Goal: Task Accomplishment & Management: Manage account settings

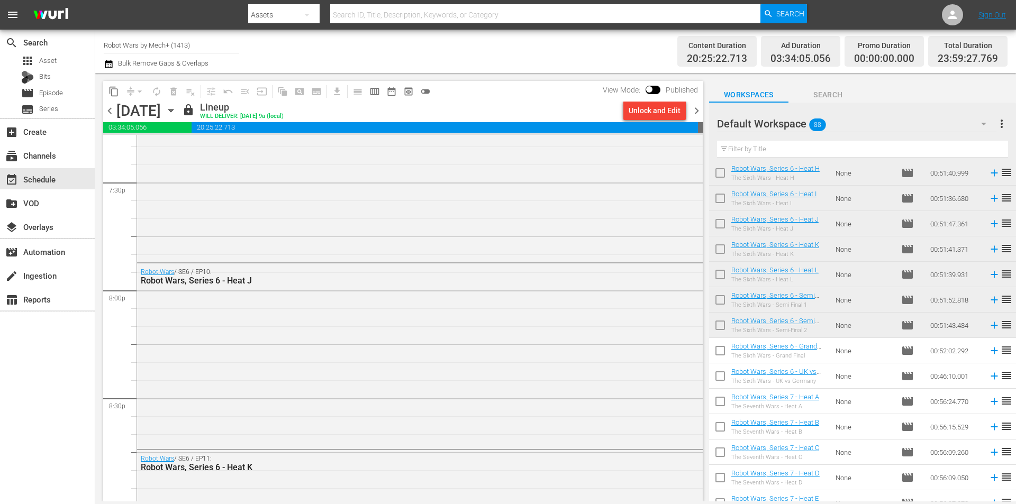
scroll to position [4113, 0]
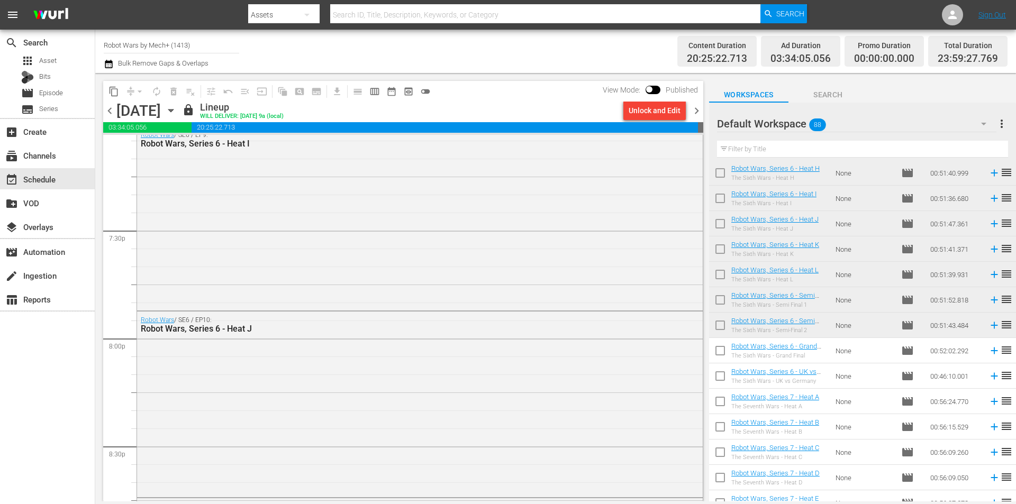
click at [699, 114] on span "chevron_right" at bounding box center [696, 110] width 13 height 13
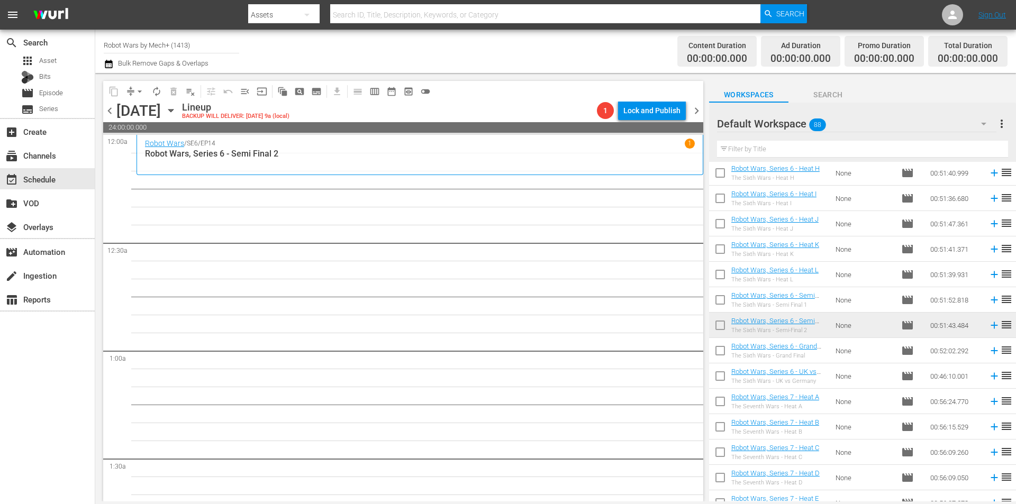
click at [112, 108] on span "chevron_left" at bounding box center [109, 110] width 13 height 13
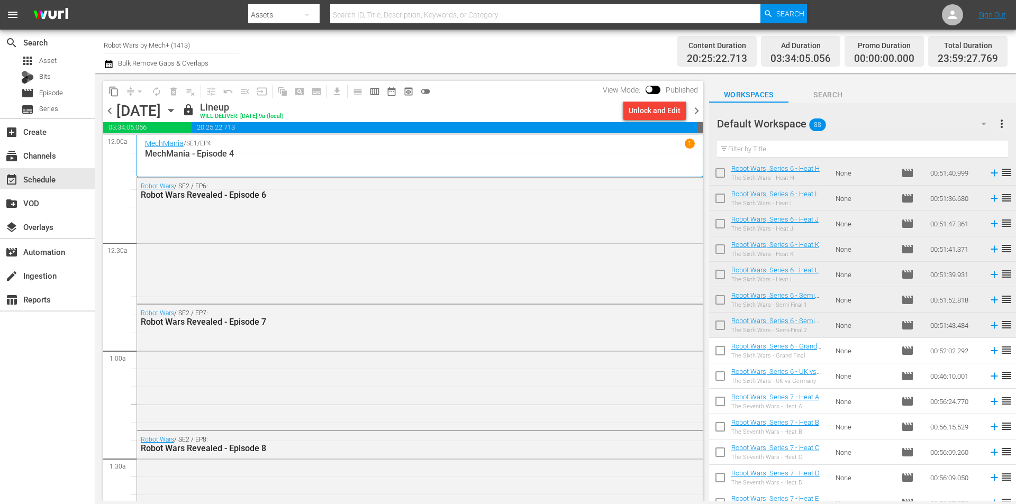
click at [696, 114] on span "chevron_right" at bounding box center [696, 110] width 13 height 13
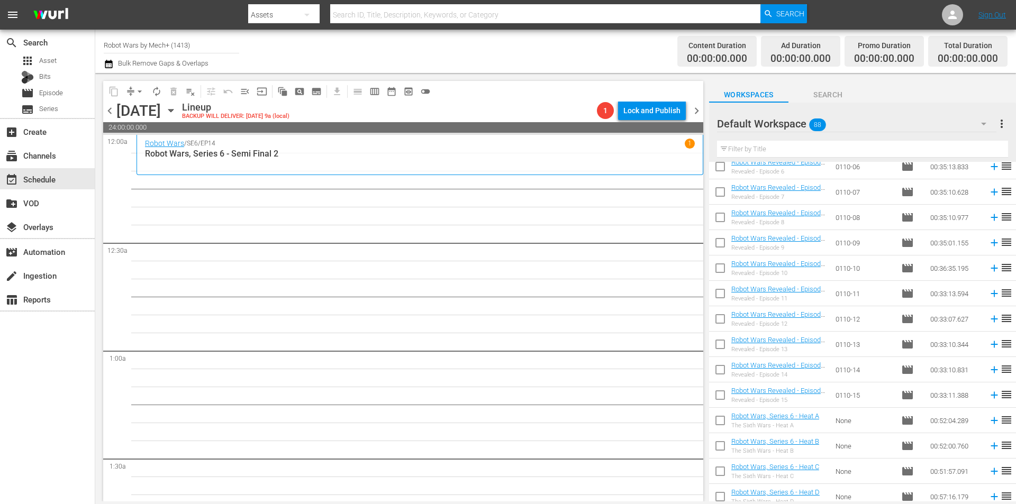
scroll to position [544, 0]
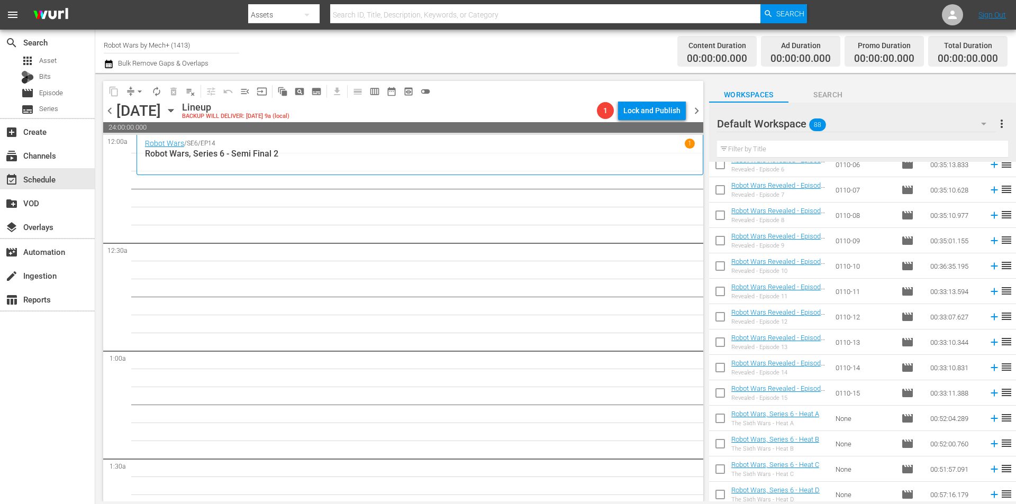
click at [717, 398] on input "checkbox" at bounding box center [720, 395] width 22 height 22
checkbox input "true"
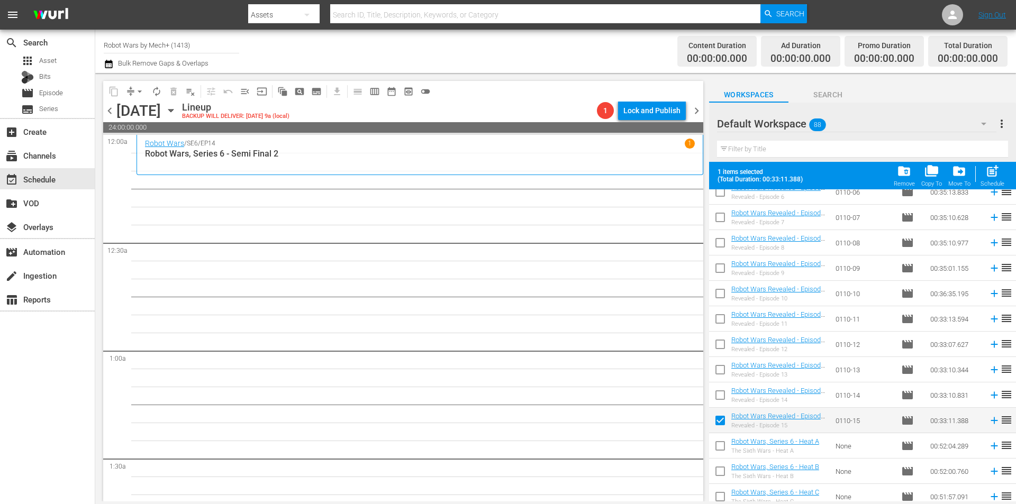
click at [717, 398] on input "checkbox" at bounding box center [720, 397] width 22 height 22
checkbox input "true"
click at [722, 363] on input "checkbox" at bounding box center [720, 372] width 22 height 22
checkbox input "true"
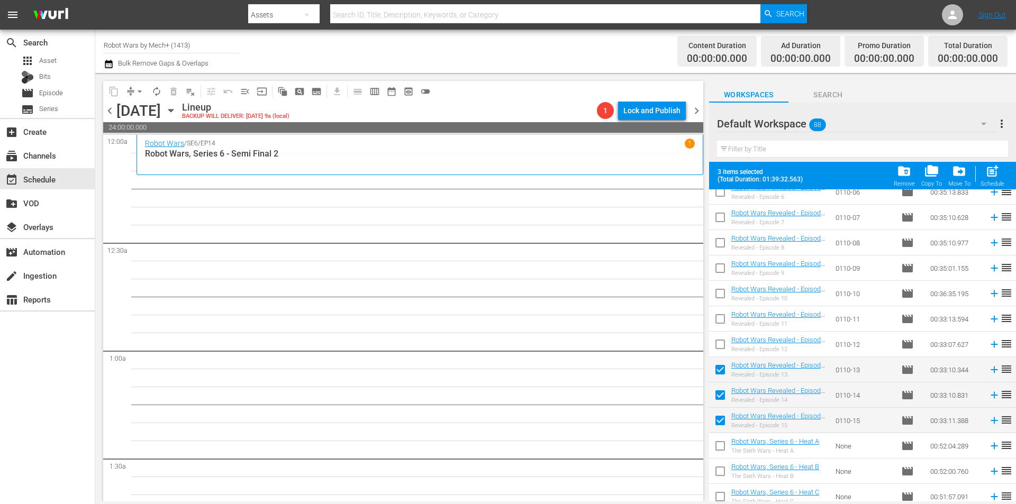
click at [720, 341] on input "checkbox" at bounding box center [720, 346] width 22 height 22
checkbox input "true"
drag, startPoint x: 717, startPoint y: 319, endPoint x: 726, endPoint y: 321, distance: 9.1
click at [717, 320] on input "checkbox" at bounding box center [720, 321] width 22 height 22
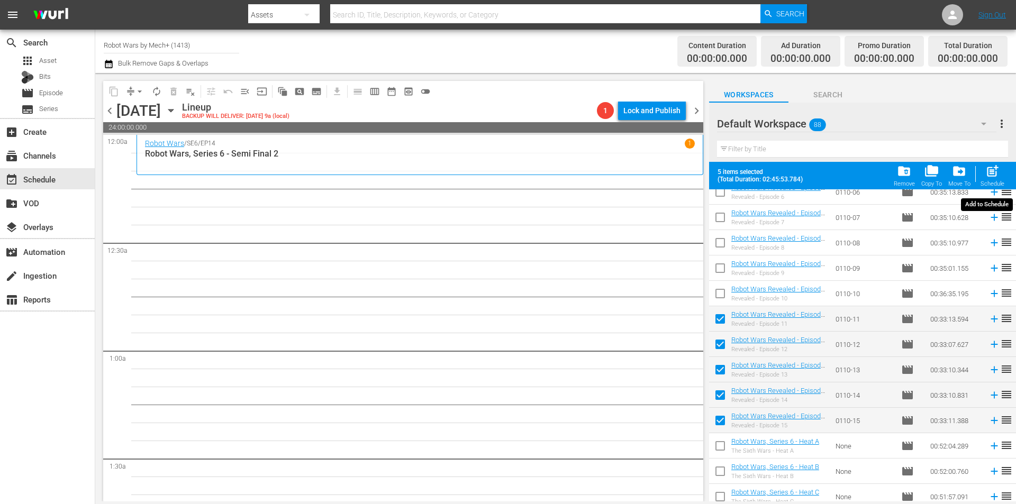
click at [987, 178] on span "post_add" at bounding box center [992, 171] width 14 height 14
checkbox input "false"
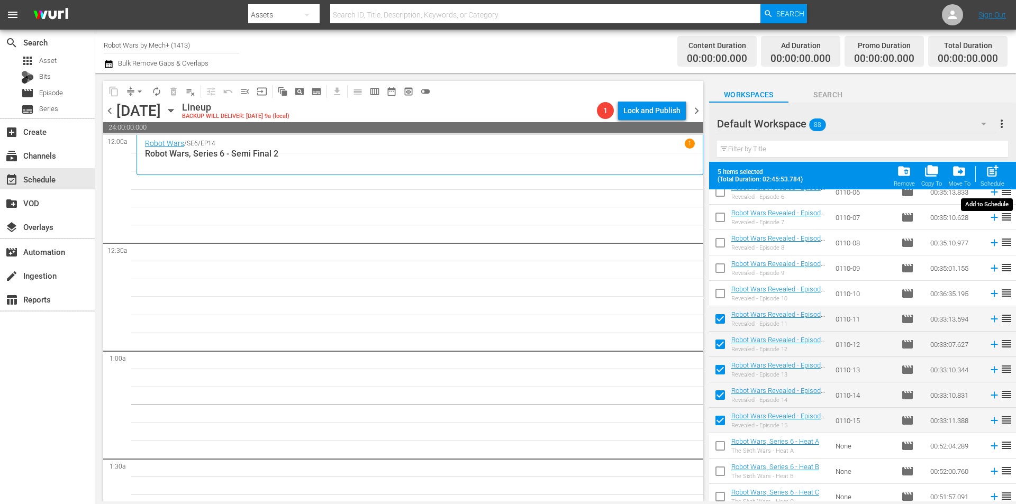
checkbox input "false"
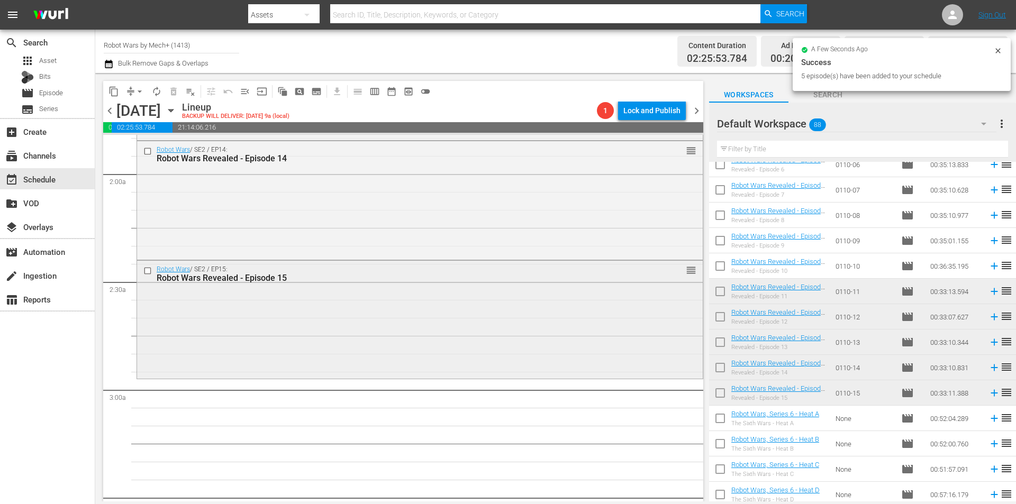
scroll to position [423, 0]
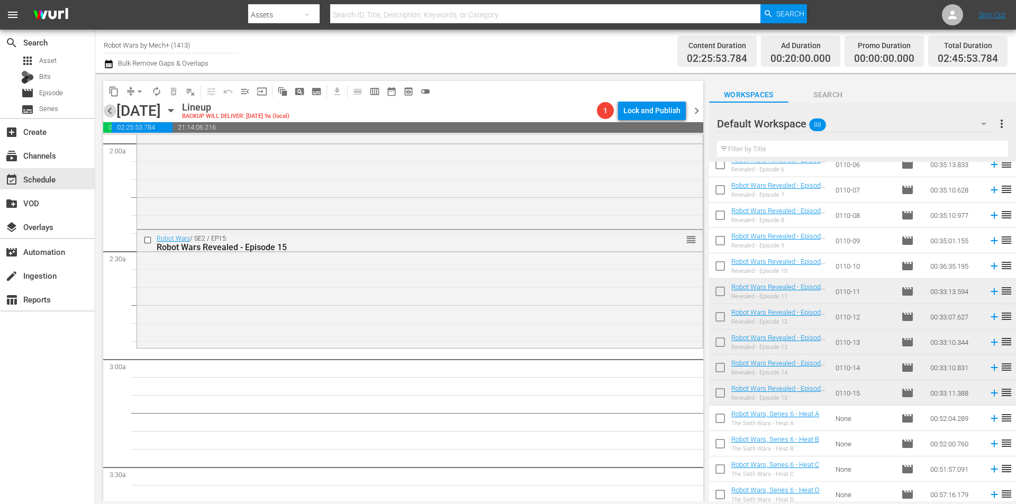
click at [112, 112] on span "chevron_left" at bounding box center [109, 110] width 13 height 13
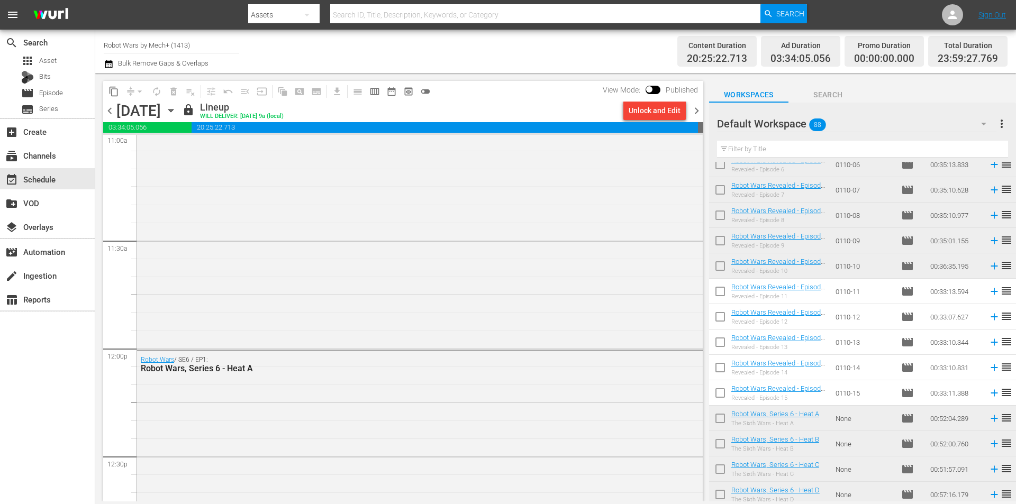
scroll to position [2521, 0]
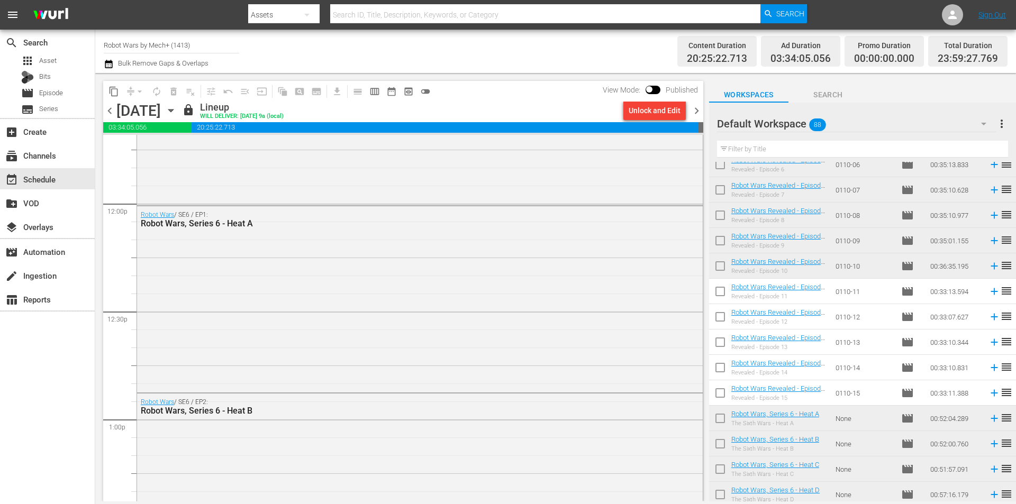
click at [695, 111] on span "chevron_right" at bounding box center [696, 110] width 13 height 13
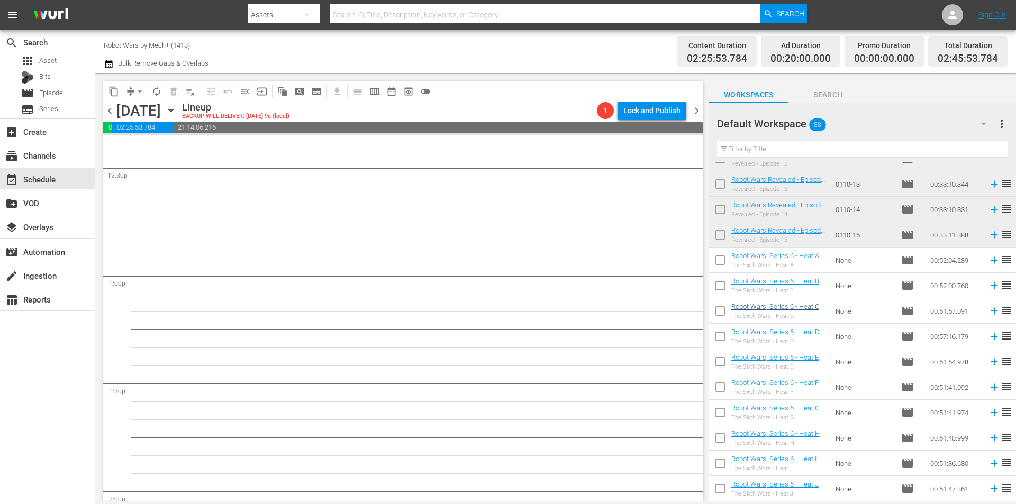
scroll to position [703, 0]
click at [717, 280] on input "checkbox" at bounding box center [720, 287] width 22 height 22
checkbox input "true"
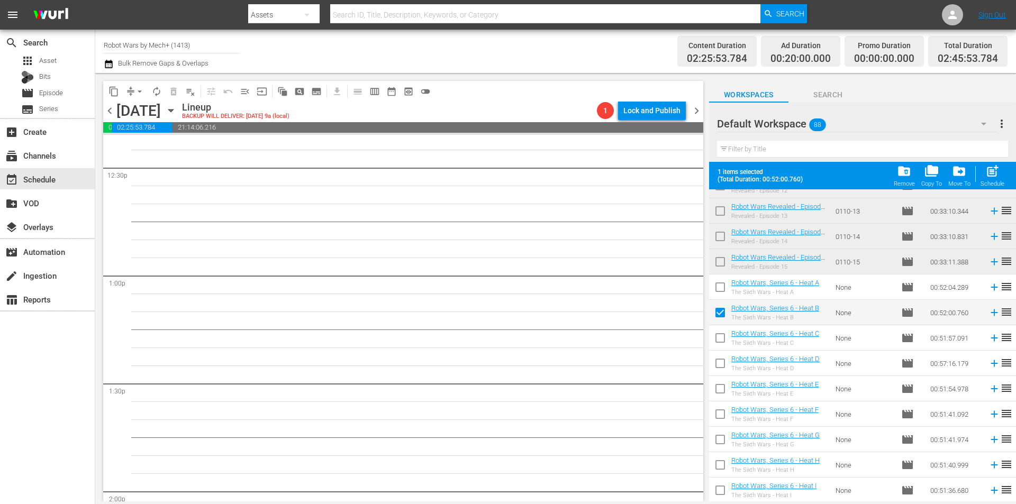
click at [717, 280] on input "checkbox" at bounding box center [720, 289] width 22 height 22
checkbox input "true"
click at [720, 330] on input "checkbox" at bounding box center [720, 340] width 22 height 22
checkbox input "true"
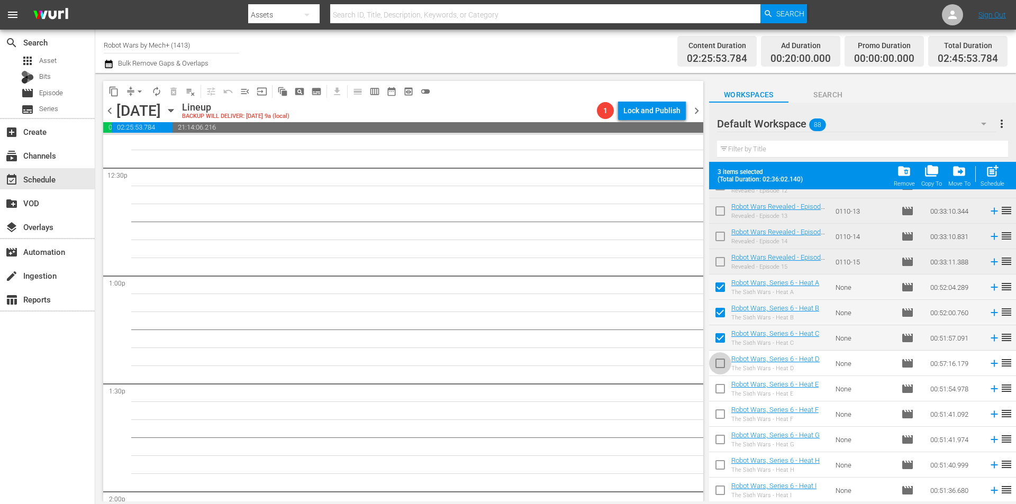
click at [718, 357] on input "checkbox" at bounding box center [720, 365] width 22 height 22
checkbox input "true"
click at [720, 390] on input "checkbox" at bounding box center [720, 391] width 22 height 22
checkbox input "true"
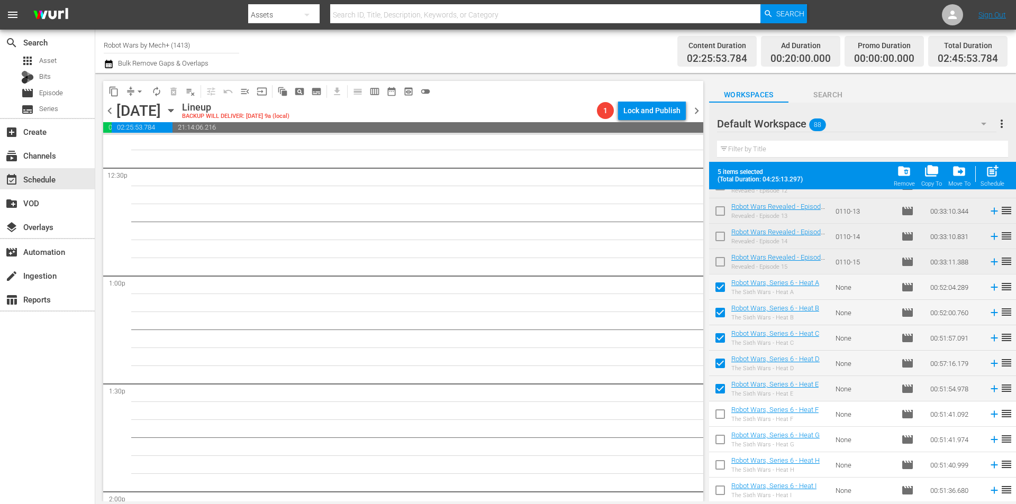
click at [720, 413] on input "checkbox" at bounding box center [720, 416] width 22 height 22
checkbox input "true"
click at [721, 438] on input "checkbox" at bounding box center [720, 442] width 22 height 22
checkbox input "true"
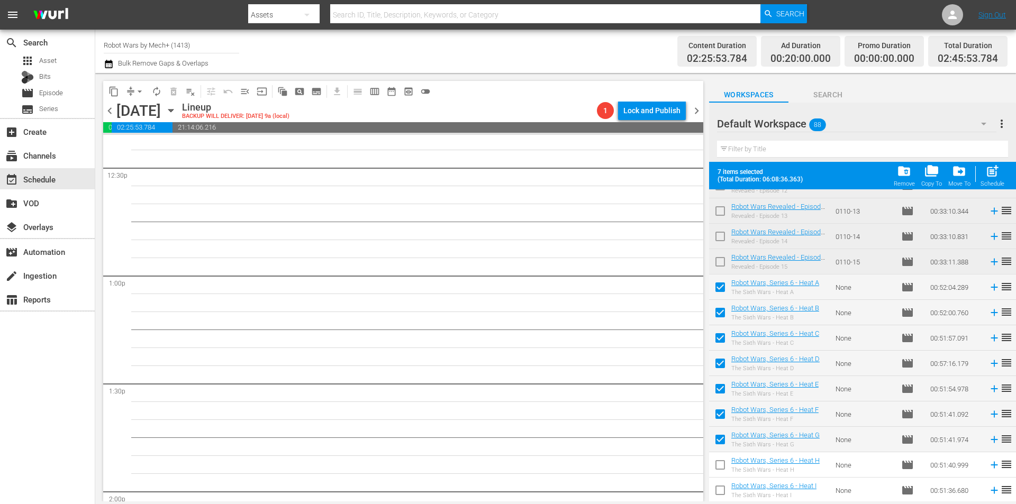
click at [718, 458] on input "checkbox" at bounding box center [720, 467] width 22 height 22
checkbox input "true"
drag, startPoint x: 718, startPoint y: 492, endPoint x: 721, endPoint y: 476, distance: 16.5
click at [718, 491] on input "checkbox" at bounding box center [720, 492] width 22 height 22
checkbox input "true"
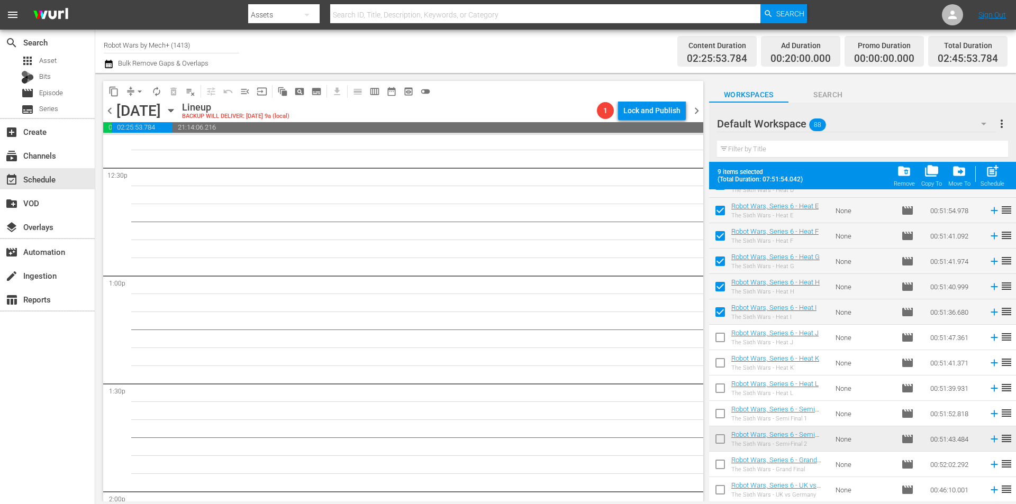
scroll to position [914, 0]
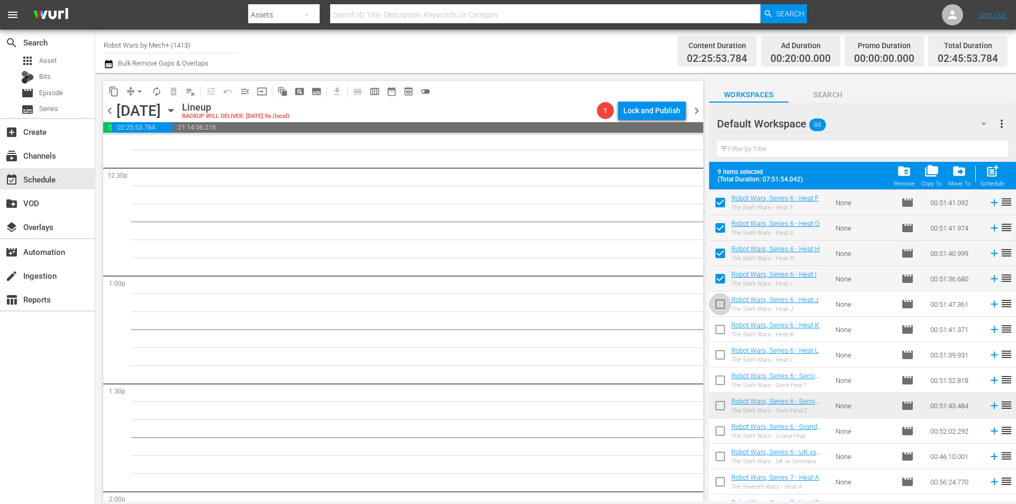
click at [720, 309] on input "checkbox" at bounding box center [720, 306] width 22 height 22
checkbox input "true"
click at [720, 332] on input "checkbox" at bounding box center [720, 332] width 22 height 22
checkbox input "true"
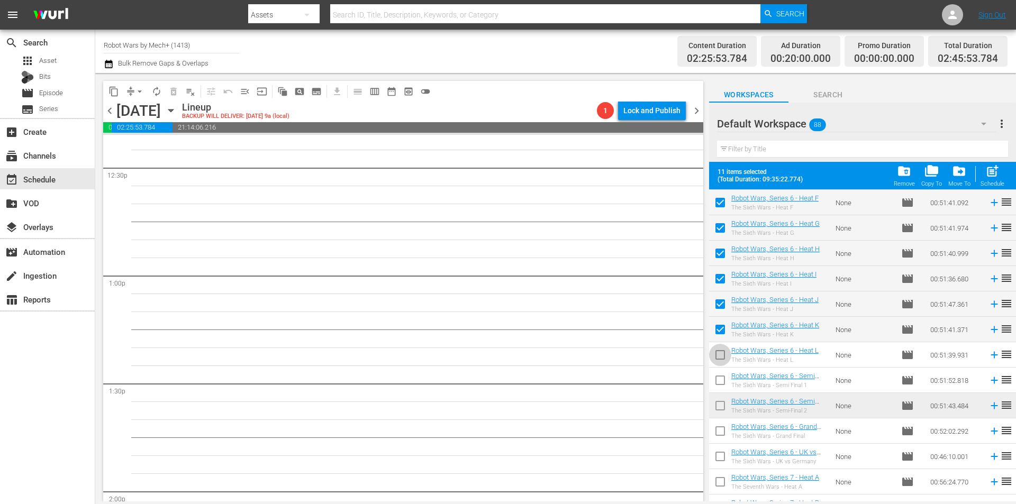
click at [717, 351] on input "checkbox" at bounding box center [720, 357] width 22 height 22
checkbox input "true"
click at [721, 380] on input "checkbox" at bounding box center [720, 382] width 22 height 22
checkbox input "true"
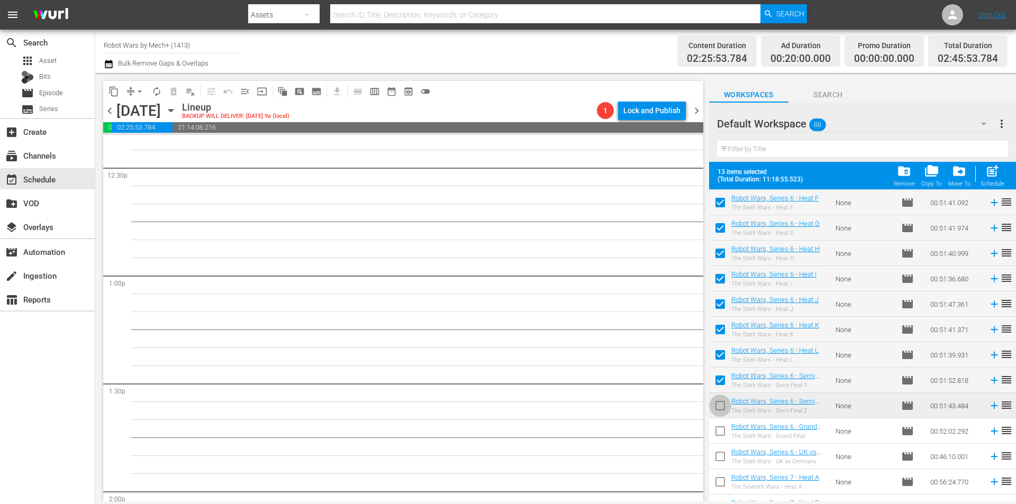
click at [720, 403] on input "checkbox" at bounding box center [720, 408] width 22 height 22
checkbox input "true"
click at [721, 430] on input "checkbox" at bounding box center [720, 433] width 22 height 22
checkbox input "true"
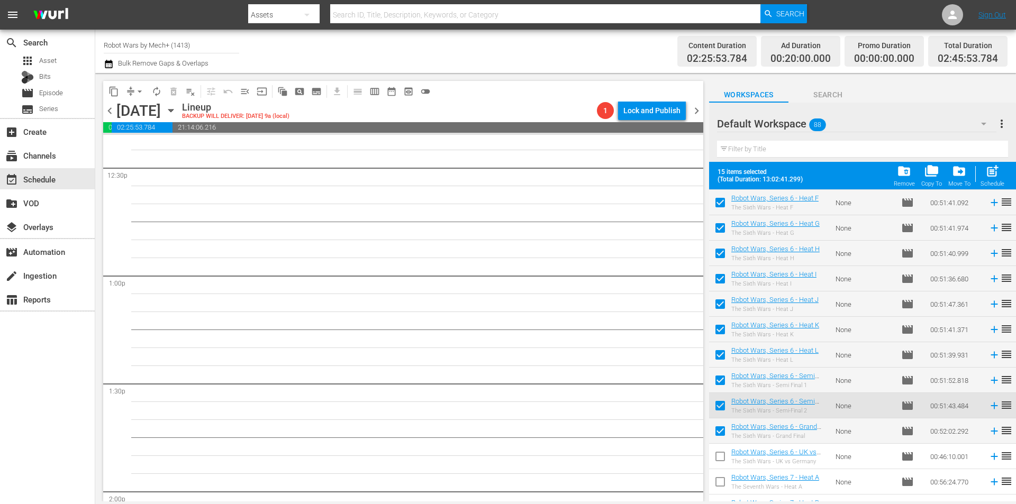
click at [721, 454] on input "checkbox" at bounding box center [720, 459] width 22 height 22
checkbox input "true"
click at [995, 172] on span "post_add" at bounding box center [992, 171] width 14 height 14
checkbox input "false"
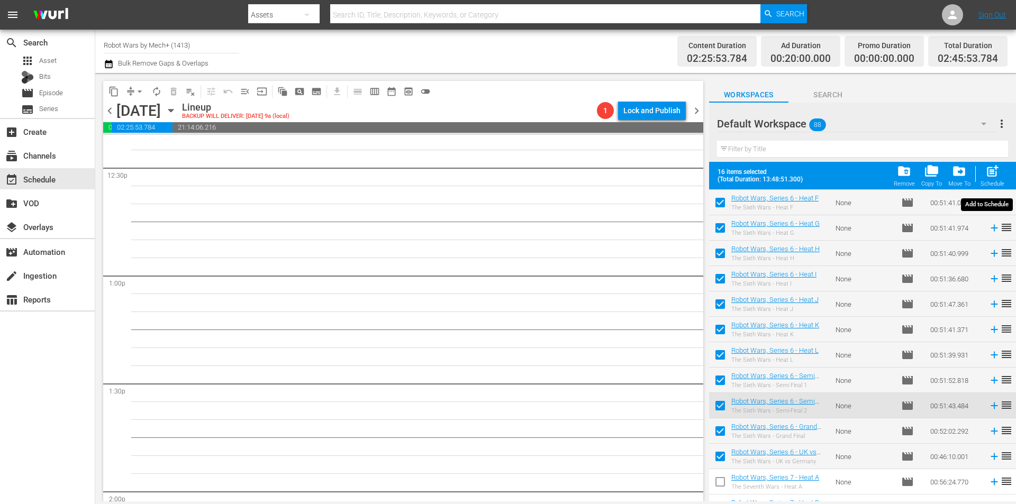
checkbox input "false"
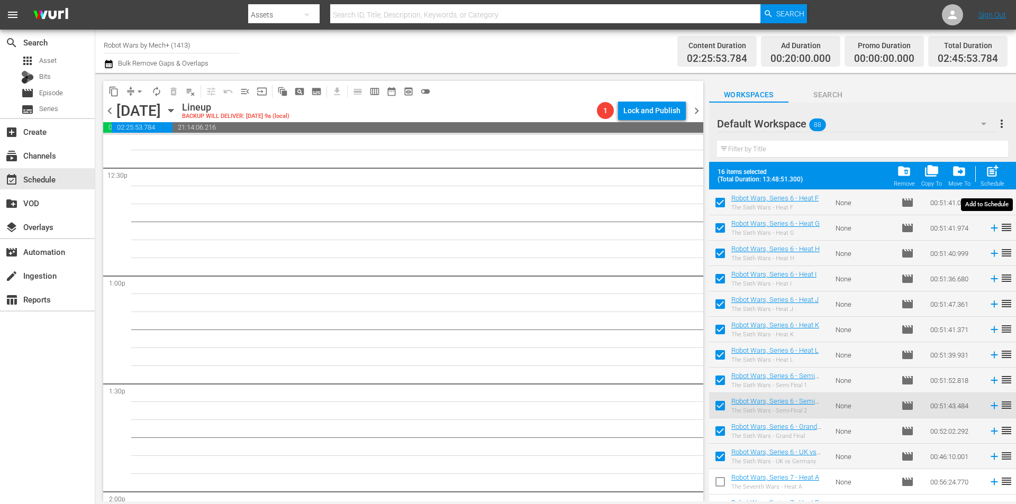
checkbox input "false"
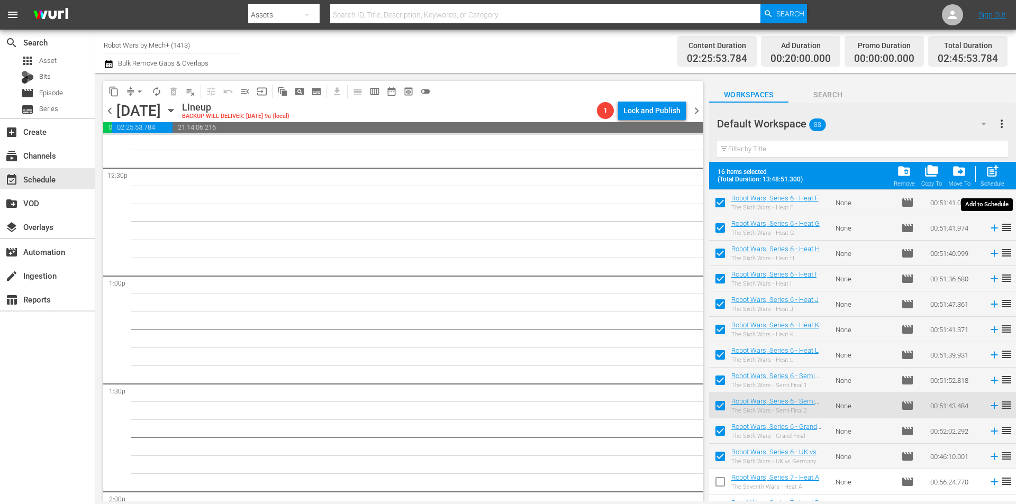
checkbox input "false"
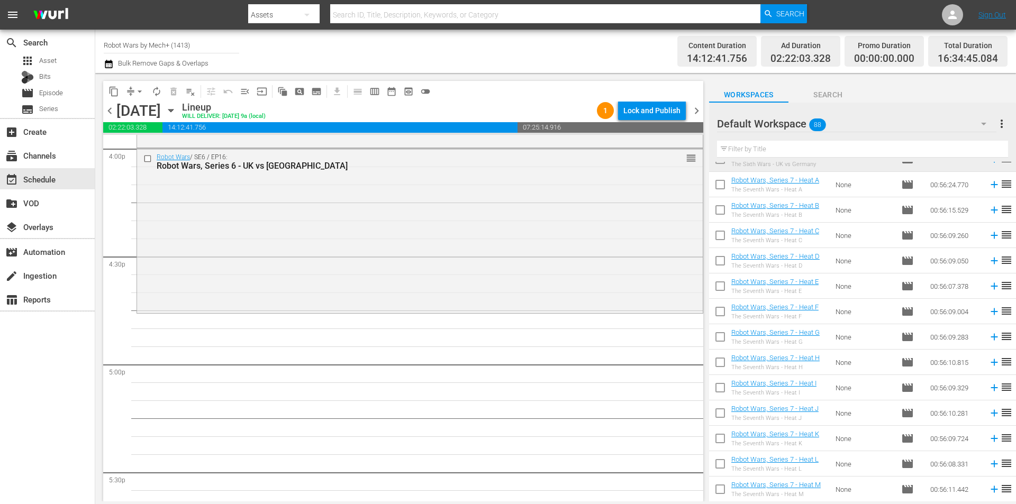
scroll to position [1179, 0]
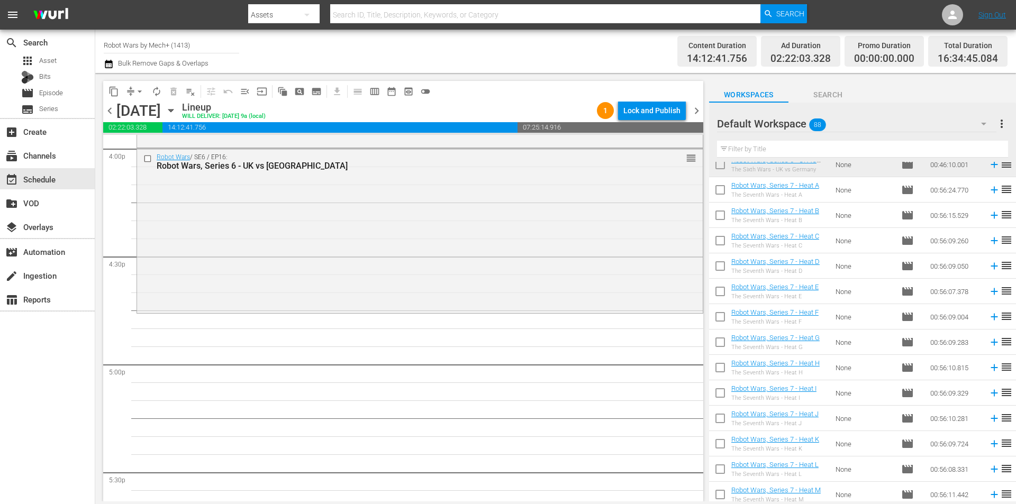
click at [725, 195] on input "checkbox" at bounding box center [720, 192] width 22 height 22
checkbox input "true"
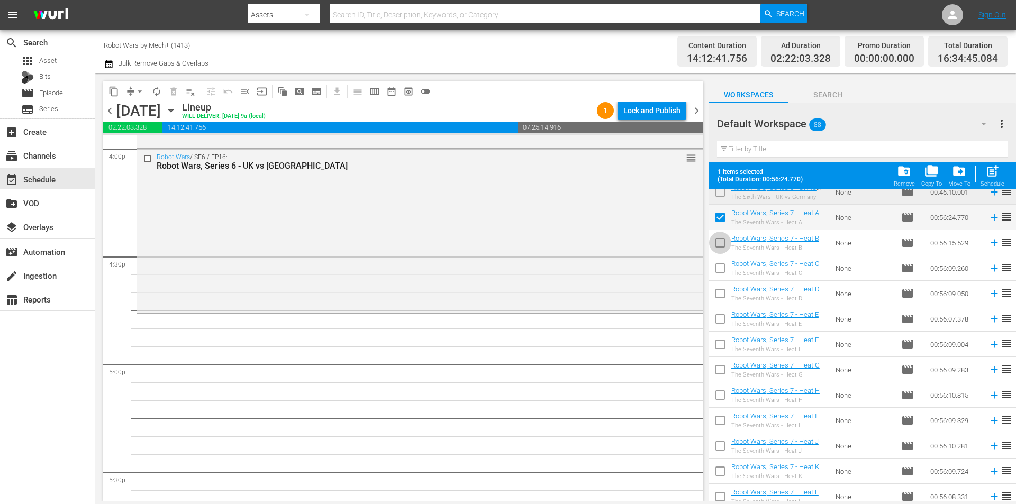
click at [724, 244] on input "checkbox" at bounding box center [720, 245] width 22 height 22
checkbox input "true"
click at [722, 268] on input "checkbox" at bounding box center [720, 270] width 22 height 22
checkbox input "true"
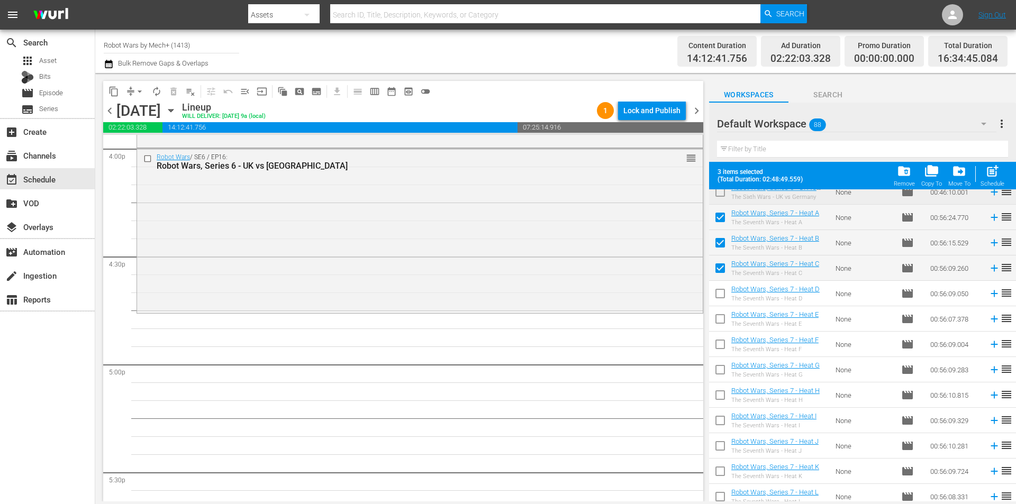
click at [717, 295] on input "checkbox" at bounding box center [720, 296] width 22 height 22
checkbox input "true"
click at [717, 321] on input "checkbox" at bounding box center [720, 321] width 22 height 22
checkbox input "true"
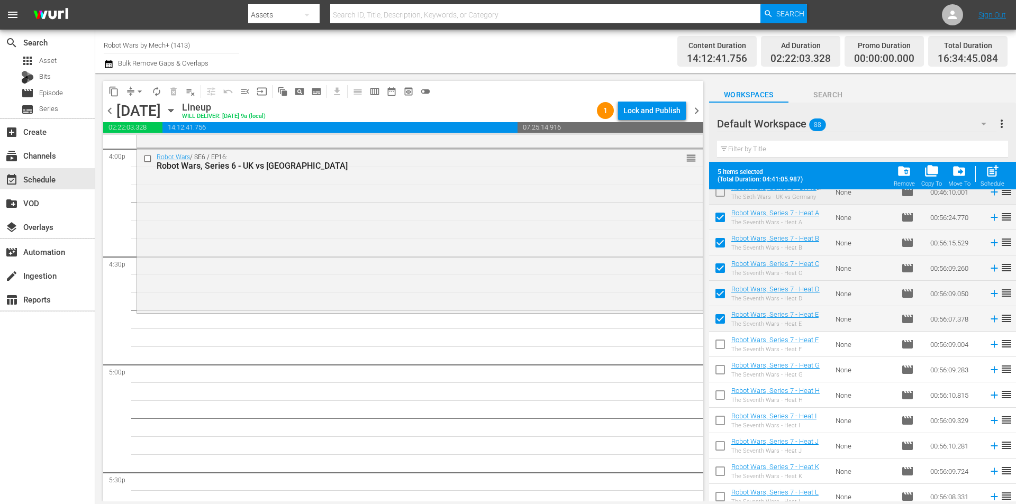
click at [717, 350] on input "checkbox" at bounding box center [720, 346] width 22 height 22
checkbox input "true"
click at [719, 370] on input "checkbox" at bounding box center [720, 372] width 22 height 22
checkbox input "true"
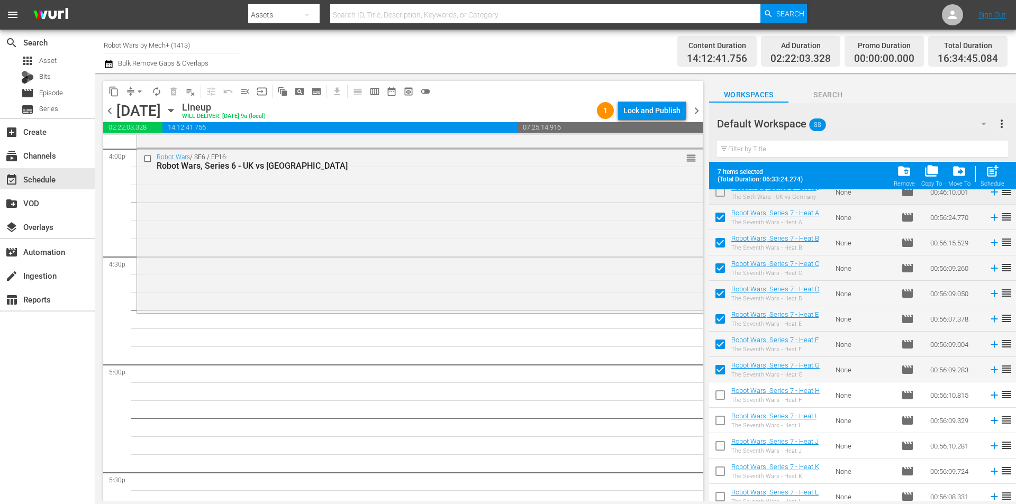
click at [719, 399] on input "checkbox" at bounding box center [720, 397] width 22 height 22
checkbox input "true"
click at [720, 421] on input "checkbox" at bounding box center [720, 423] width 22 height 22
checkbox input "true"
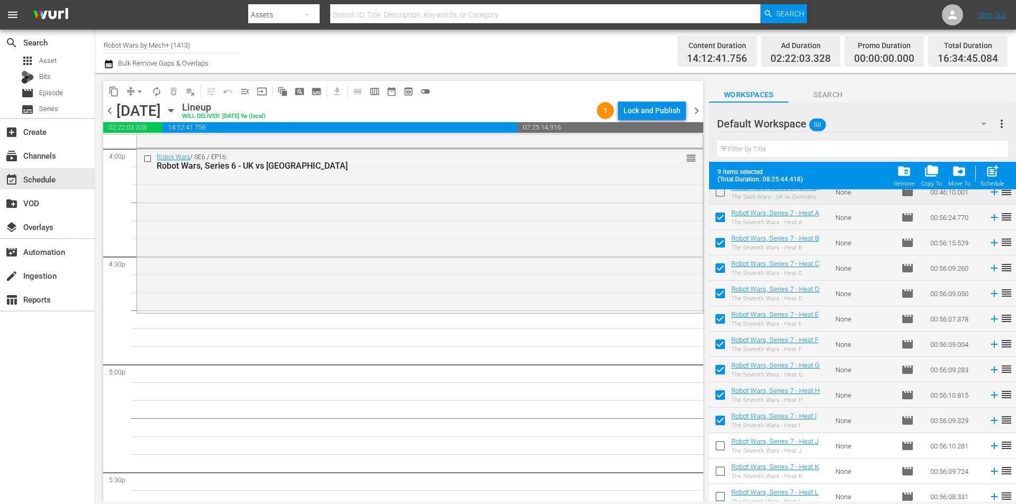
click at [1005, 167] on span "post_add Schedule" at bounding box center [992, 176] width 30 height 30
click at [997, 172] on span "post_add" at bounding box center [992, 171] width 14 height 14
checkbox input "false"
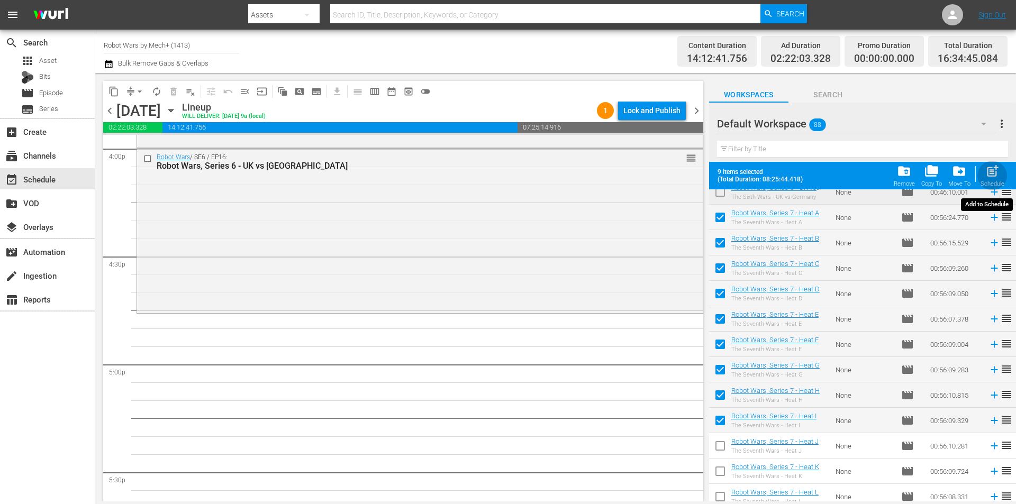
checkbox input "false"
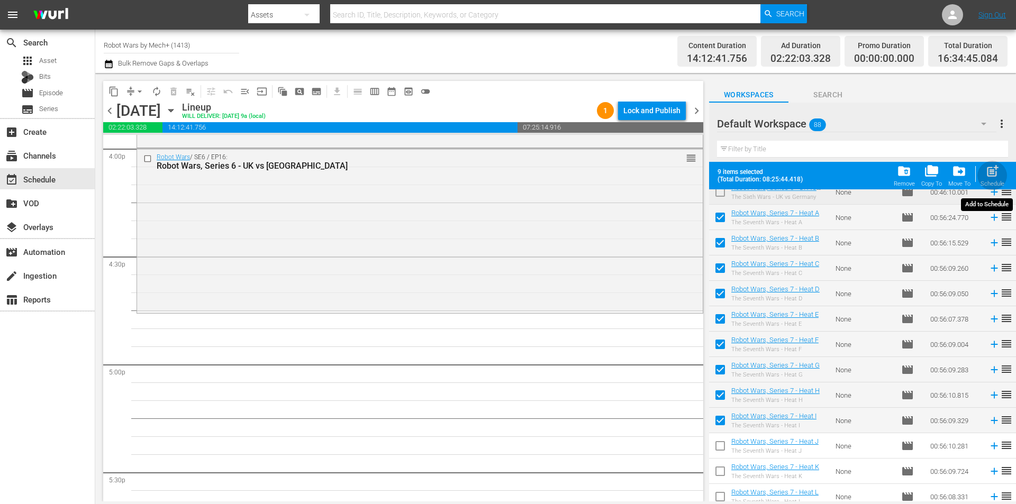
checkbox input "false"
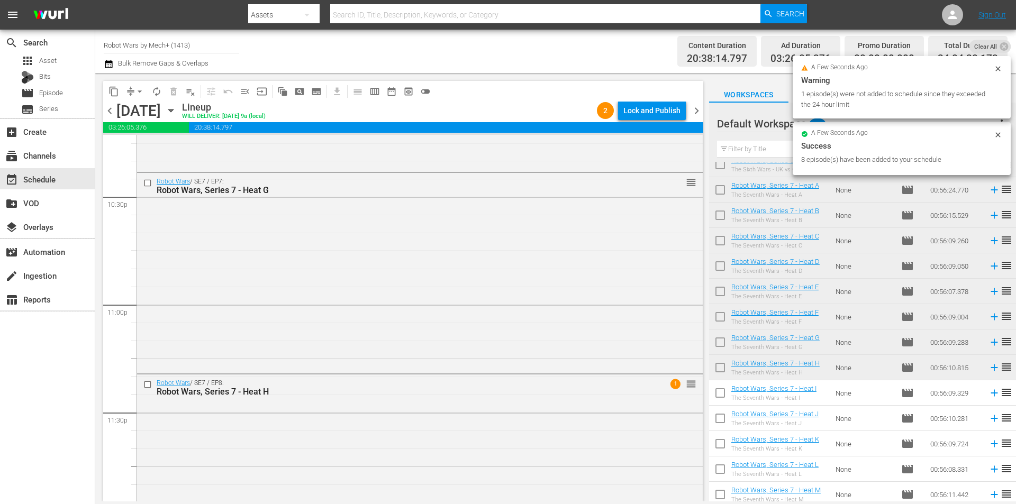
scroll to position [4869, 0]
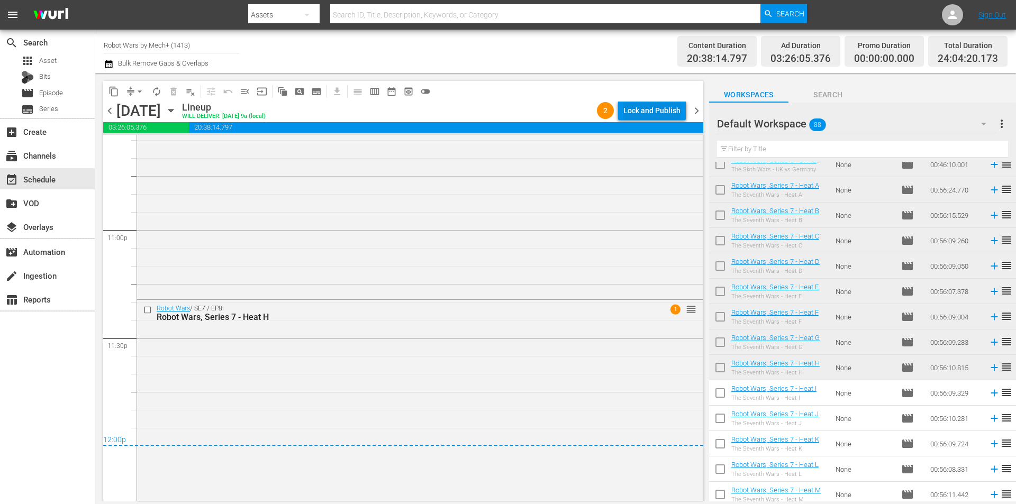
click at [659, 113] on div "Lock and Publish" at bounding box center [651, 110] width 57 height 19
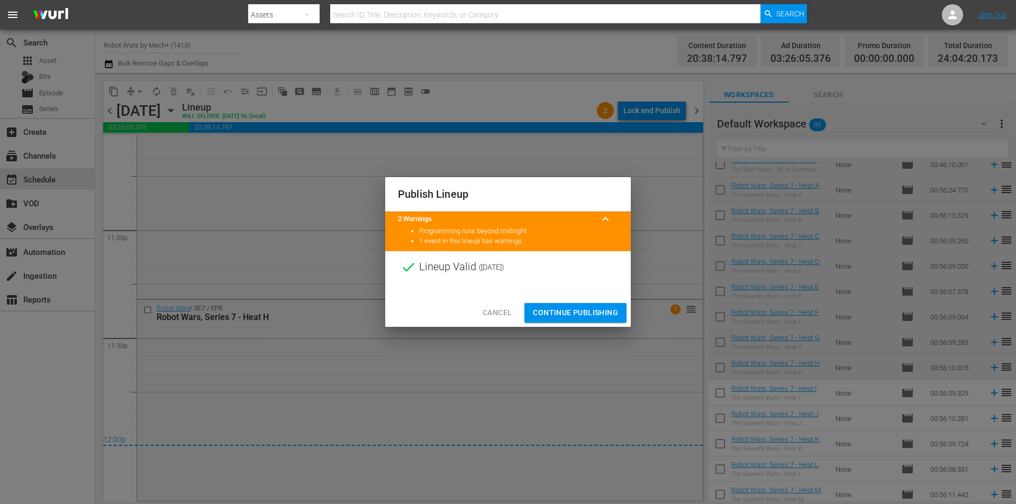
click at [575, 313] on span "Continue Publishing" at bounding box center [575, 312] width 85 height 13
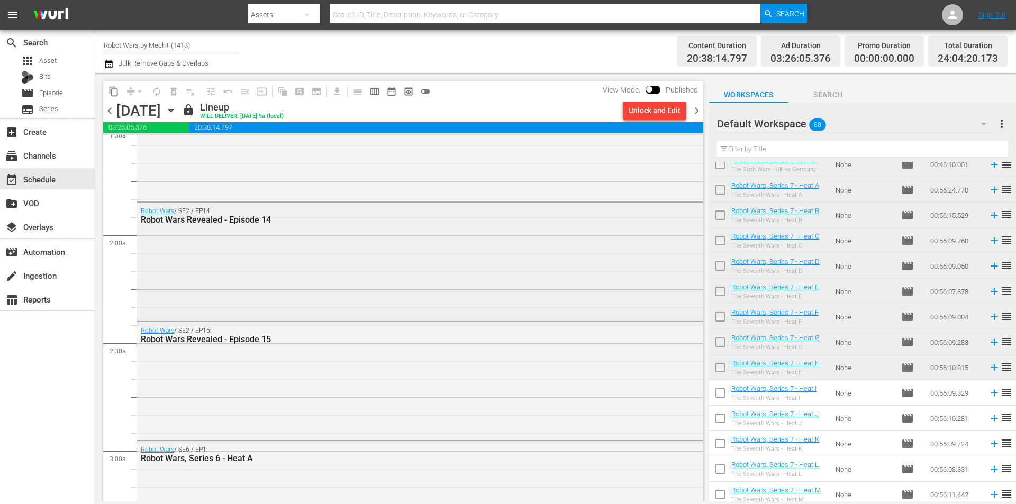
scroll to position [320, 0]
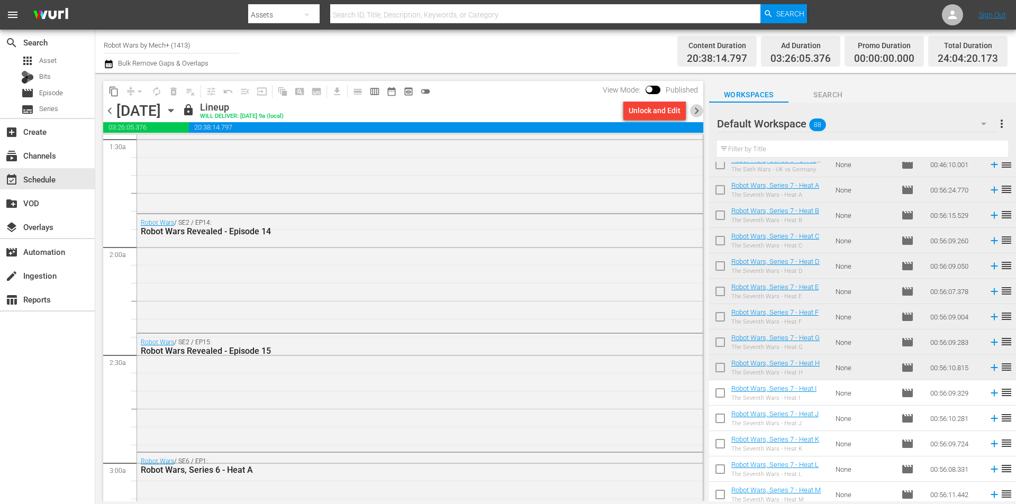
click at [696, 114] on span "chevron_right" at bounding box center [696, 110] width 13 height 13
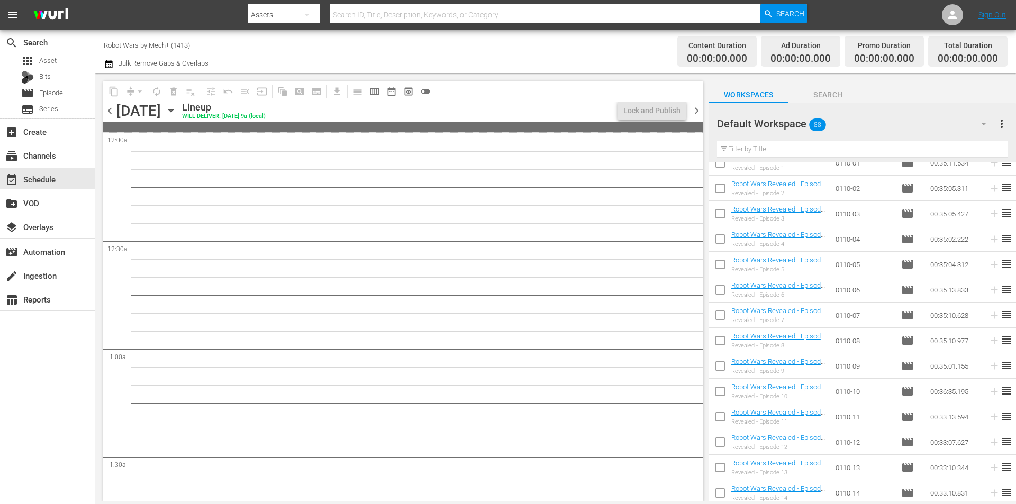
scroll to position [385, 0]
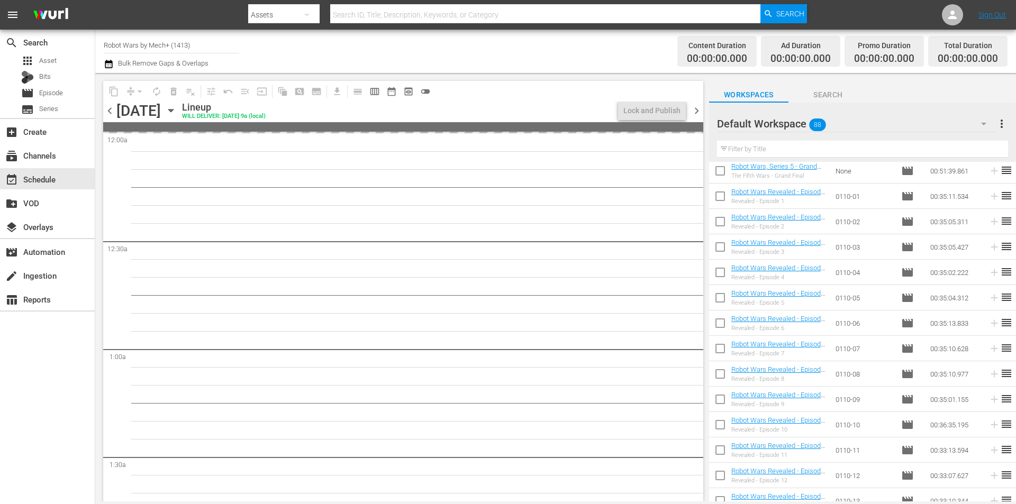
click at [719, 304] on input "checkbox" at bounding box center [720, 300] width 22 height 22
checkbox input "true"
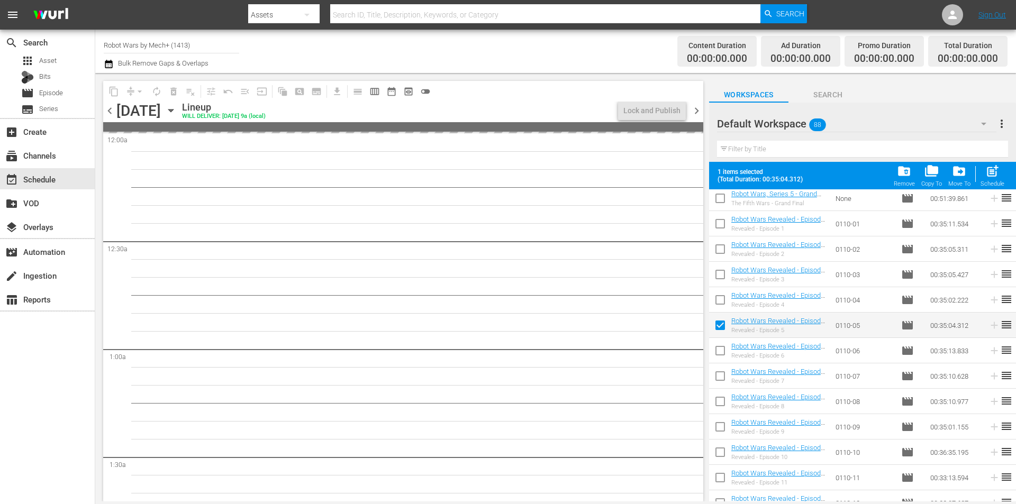
click at [719, 304] on input "checkbox" at bounding box center [720, 302] width 22 height 22
checkbox input "true"
click at [721, 250] on input "checkbox" at bounding box center [720, 251] width 22 height 22
checkbox input "true"
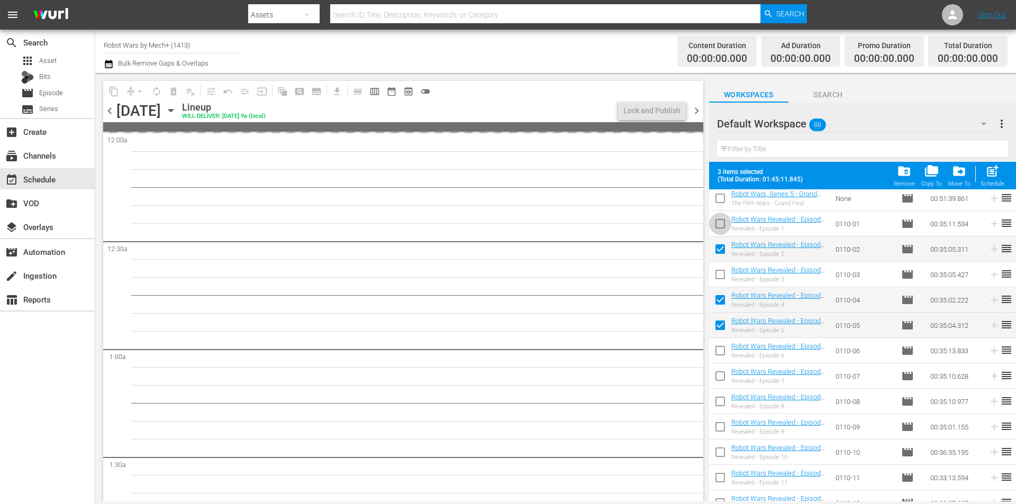
click at [724, 220] on input "checkbox" at bounding box center [720, 226] width 22 height 22
checkbox input "true"
click at [721, 268] on input "checkbox" at bounding box center [720, 277] width 22 height 22
checkbox input "true"
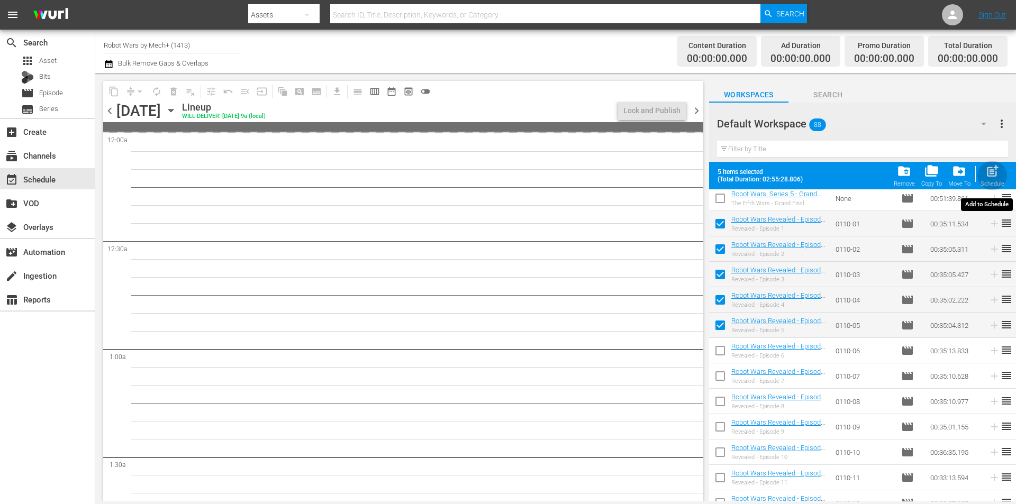
click at [995, 179] on div "post_add Schedule" at bounding box center [992, 175] width 24 height 23
checkbox input "false"
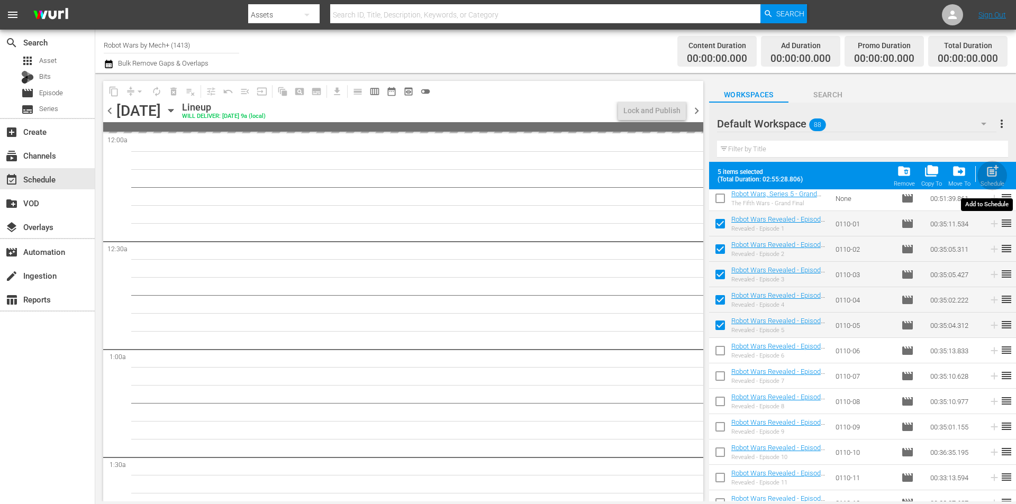
checkbox input "false"
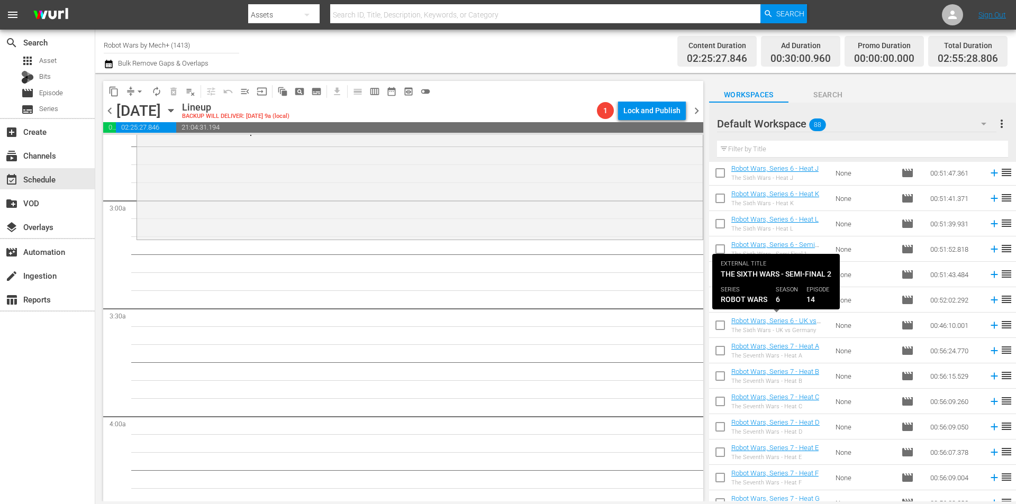
scroll to position [1020, 0]
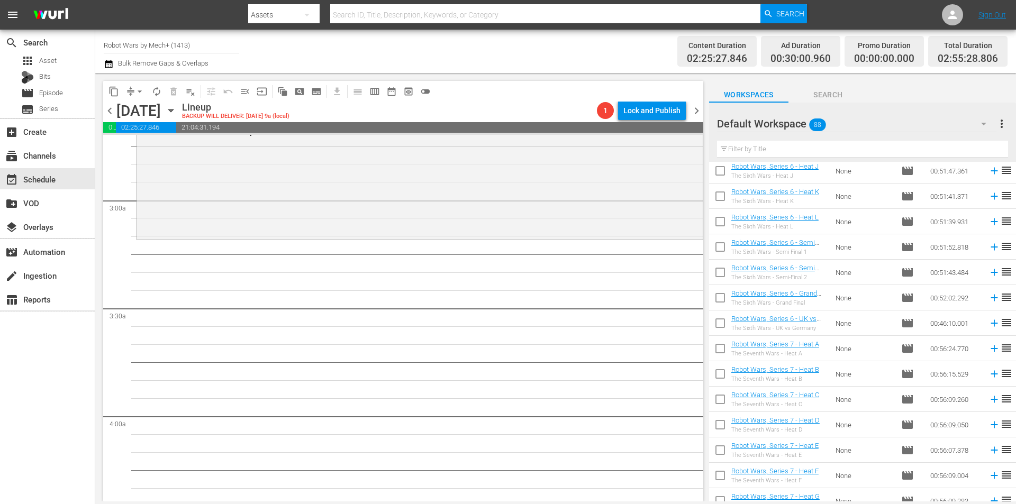
click at [726, 324] on input "checkbox" at bounding box center [720, 325] width 22 height 22
checkbox input "true"
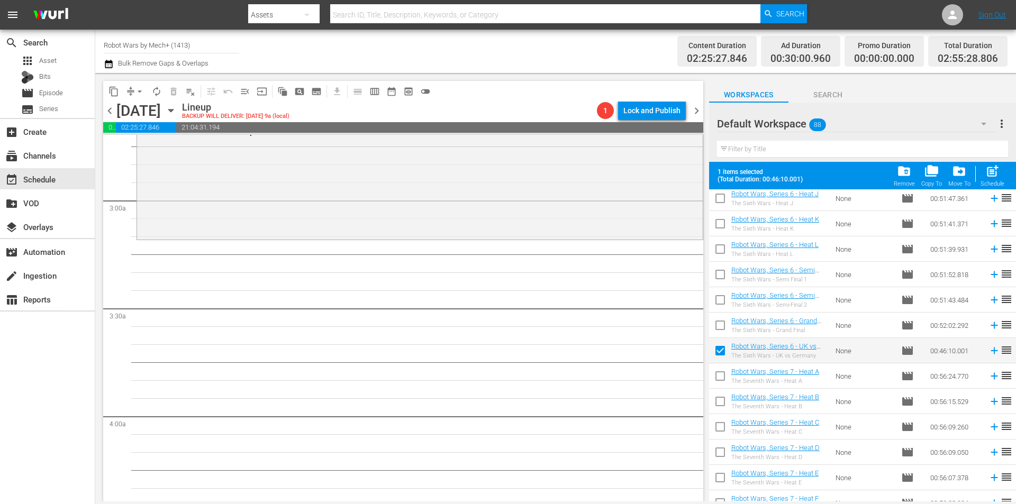
click at [726, 324] on input "checkbox" at bounding box center [720, 327] width 22 height 22
checkbox input "true"
click at [724, 303] on input "checkbox" at bounding box center [720, 302] width 22 height 22
checkbox input "true"
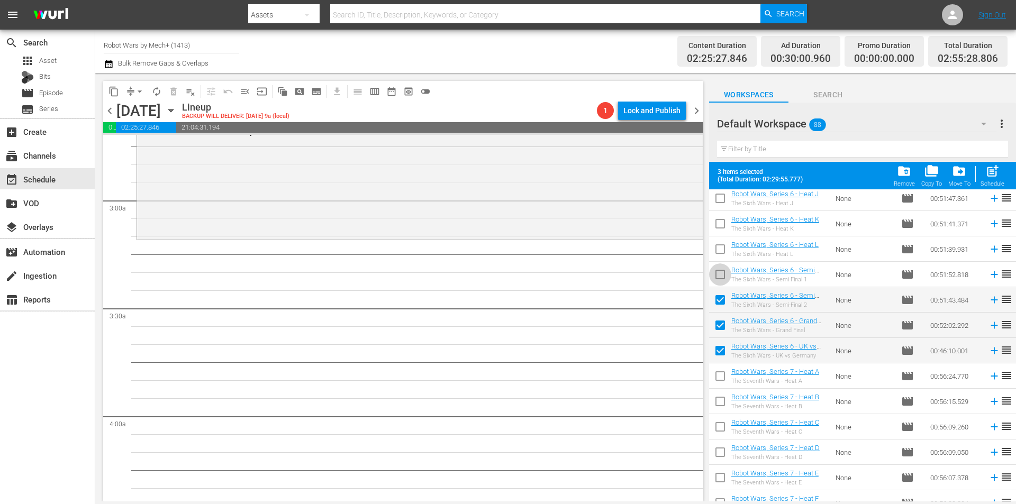
click at [722, 272] on input "checkbox" at bounding box center [720, 277] width 22 height 22
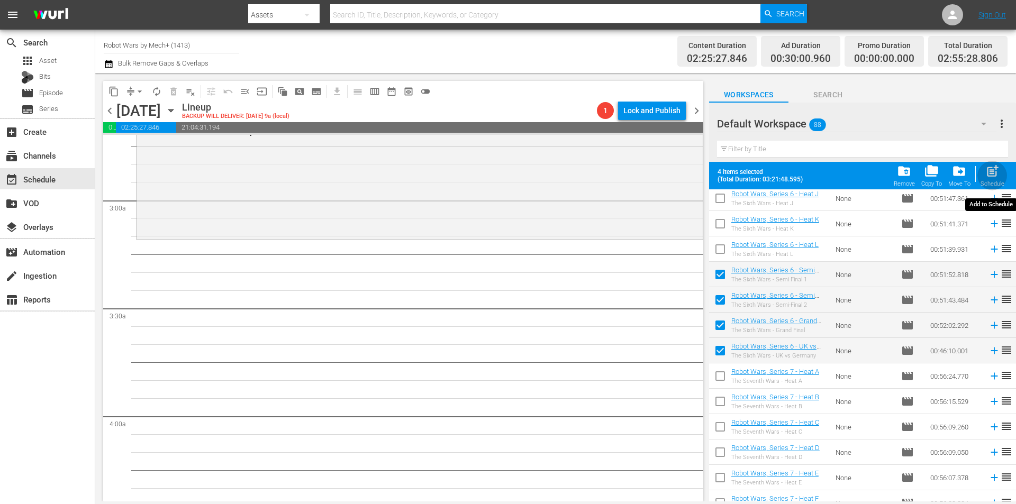
click at [993, 177] on span "post_add" at bounding box center [992, 171] width 14 height 14
checkbox input "false"
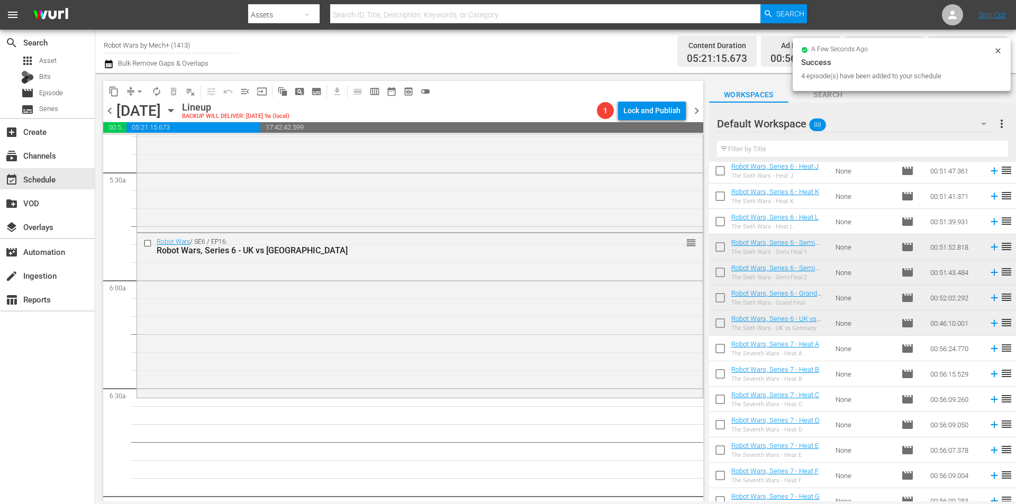
scroll to position [1164, 0]
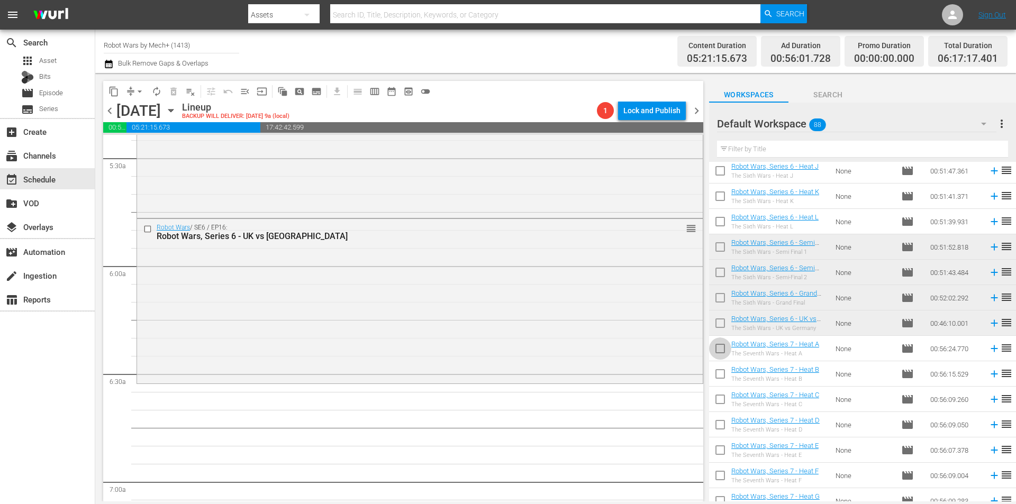
click at [724, 351] on input "checkbox" at bounding box center [720, 351] width 22 height 22
checkbox input "true"
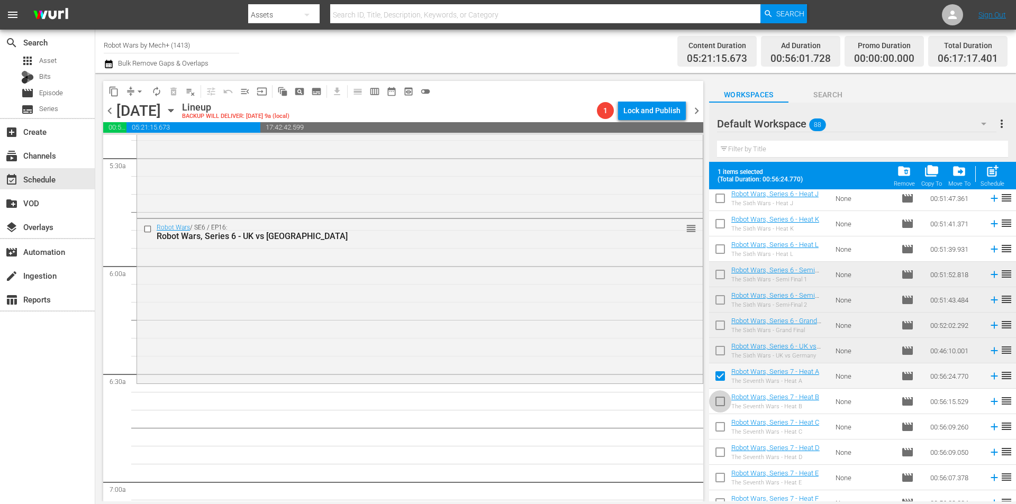
click at [717, 397] on input "checkbox" at bounding box center [720, 404] width 22 height 22
checkbox input "true"
click at [718, 426] on input "checkbox" at bounding box center [720, 429] width 22 height 22
checkbox input "true"
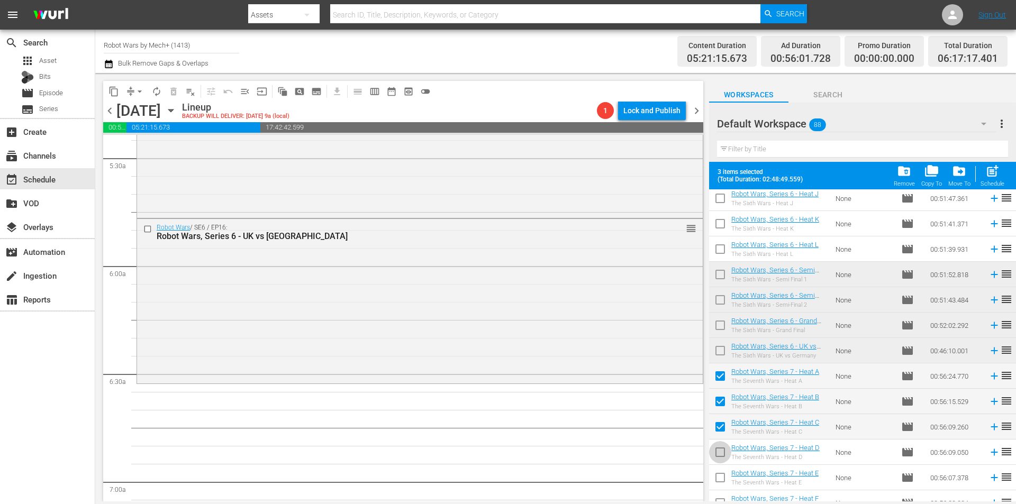
click at [718, 447] on input "checkbox" at bounding box center [720, 454] width 22 height 22
checkbox input "true"
click at [718, 476] on input "checkbox" at bounding box center [720, 480] width 22 height 22
checkbox input "true"
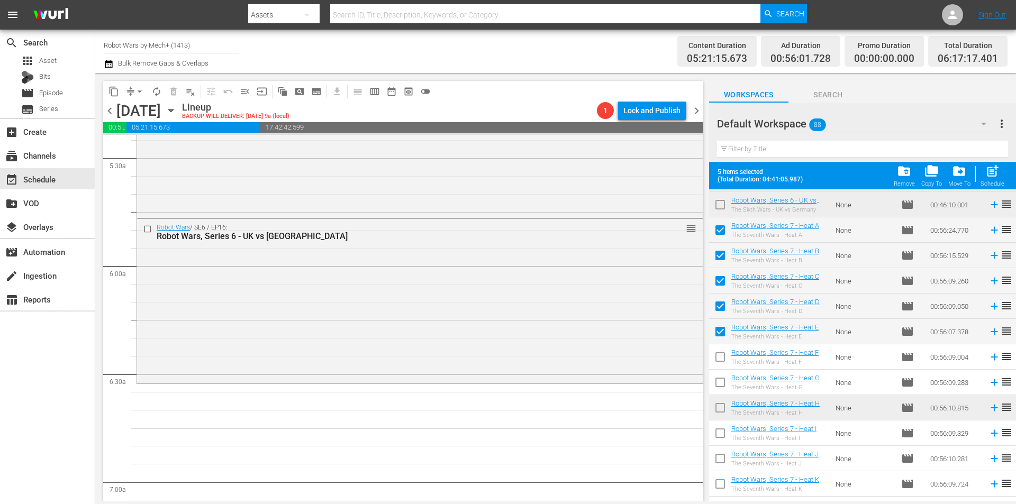
scroll to position [1179, 0]
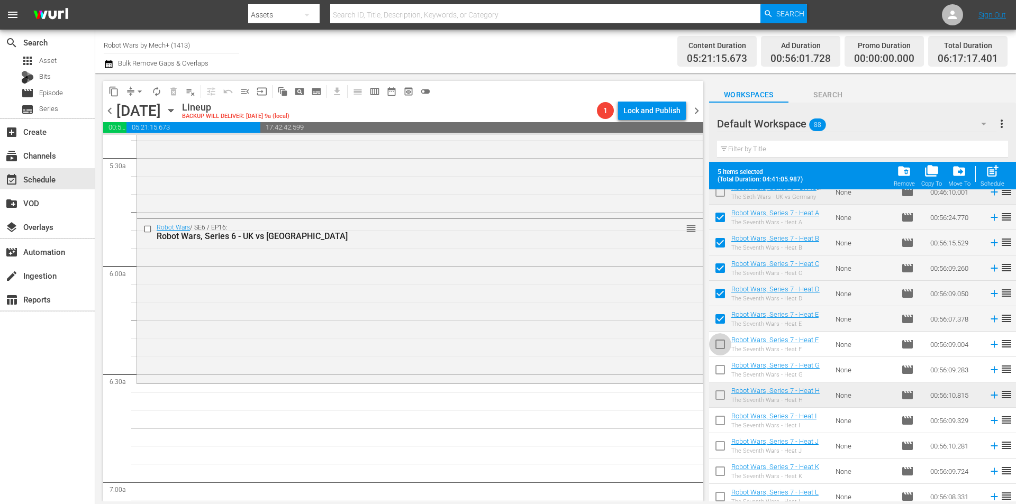
click at [721, 345] on input "checkbox" at bounding box center [720, 346] width 22 height 22
checkbox input "true"
click at [718, 368] on input "checkbox" at bounding box center [720, 372] width 22 height 22
checkbox input "true"
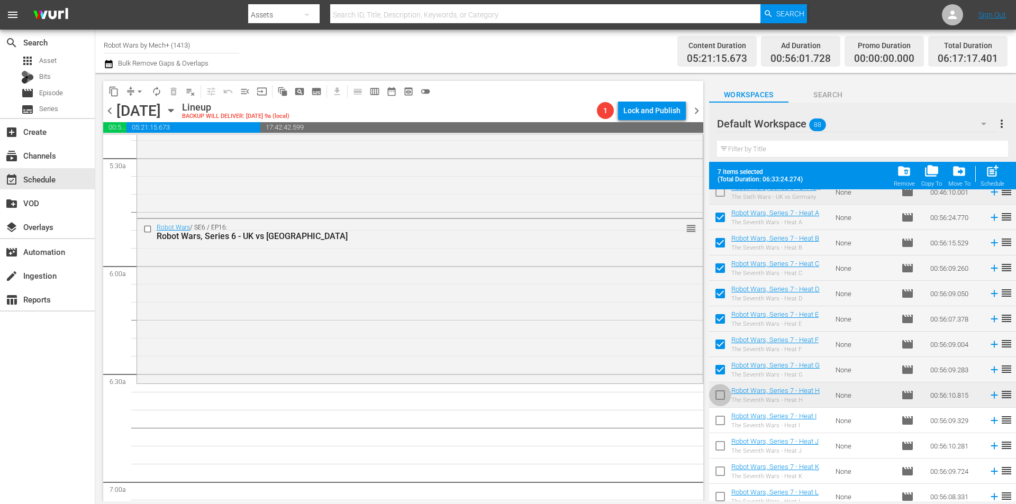
click at [718, 392] on input "checkbox" at bounding box center [720, 397] width 22 height 22
checkbox input "true"
click at [718, 423] on input "checkbox" at bounding box center [720, 423] width 22 height 22
checkbox input "true"
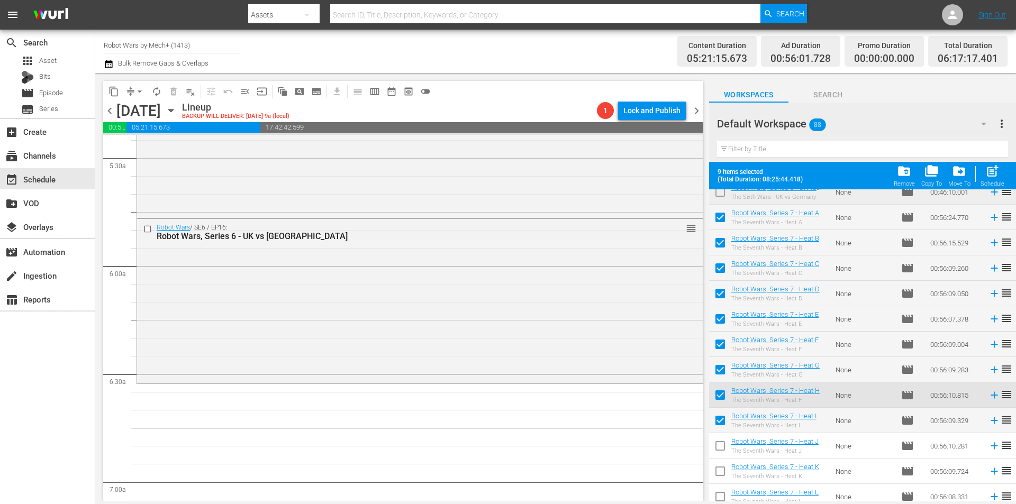
click at [720, 440] on input "checkbox" at bounding box center [720, 448] width 22 height 22
checkbox input "true"
click at [720, 463] on span at bounding box center [720, 471] width 22 height 22
click at [721, 490] on input "checkbox" at bounding box center [720, 499] width 22 height 22
checkbox input "true"
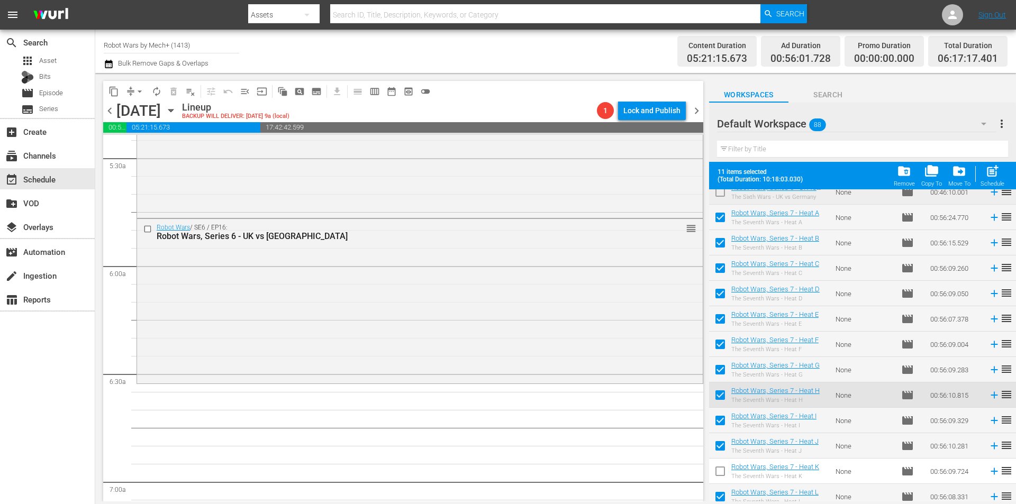
click at [720, 471] on input "checkbox" at bounding box center [720, 473] width 22 height 22
checkbox input "true"
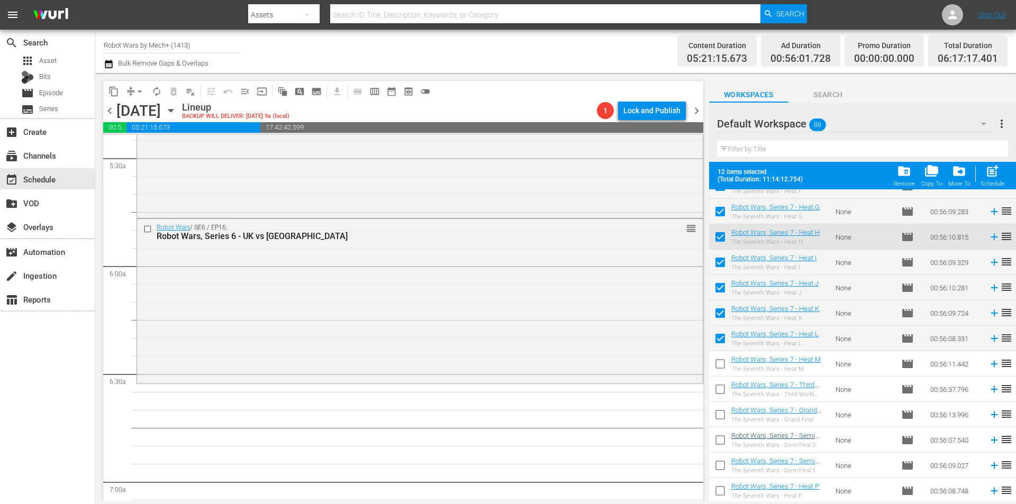
scroll to position [1337, 0]
click at [718, 368] on input "checkbox" at bounding box center [720, 365] width 22 height 22
checkbox input "true"
click at [720, 389] on input "checkbox" at bounding box center [720, 391] width 22 height 22
checkbox input "true"
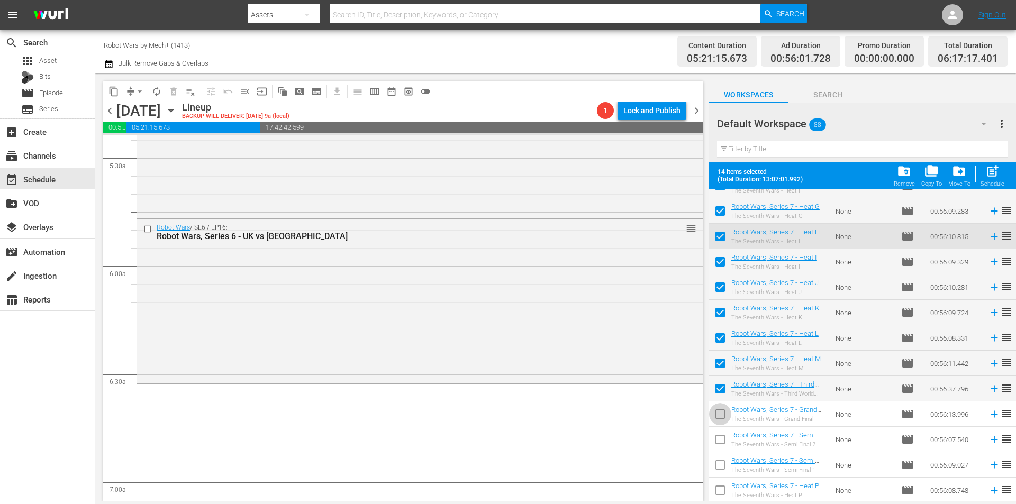
click at [722, 409] on input "checkbox" at bounding box center [720, 416] width 22 height 22
checkbox input "true"
click at [721, 433] on input "checkbox" at bounding box center [720, 442] width 22 height 22
checkbox input "true"
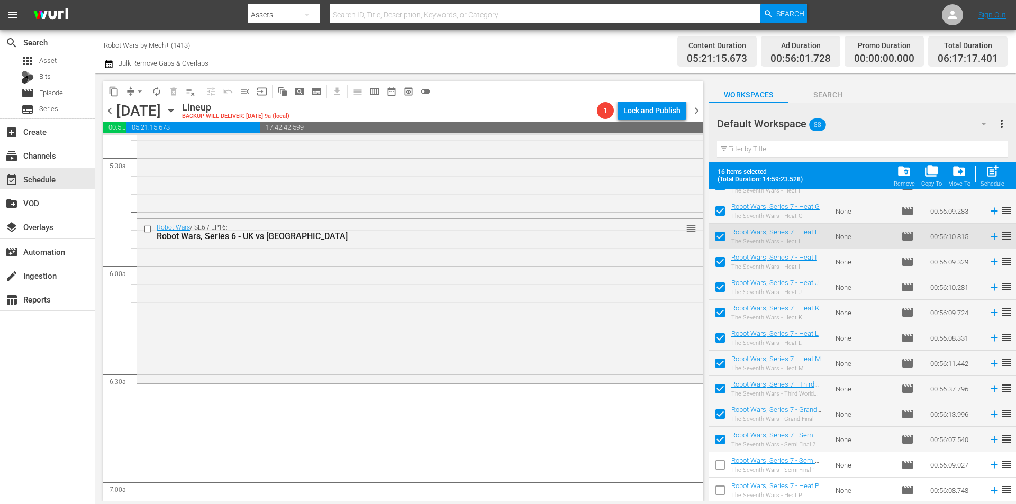
click at [717, 459] on input "checkbox" at bounding box center [720, 467] width 22 height 22
checkbox input "true"
click at [719, 483] on input "checkbox" at bounding box center [720, 492] width 22 height 22
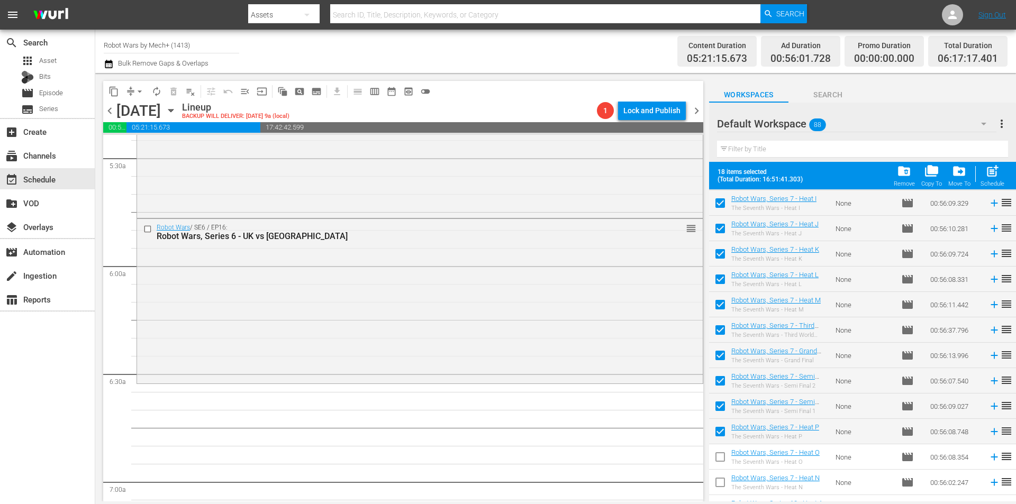
scroll to position [1443, 0]
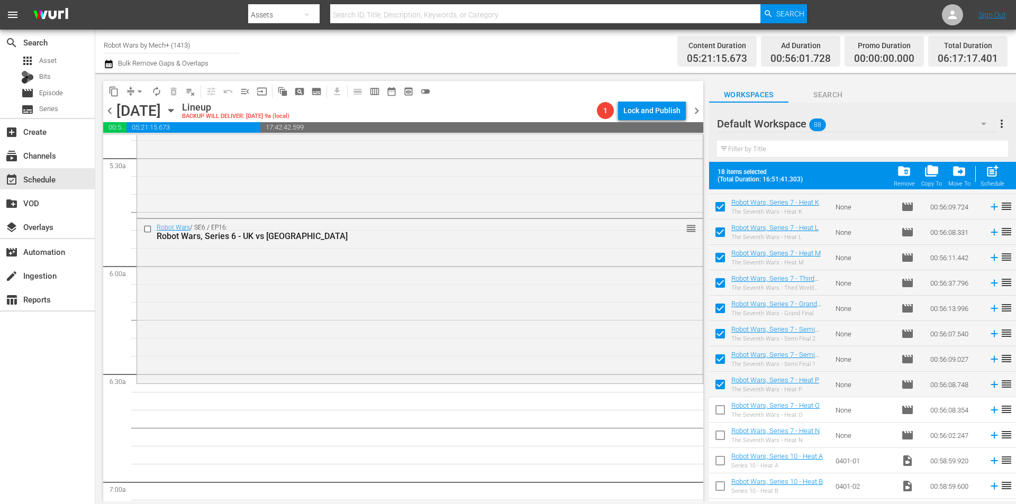
click at [722, 386] on input "checkbox" at bounding box center [720, 387] width 22 height 22
checkbox input "false"
click at [718, 366] on input "checkbox" at bounding box center [720, 361] width 22 height 22
checkbox input "false"
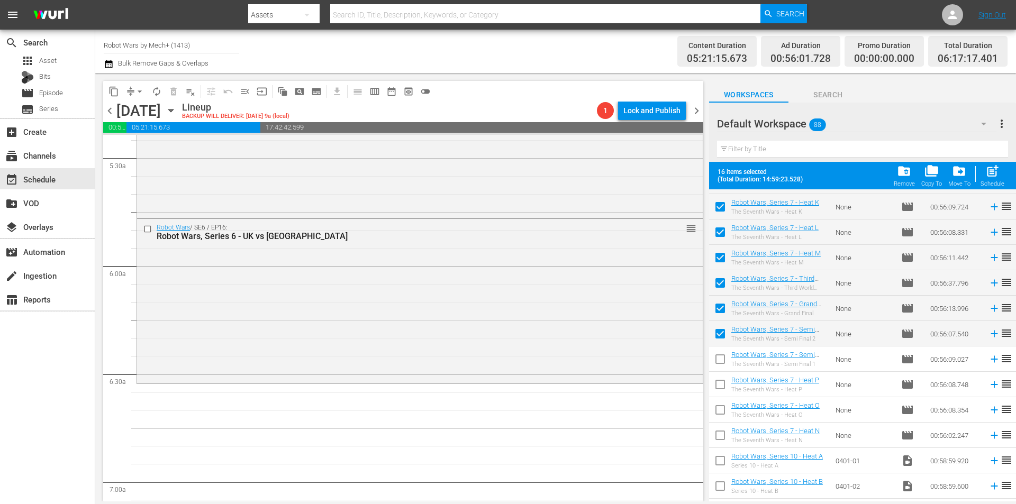
click at [719, 336] on input "checkbox" at bounding box center [720, 336] width 22 height 22
checkbox input "false"
click at [718, 312] on input "checkbox" at bounding box center [720, 310] width 22 height 22
checkbox input "false"
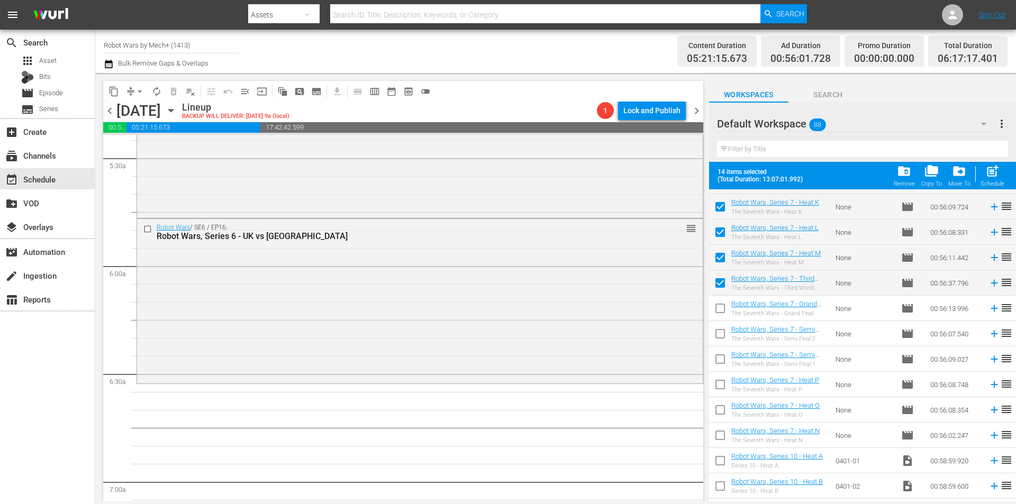
click at [718, 286] on input "checkbox" at bounding box center [720, 285] width 22 height 22
checkbox input "false"
click at [720, 436] on input "checkbox" at bounding box center [720, 437] width 22 height 22
checkbox input "true"
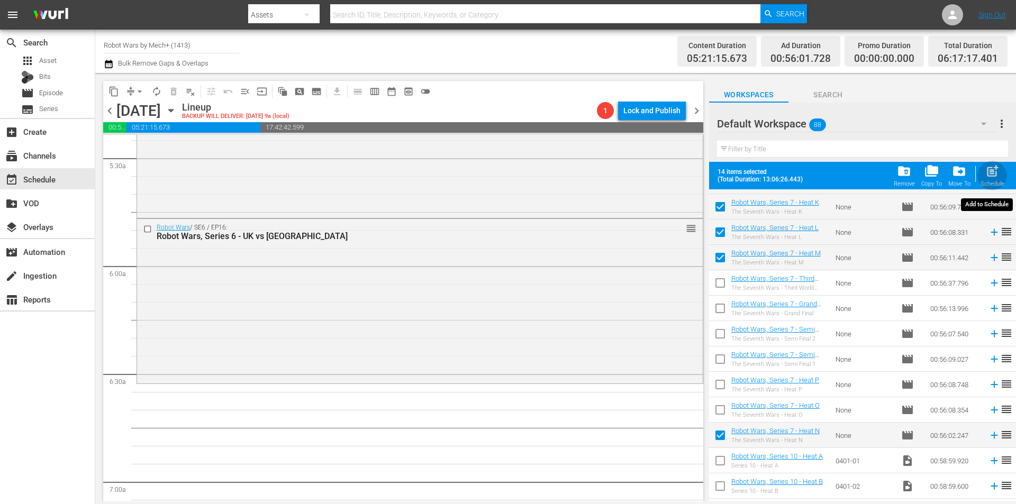
click at [987, 176] on span "post_add" at bounding box center [992, 171] width 14 height 14
checkbox input "false"
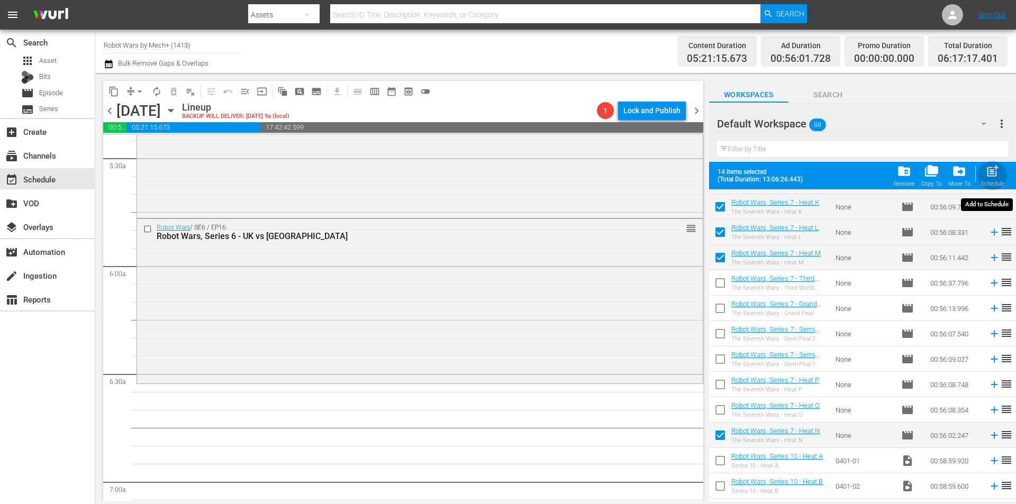
checkbox input "false"
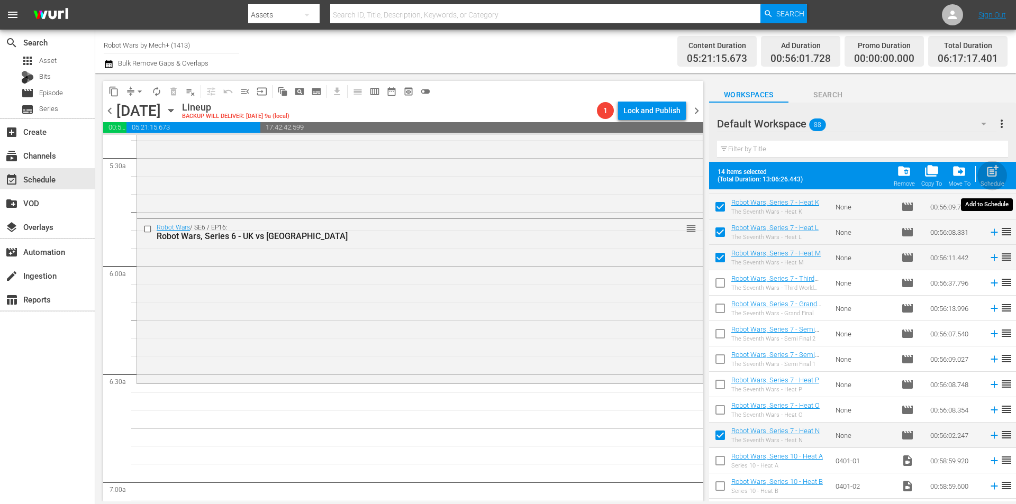
checkbox input "false"
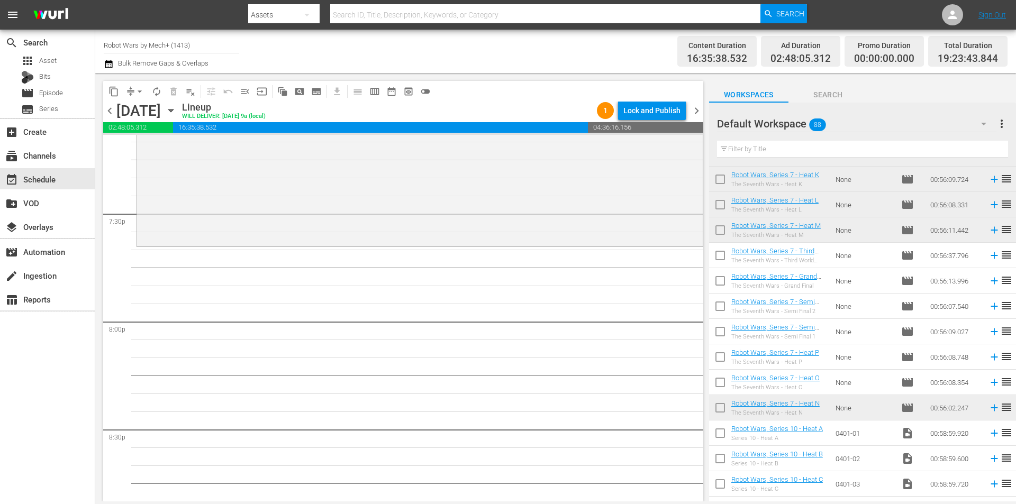
scroll to position [4074, 0]
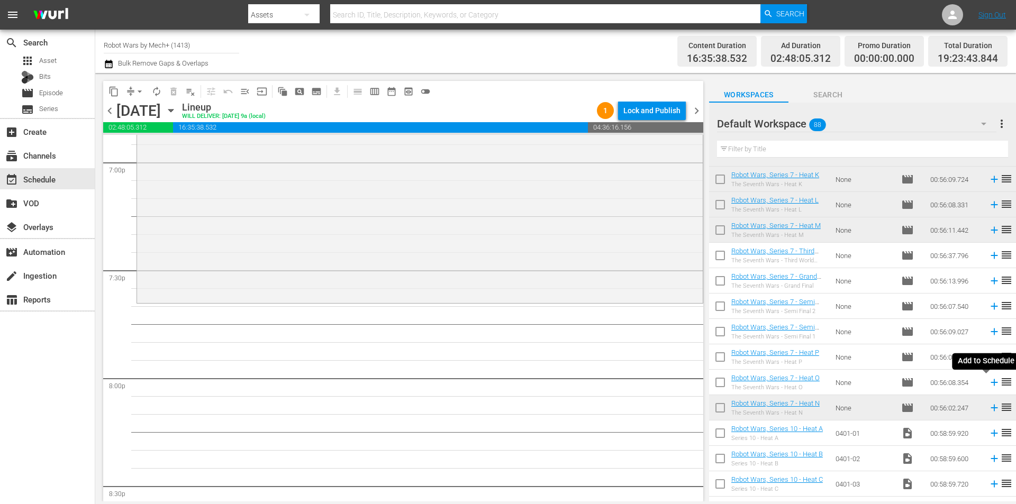
click at [990, 383] on icon at bounding box center [993, 382] width 7 height 7
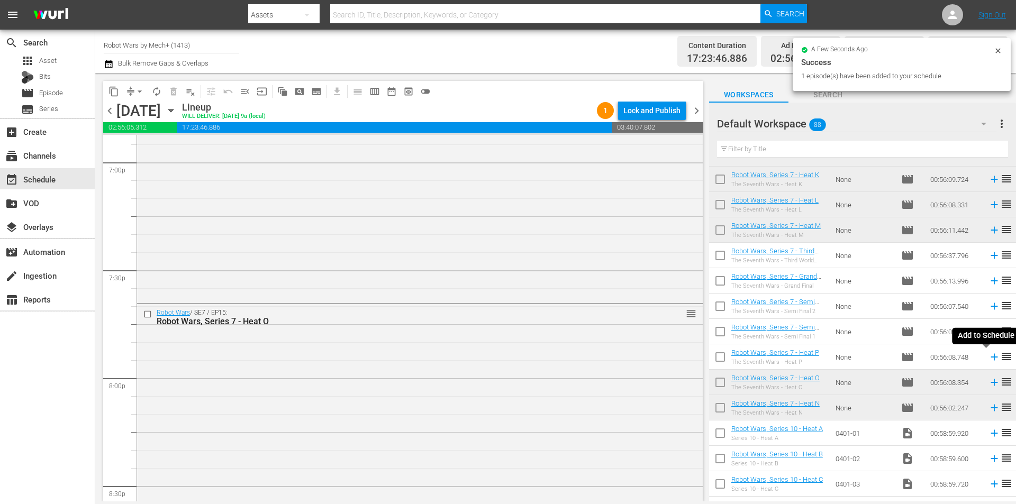
click at [988, 360] on icon at bounding box center [994, 357] width 12 height 12
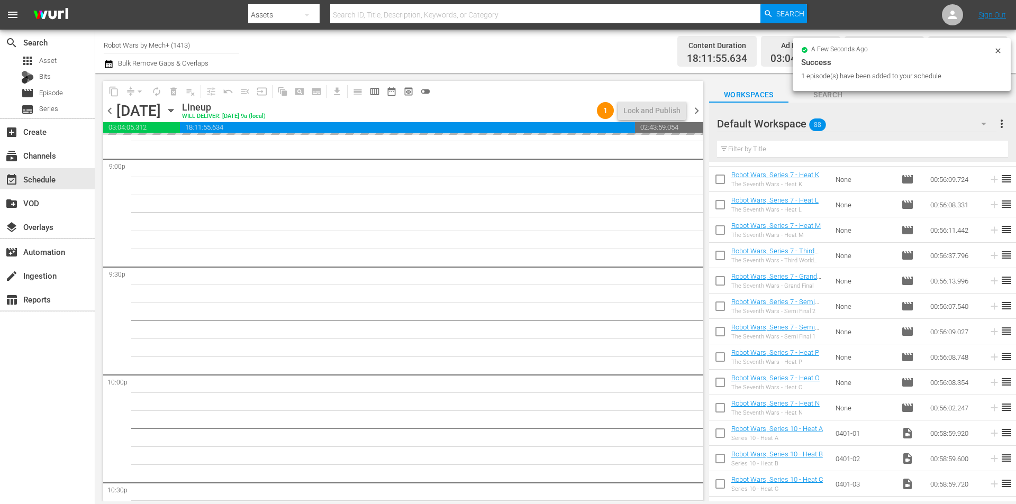
scroll to position [4550, 0]
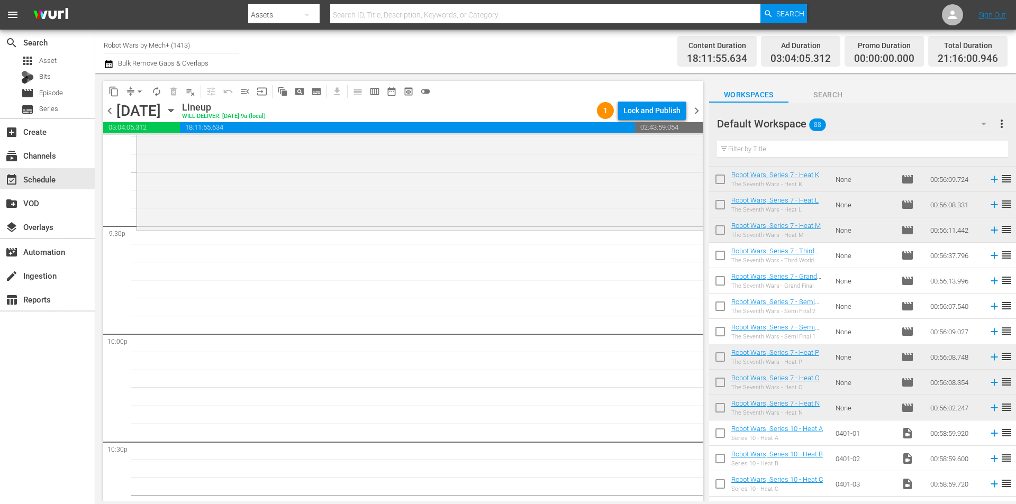
click at [990, 332] on icon at bounding box center [993, 332] width 7 height 7
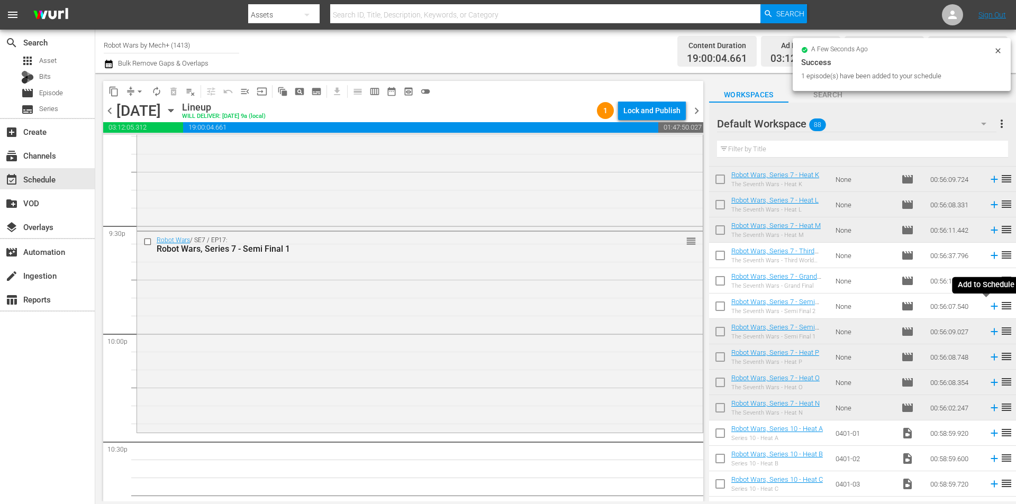
click at [990, 307] on icon at bounding box center [993, 306] width 7 height 7
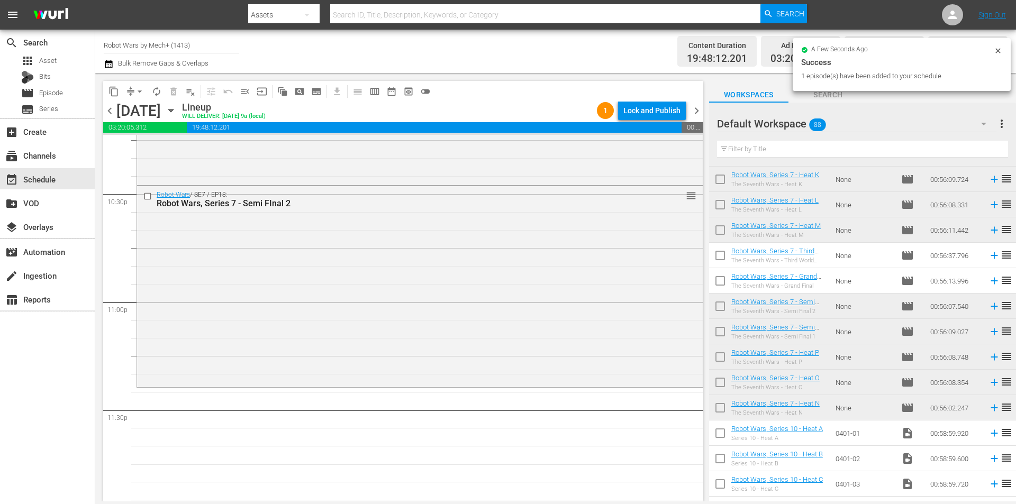
scroll to position [4814, 0]
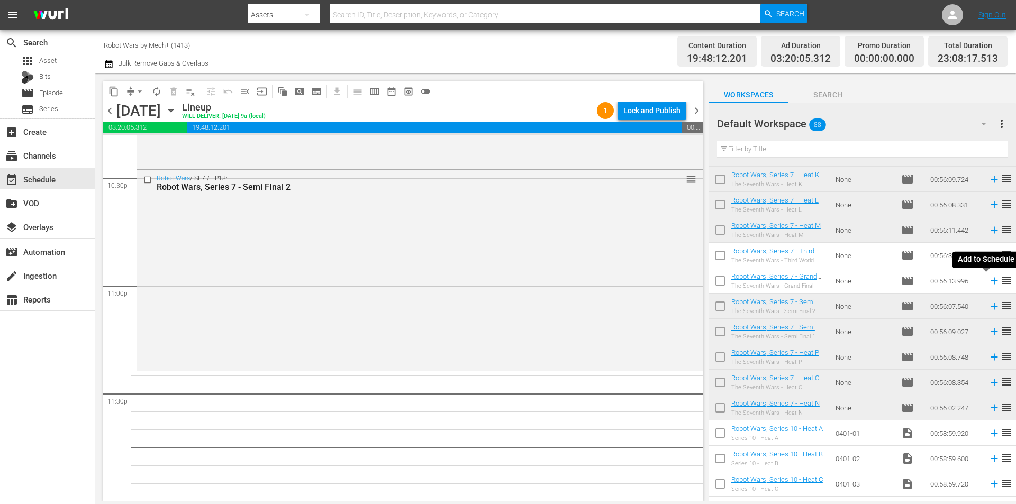
click at [988, 279] on icon at bounding box center [994, 281] width 12 height 12
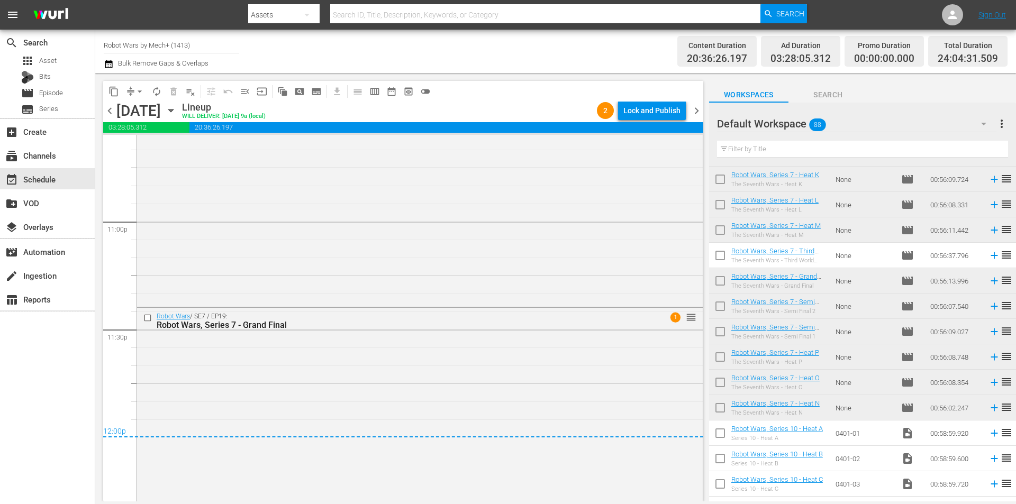
scroll to position [4886, 0]
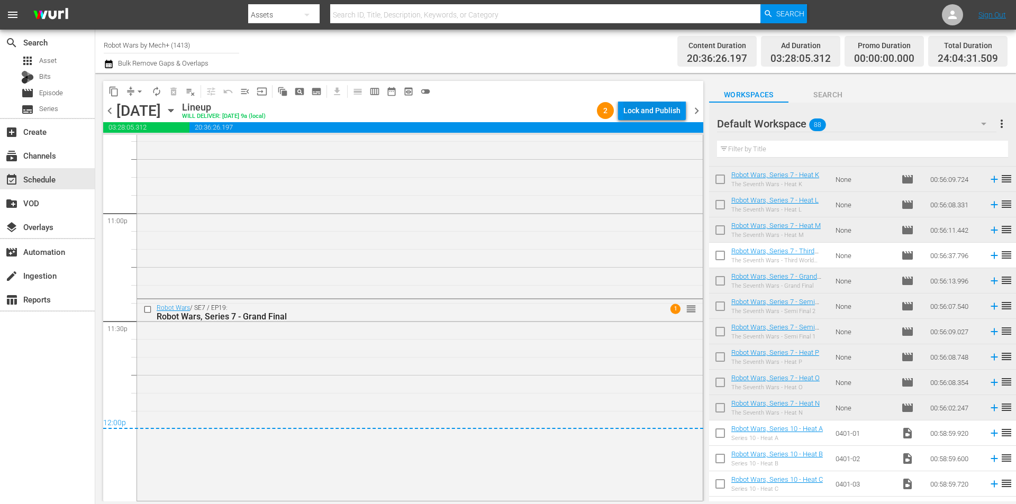
click at [651, 110] on div "Lock and Publish" at bounding box center [651, 110] width 57 height 19
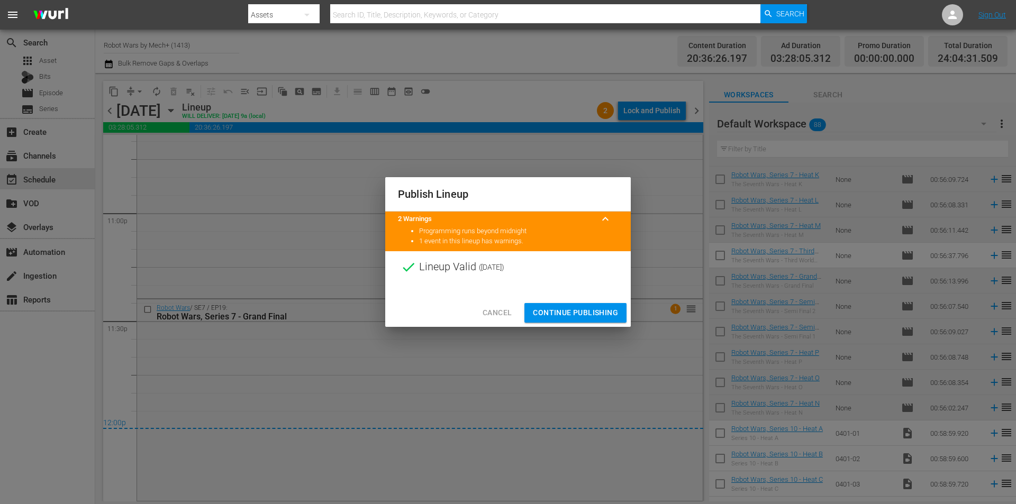
click at [576, 312] on span "Continue Publishing" at bounding box center [575, 312] width 85 height 13
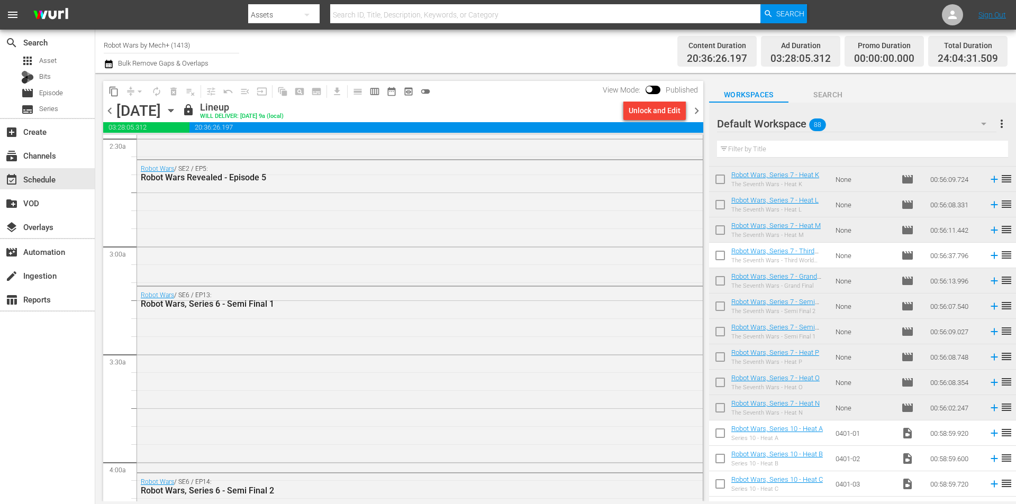
scroll to position [582, 0]
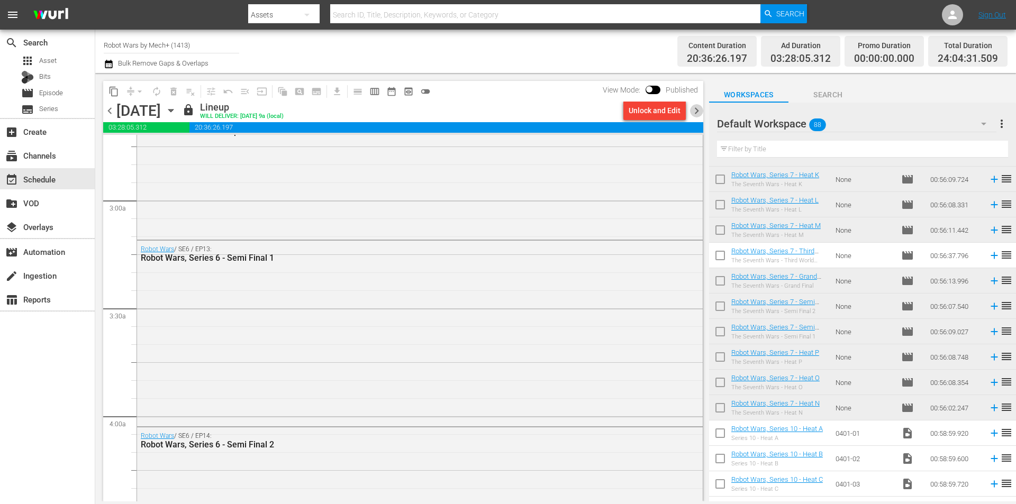
click at [697, 115] on span "chevron_right" at bounding box center [696, 110] width 13 height 13
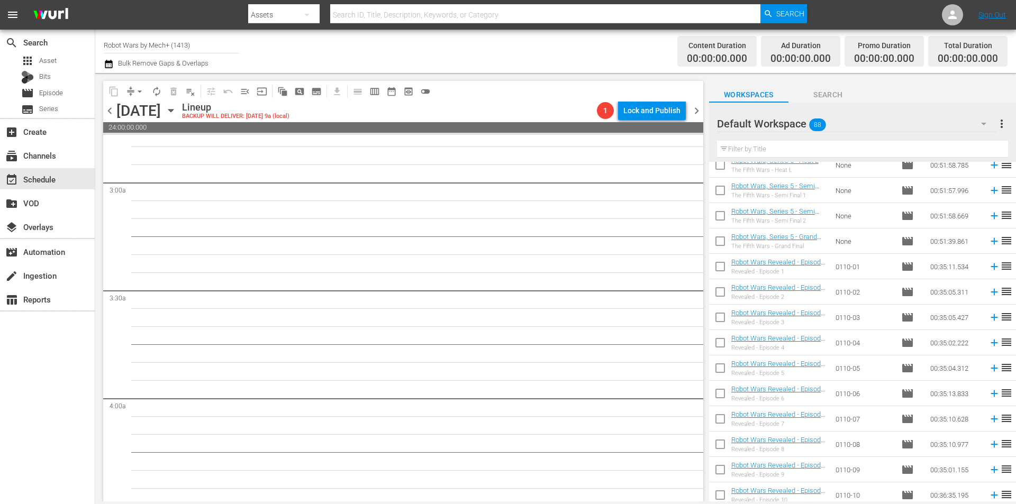
scroll to position [332, 0]
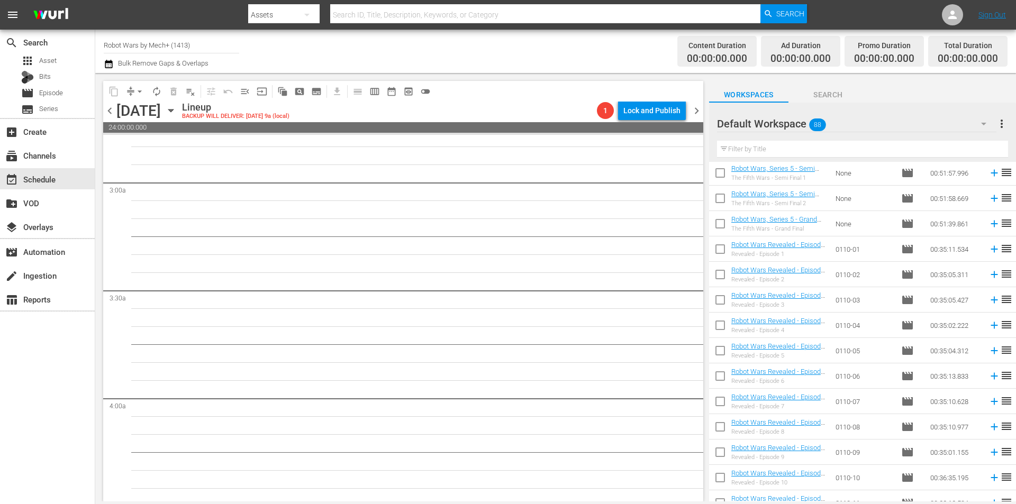
click at [106, 110] on span "chevron_left" at bounding box center [109, 110] width 13 height 13
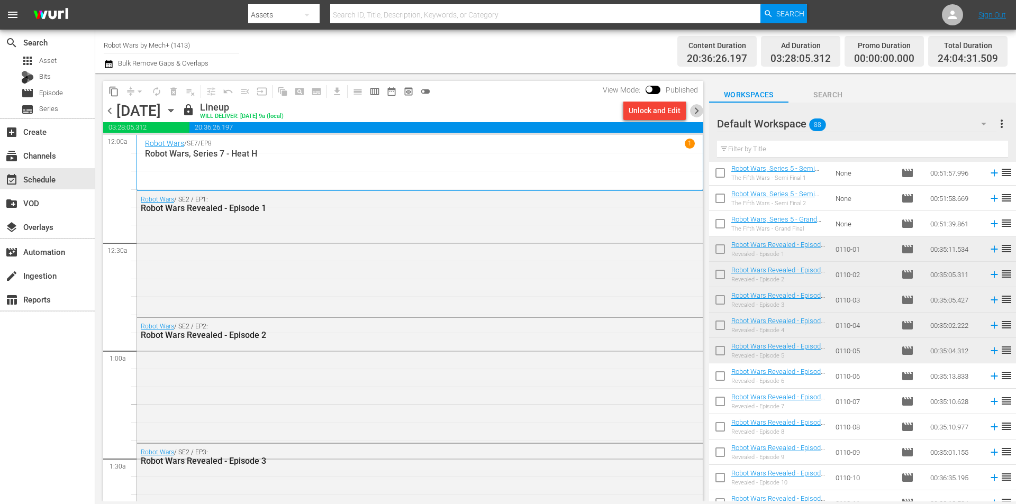
click at [696, 108] on span "chevron_right" at bounding box center [696, 110] width 13 height 13
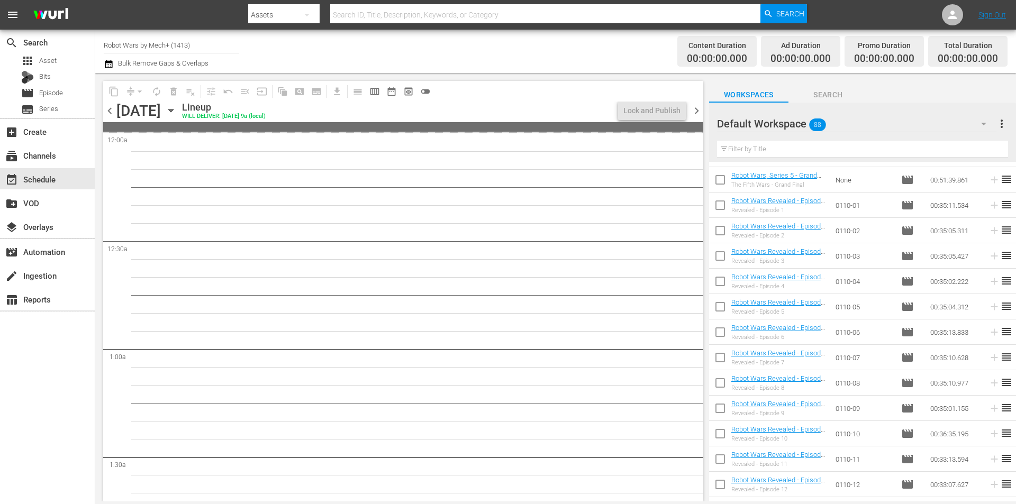
scroll to position [491, 0]
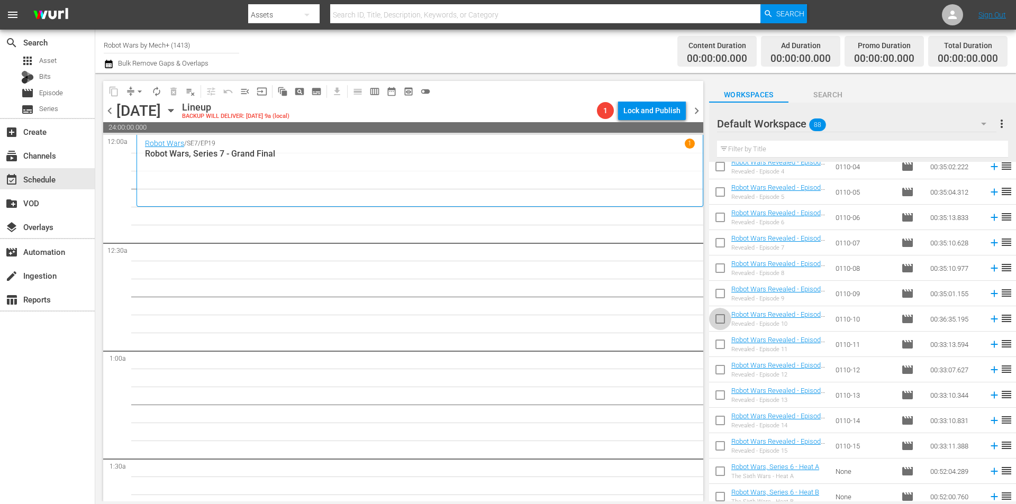
click at [719, 326] on input "checkbox" at bounding box center [720, 321] width 22 height 22
checkbox input "true"
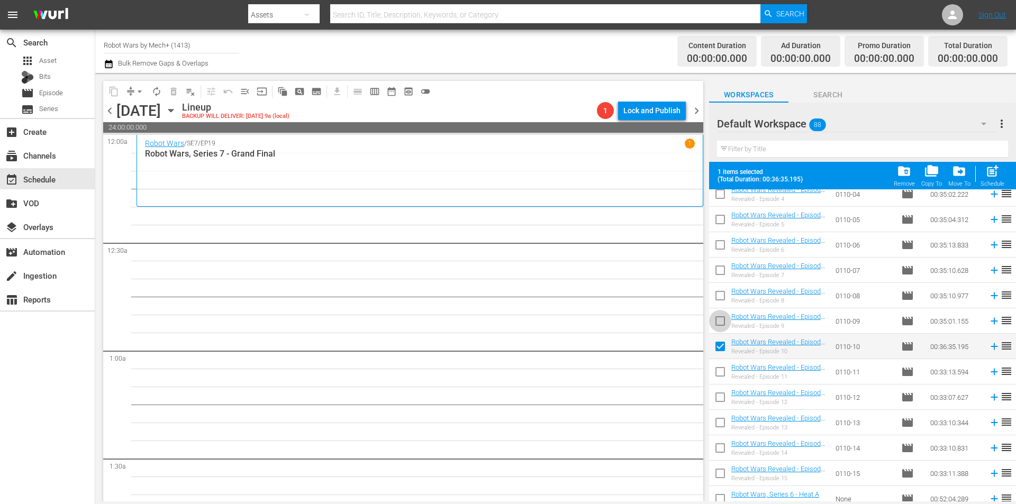
click at [719, 326] on input "checkbox" at bounding box center [720, 323] width 22 height 22
checkbox input "true"
drag, startPoint x: 720, startPoint y: 292, endPoint x: 720, endPoint y: 262, distance: 29.6
click at [720, 291] on input "checkbox" at bounding box center [720, 298] width 22 height 22
checkbox input "true"
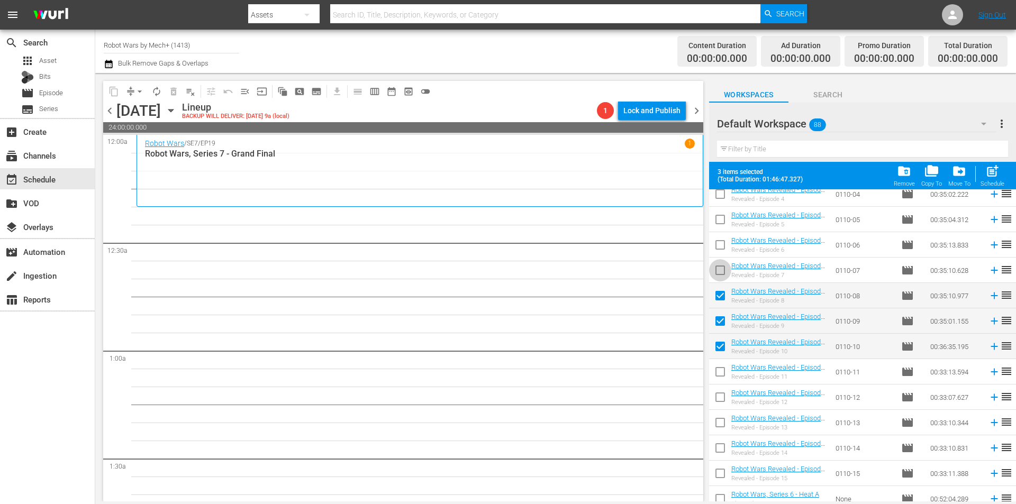
click at [720, 262] on input "checkbox" at bounding box center [720, 272] width 22 height 22
checkbox input "true"
click at [722, 244] on input "checkbox" at bounding box center [720, 247] width 22 height 22
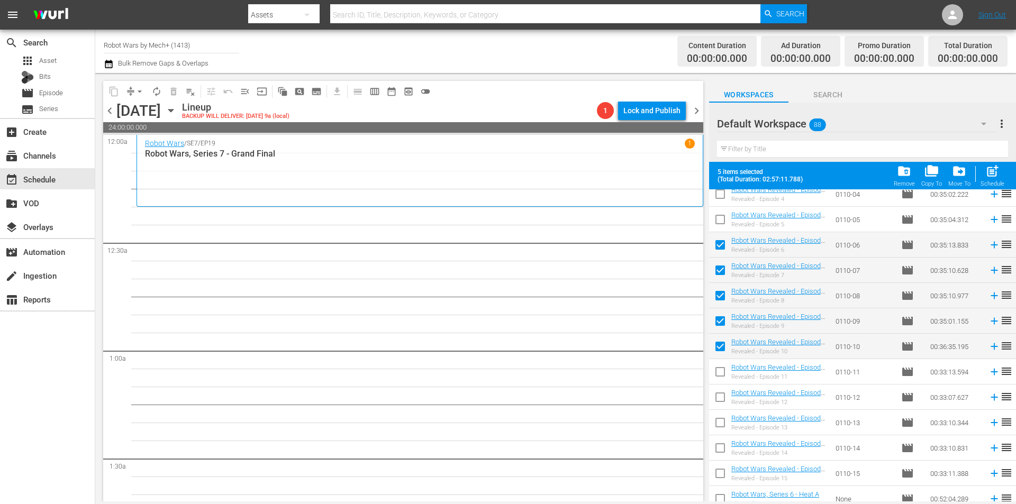
click at [998, 177] on span "post_add" at bounding box center [992, 171] width 14 height 14
checkbox input "false"
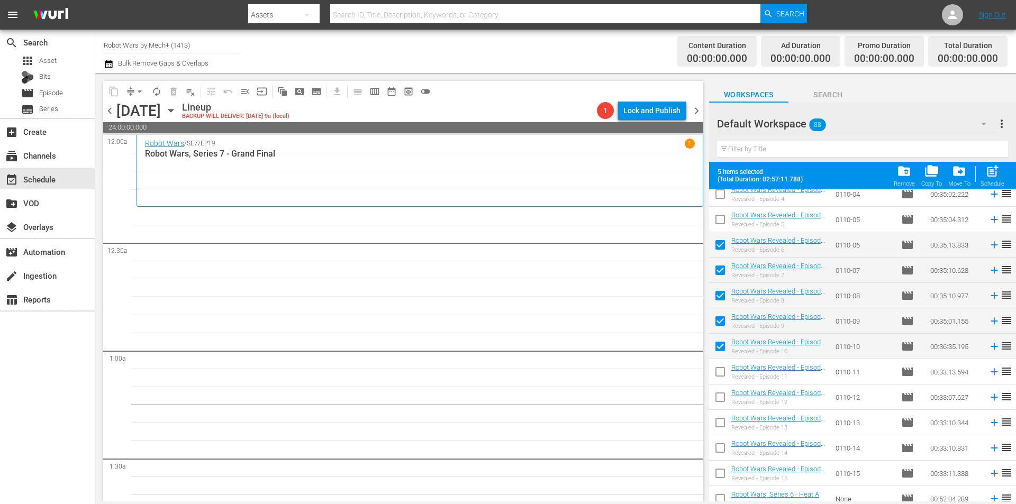
checkbox input "false"
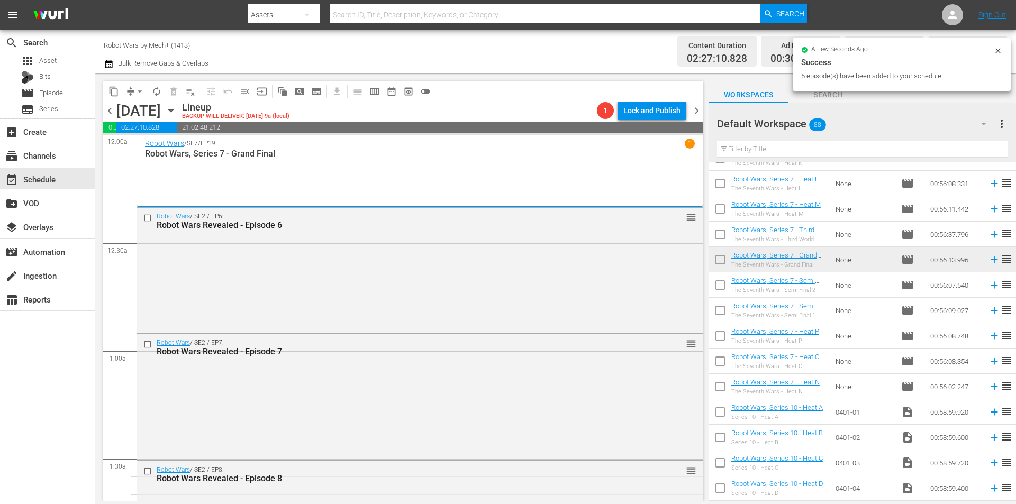
scroll to position [1496, 0]
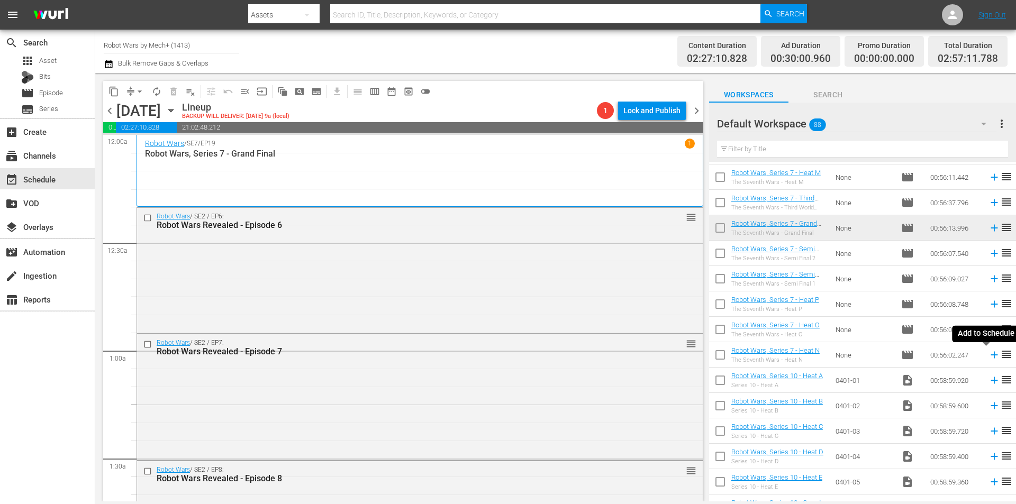
click at [990, 356] on icon at bounding box center [993, 355] width 7 height 7
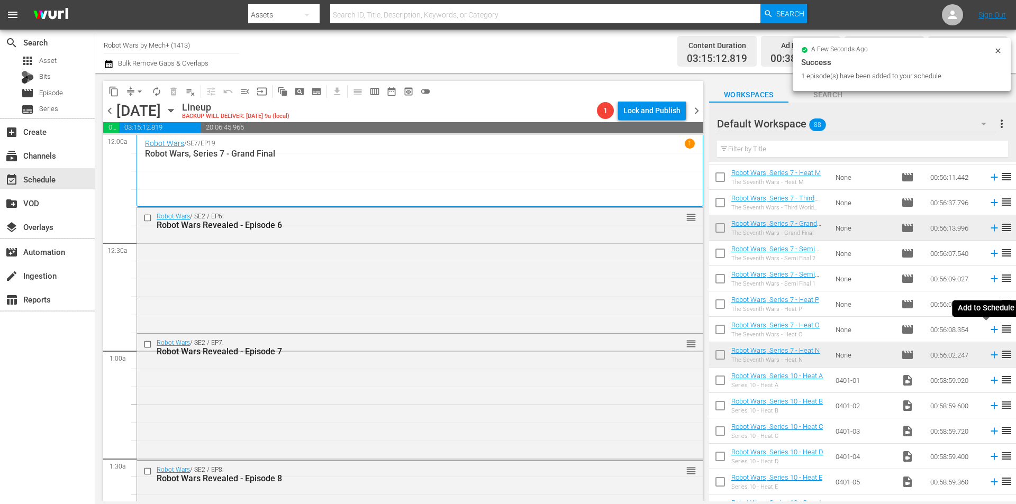
click at [990, 331] on icon at bounding box center [993, 329] width 7 height 7
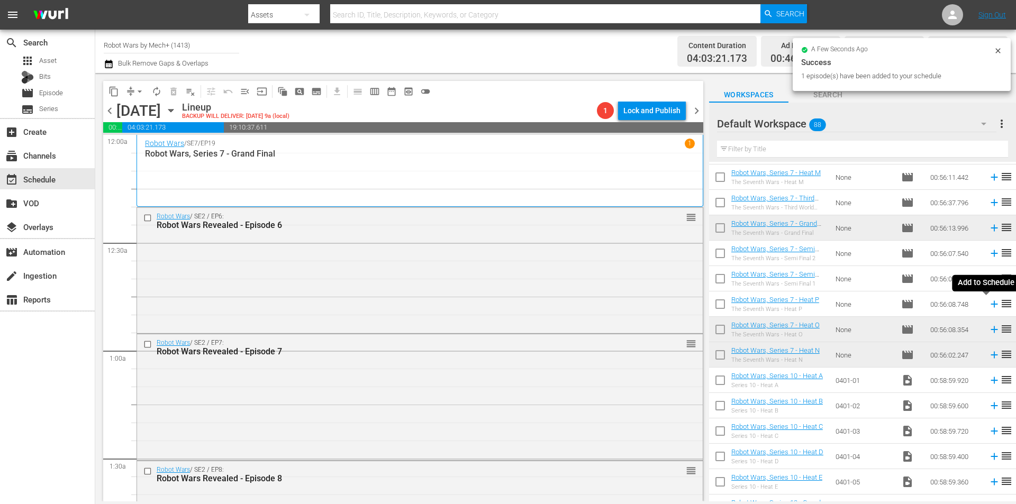
click at [988, 302] on icon at bounding box center [994, 304] width 12 height 12
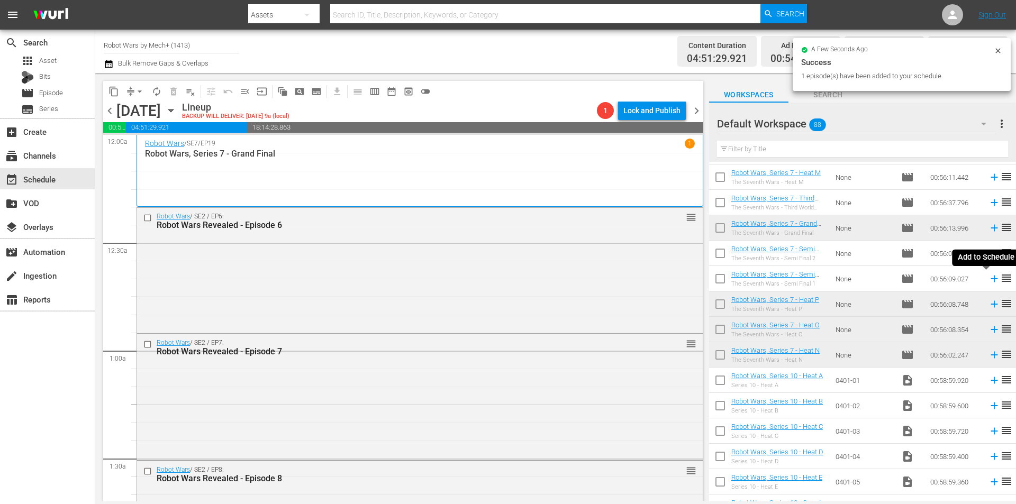
click at [988, 278] on icon at bounding box center [994, 279] width 12 height 12
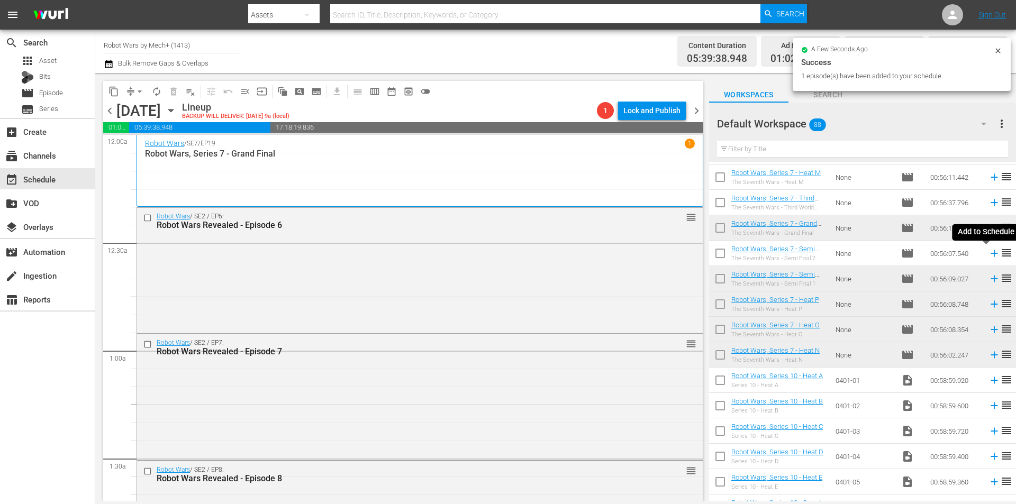
click at [988, 253] on icon at bounding box center [994, 254] width 12 height 12
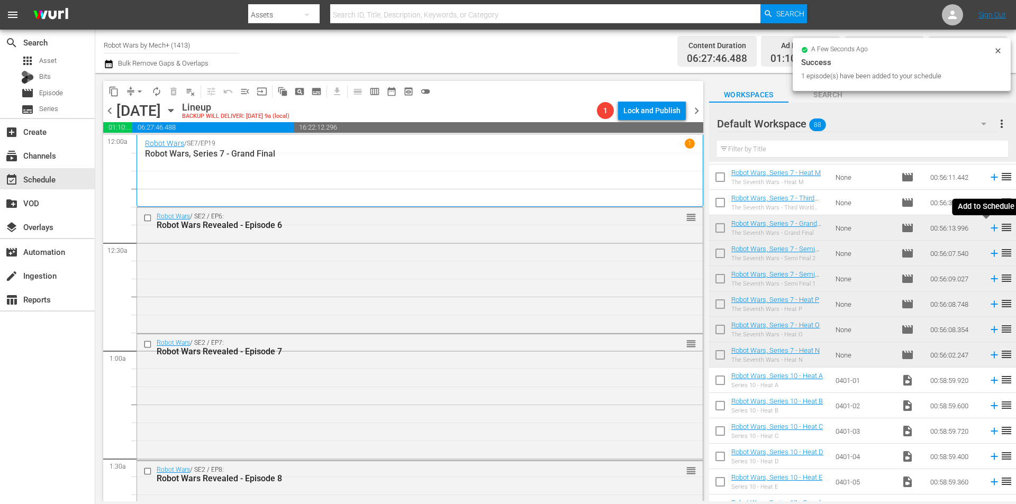
click at [988, 228] on icon at bounding box center [994, 228] width 12 height 12
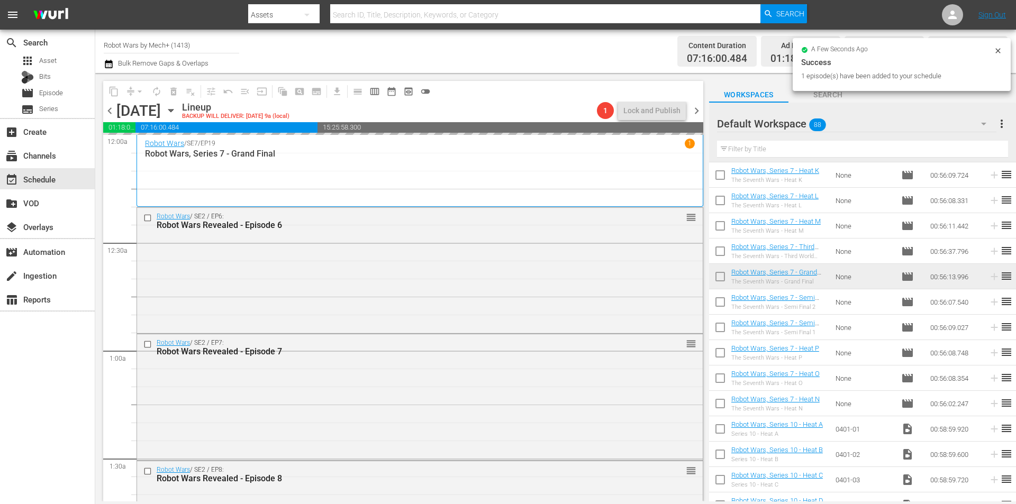
scroll to position [1443, 0]
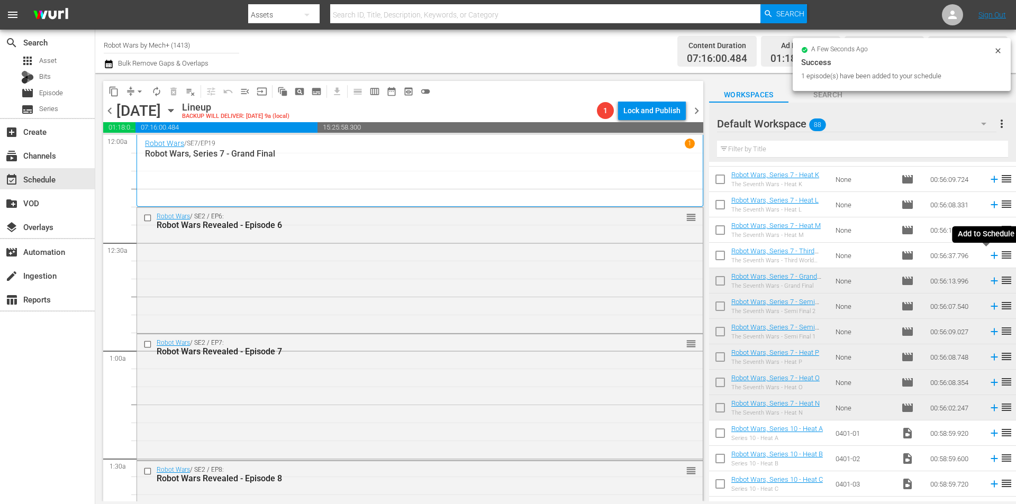
click at [990, 257] on icon at bounding box center [993, 255] width 7 height 7
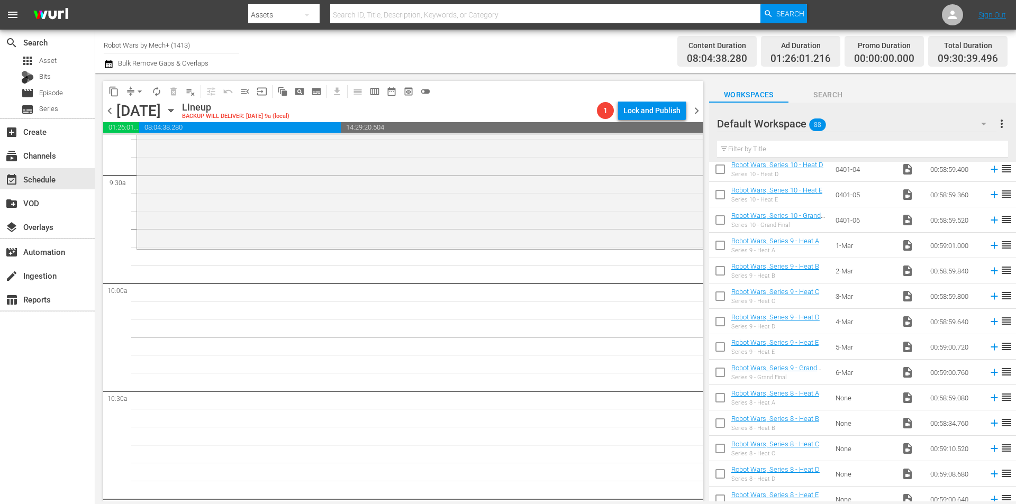
scroll to position [1919, 0]
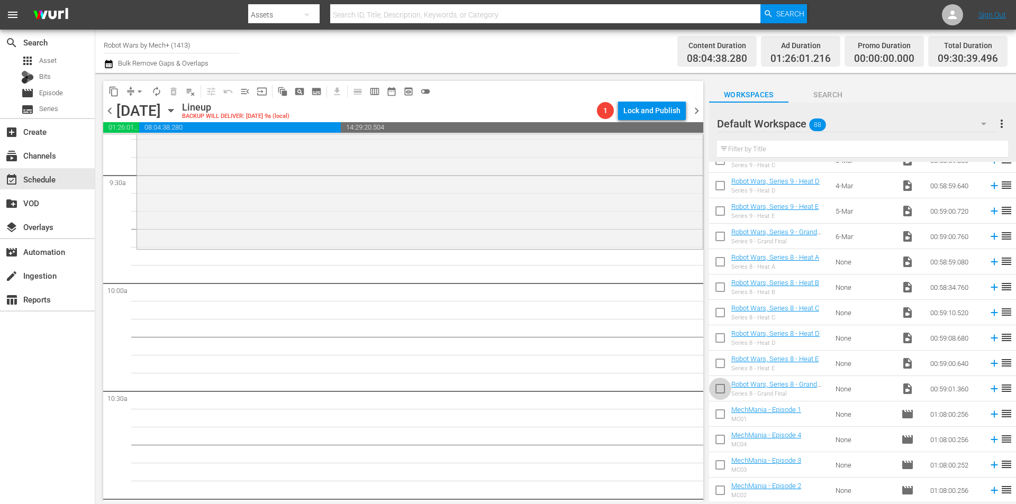
click at [722, 389] on input "checkbox" at bounding box center [720, 391] width 22 height 22
checkbox input "true"
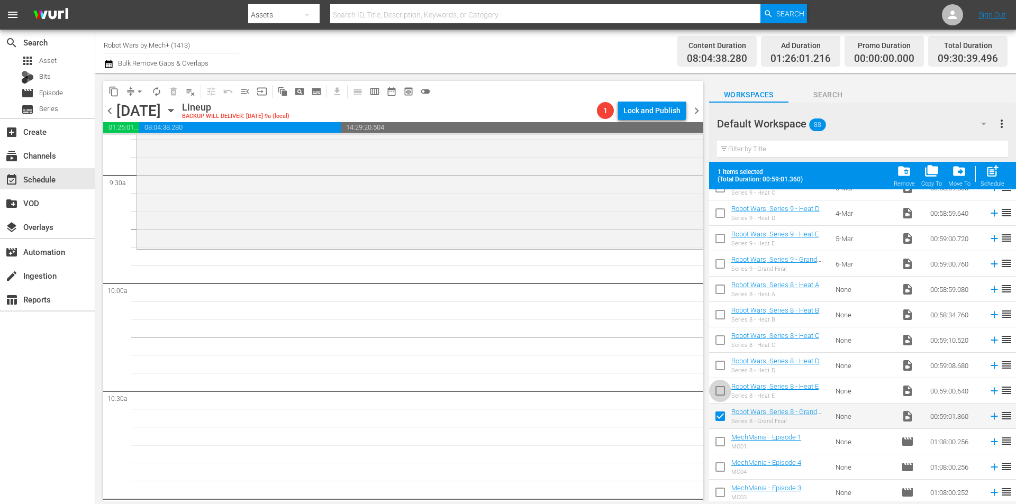
click at [722, 389] on input "checkbox" at bounding box center [720, 393] width 22 height 22
checkbox input "true"
click at [721, 371] on input "checkbox" at bounding box center [720, 368] width 22 height 22
checkbox input "true"
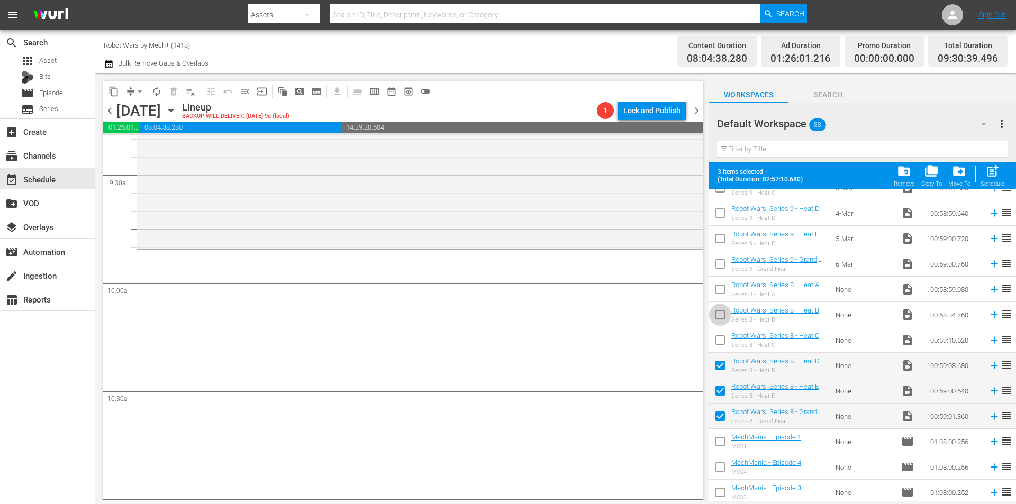
click at [721, 316] on input "checkbox" at bounding box center [720, 317] width 22 height 22
checkbox input "true"
click at [716, 290] on input "checkbox" at bounding box center [720, 291] width 22 height 22
checkbox input "true"
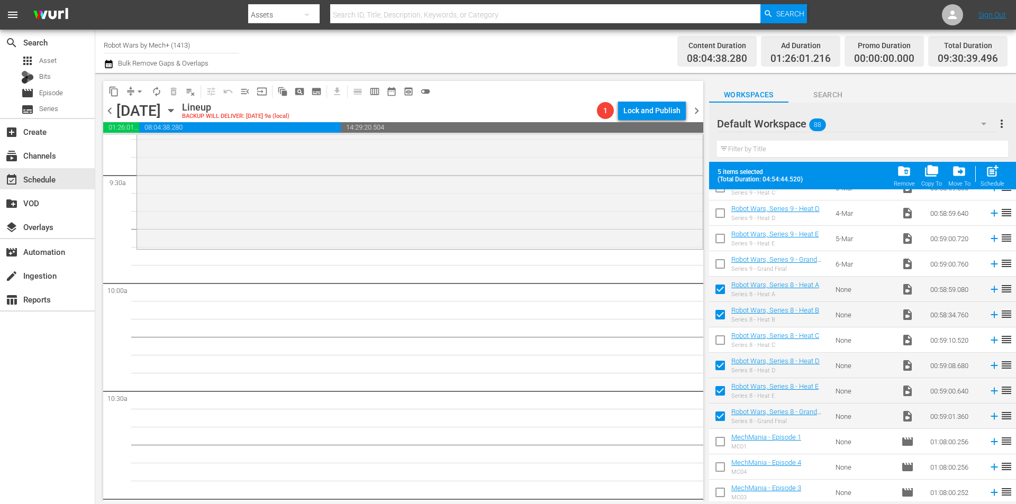
click at [721, 340] on input "checkbox" at bounding box center [720, 342] width 22 height 22
checkbox input "true"
click at [992, 170] on span "post_add" at bounding box center [992, 171] width 14 height 14
checkbox input "false"
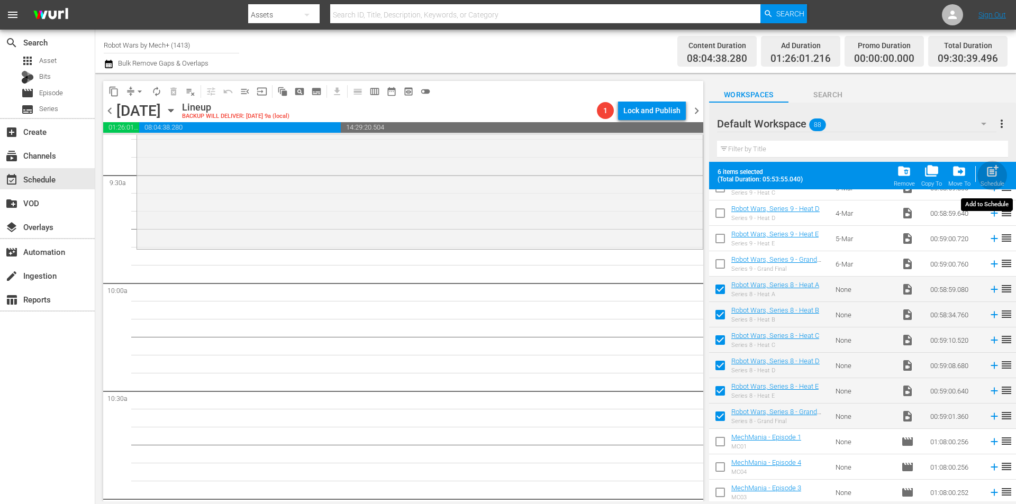
checkbox input "false"
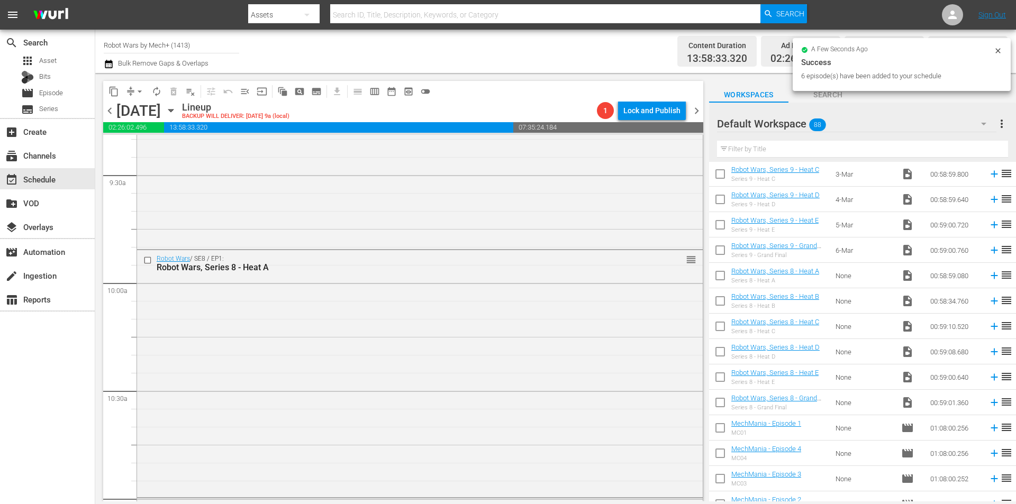
scroll to position [1814, 0]
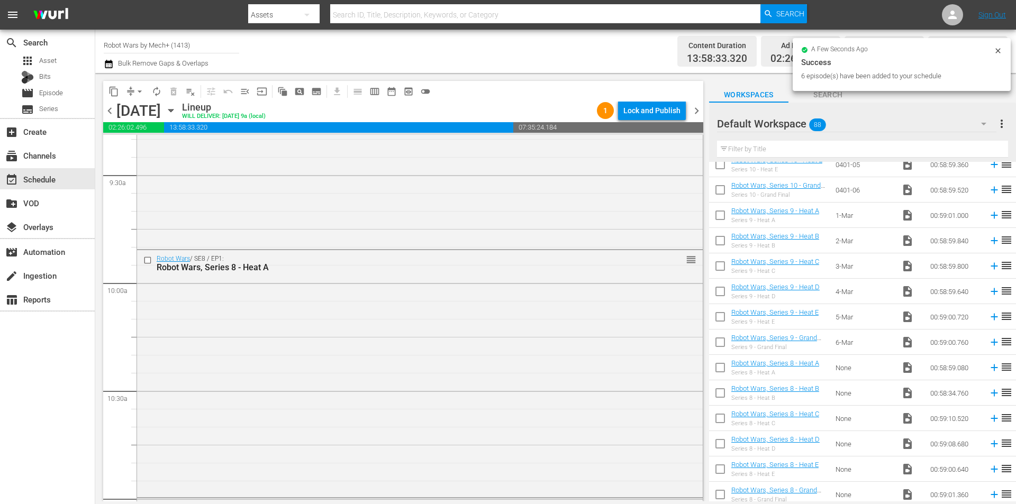
click at [720, 349] on input "checkbox" at bounding box center [720, 344] width 22 height 22
checkbox input "true"
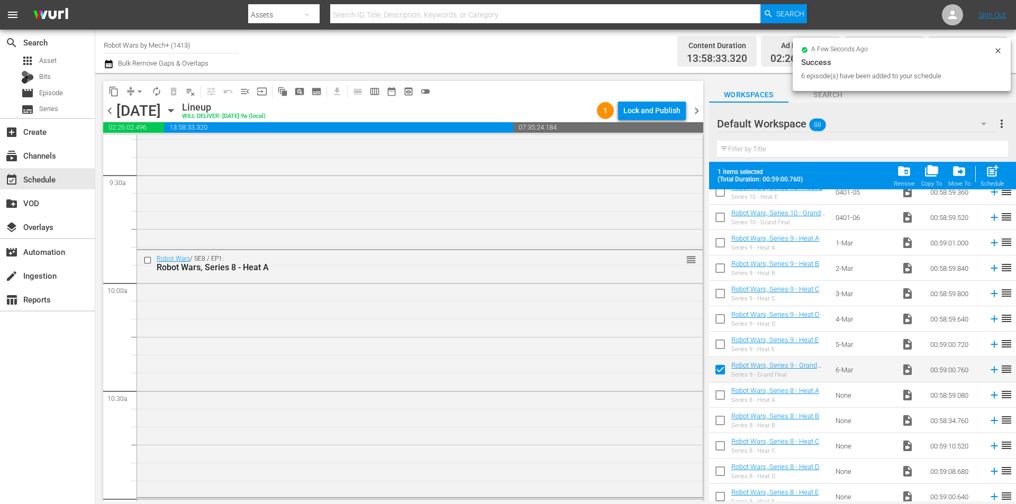
click at [721, 346] on input "checkbox" at bounding box center [720, 346] width 22 height 22
checkbox input "true"
click at [720, 325] on input "checkbox" at bounding box center [720, 321] width 22 height 22
checkbox input "true"
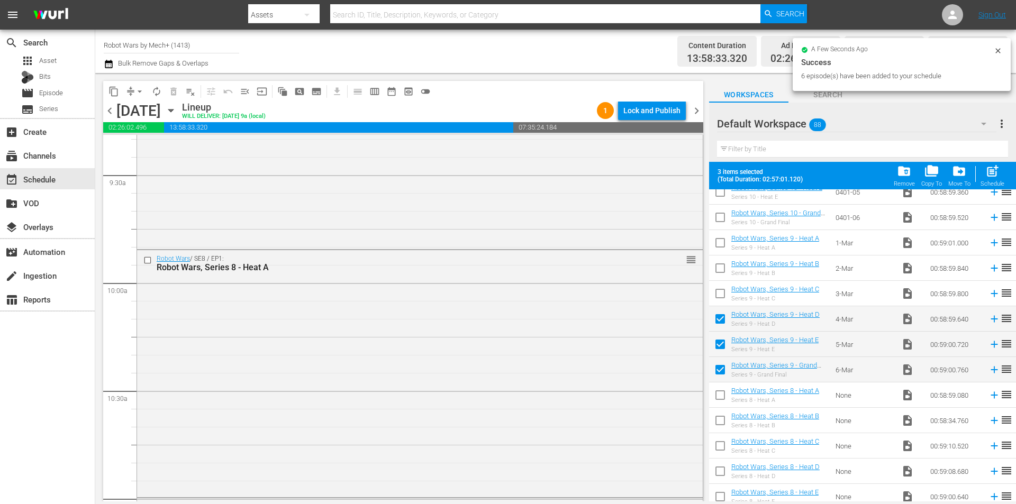
drag, startPoint x: 718, startPoint y: 295, endPoint x: 721, endPoint y: 269, distance: 26.6
click at [718, 295] on input "checkbox" at bounding box center [720, 296] width 22 height 22
checkbox input "true"
click at [721, 268] on input "checkbox" at bounding box center [720, 270] width 22 height 22
checkbox input "true"
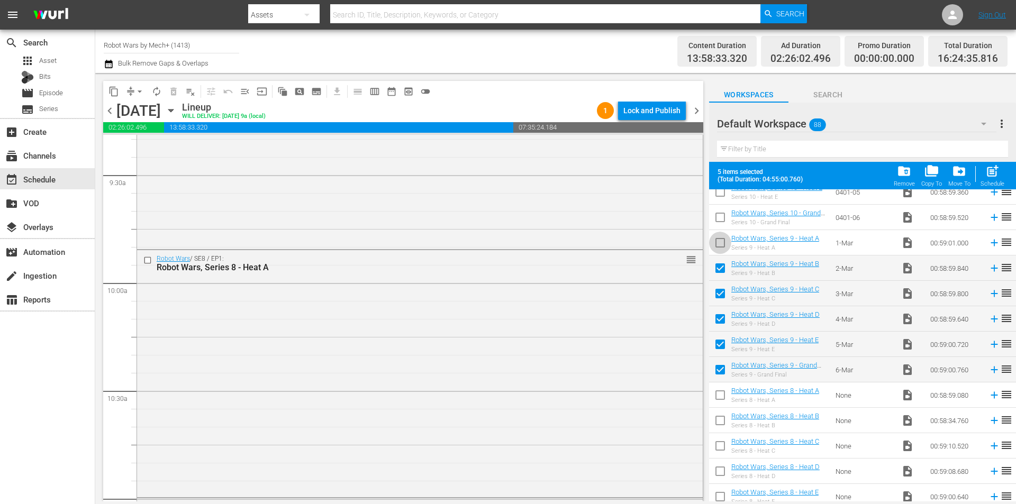
click at [719, 243] on input "checkbox" at bounding box center [720, 245] width 22 height 22
click at [999, 178] on span "post_add" at bounding box center [992, 171] width 14 height 14
checkbox input "false"
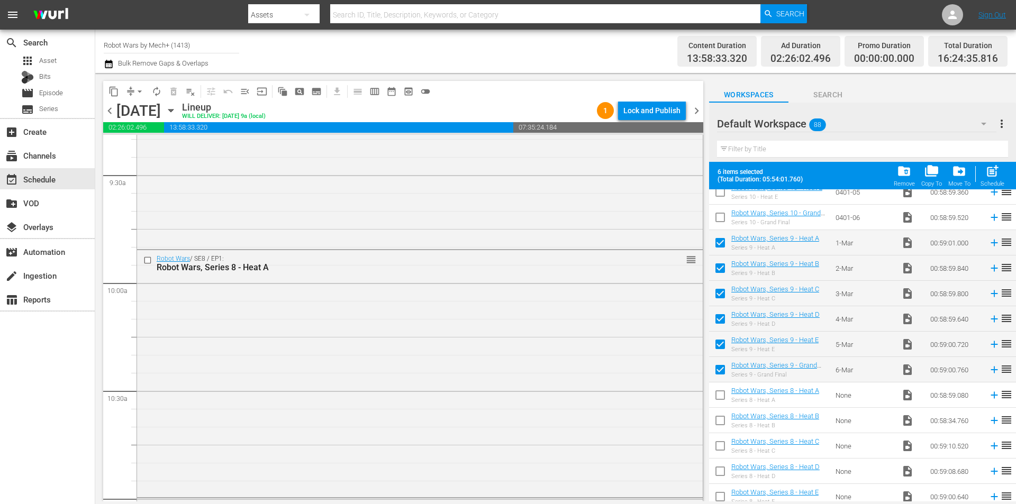
checkbox input "false"
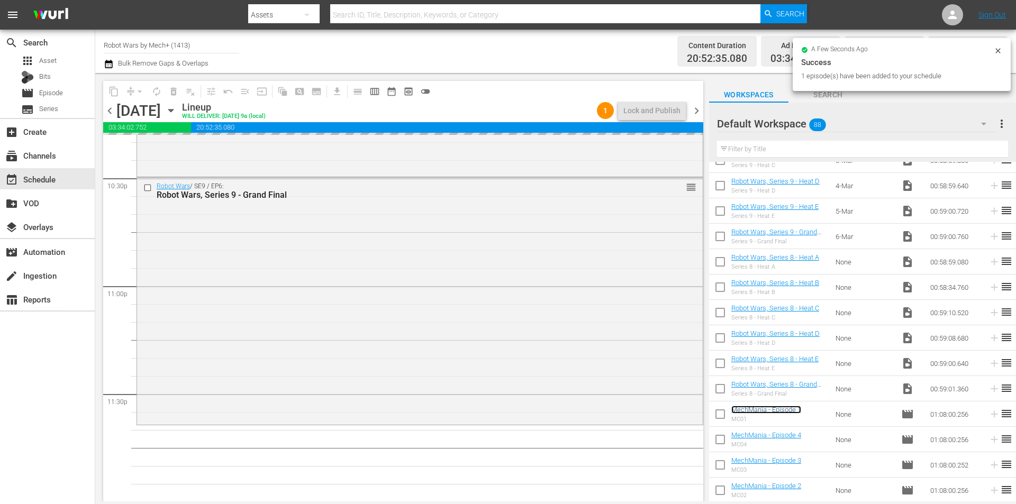
scroll to position [4814, 0]
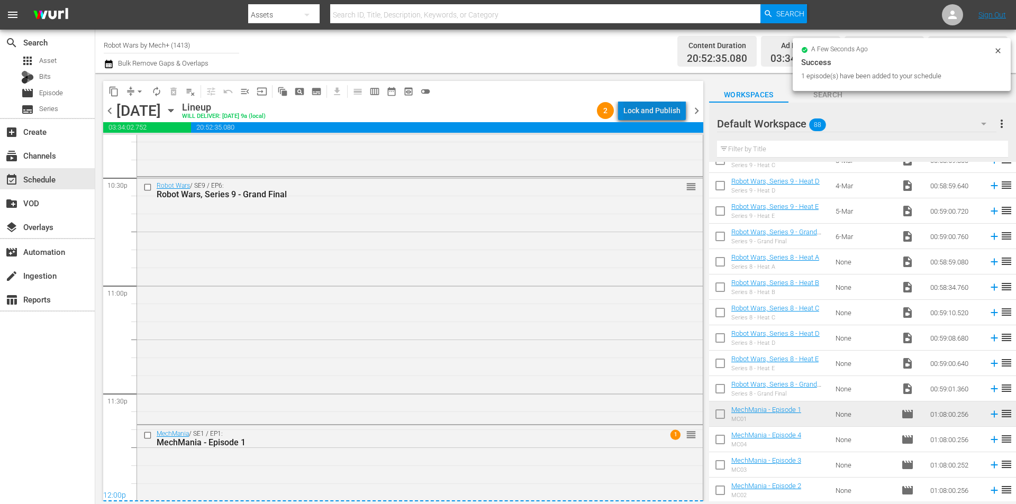
click at [663, 112] on div "Lock and Publish" at bounding box center [651, 110] width 57 height 19
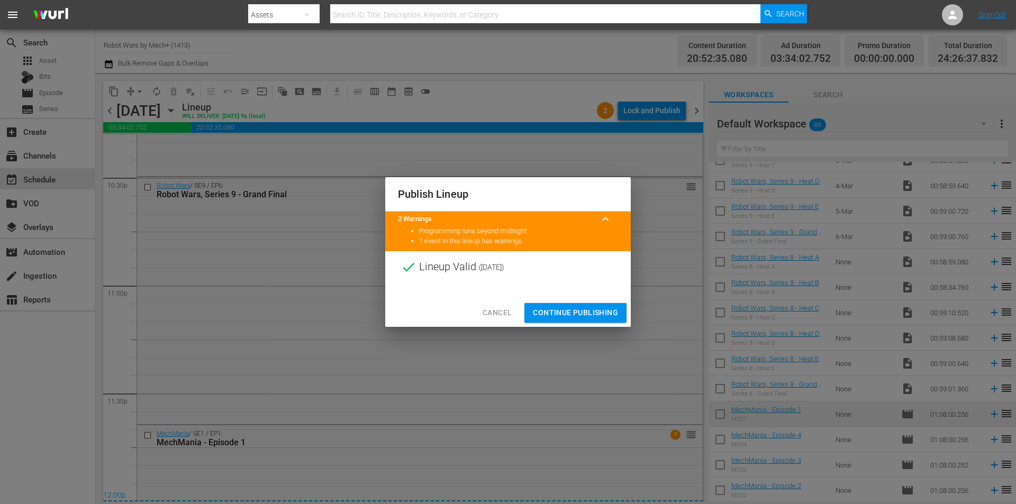
click at [577, 307] on span "Continue Publishing" at bounding box center [575, 312] width 85 height 13
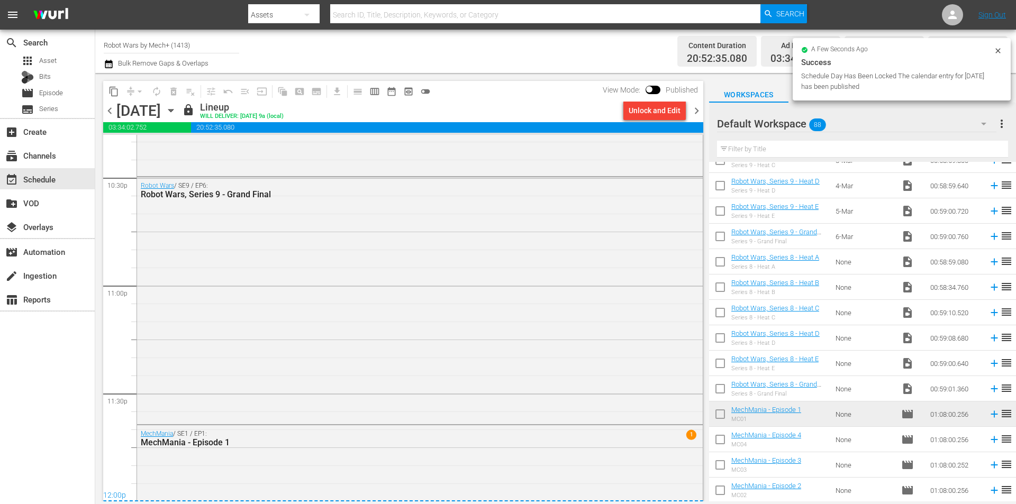
click at [694, 107] on span "chevron_right" at bounding box center [696, 110] width 13 height 13
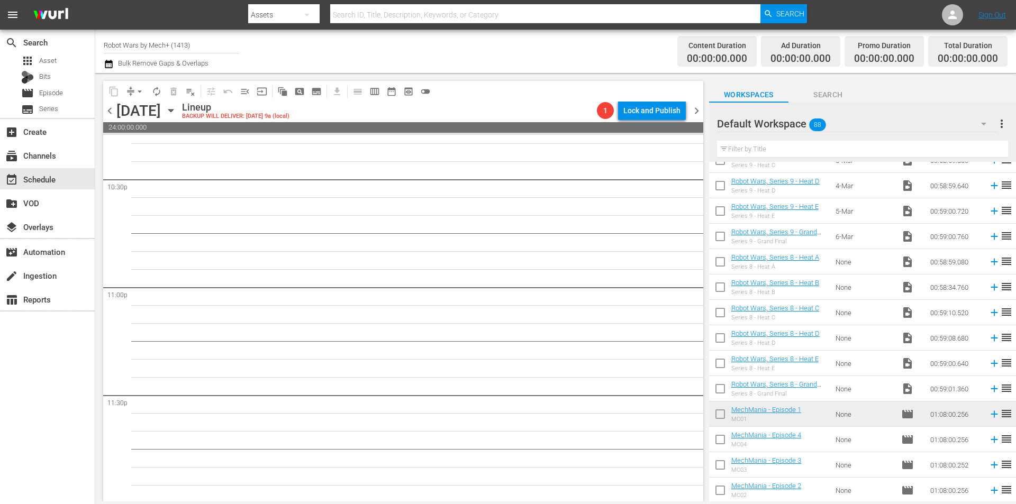
scroll to position [4814, 0]
click at [988, 489] on icon at bounding box center [994, 491] width 12 height 12
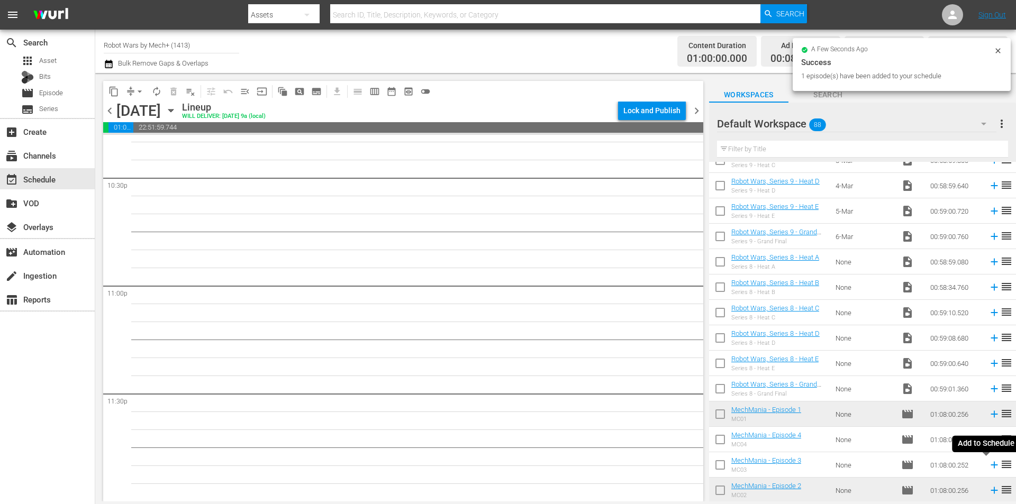
click at [988, 468] on icon at bounding box center [994, 465] width 12 height 12
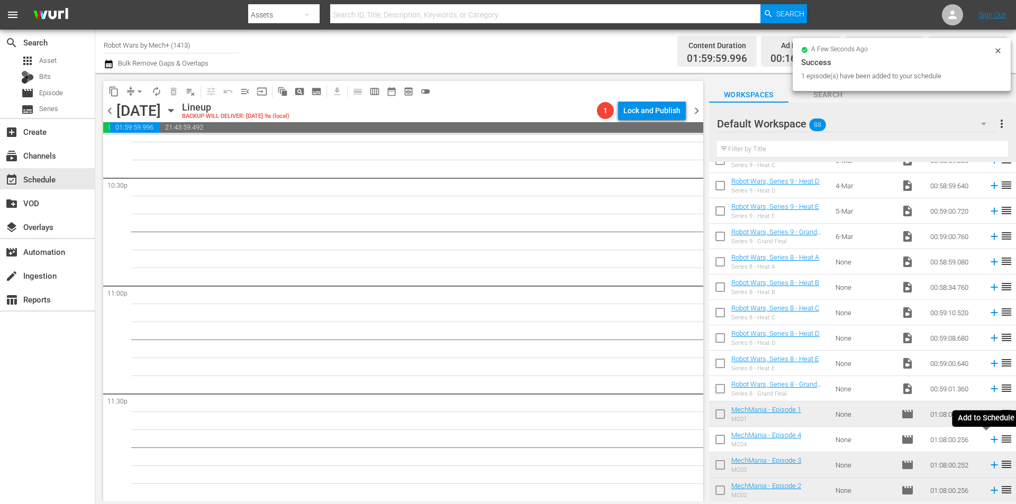
click at [990, 438] on icon at bounding box center [993, 439] width 7 height 7
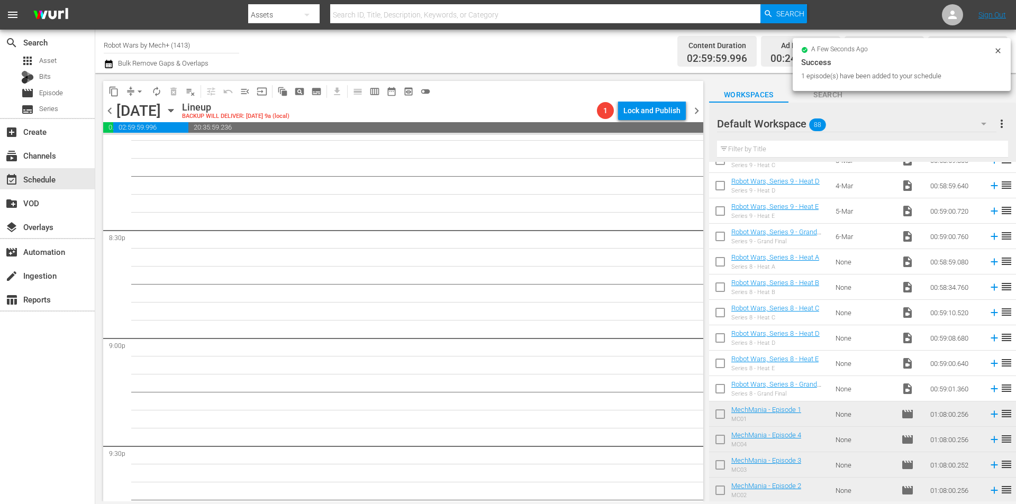
scroll to position [4126, 0]
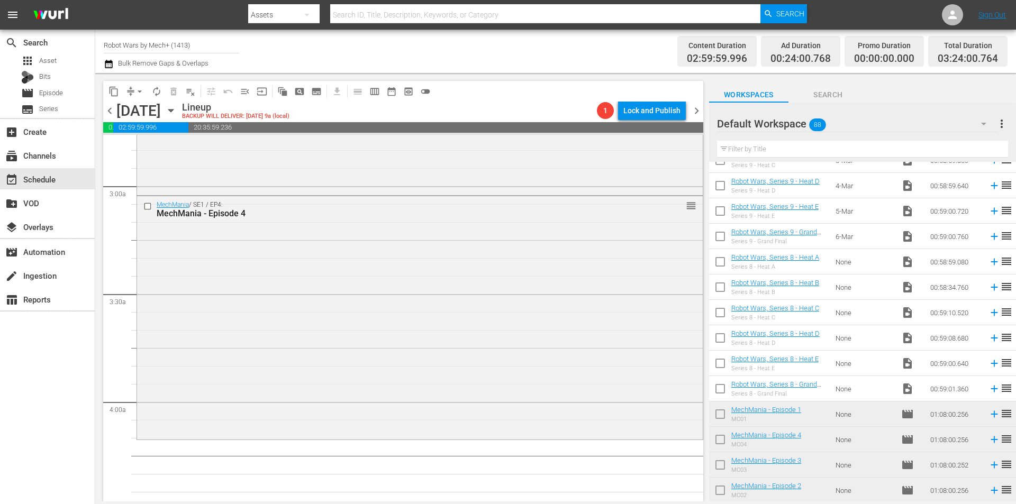
scroll to position [439, 0]
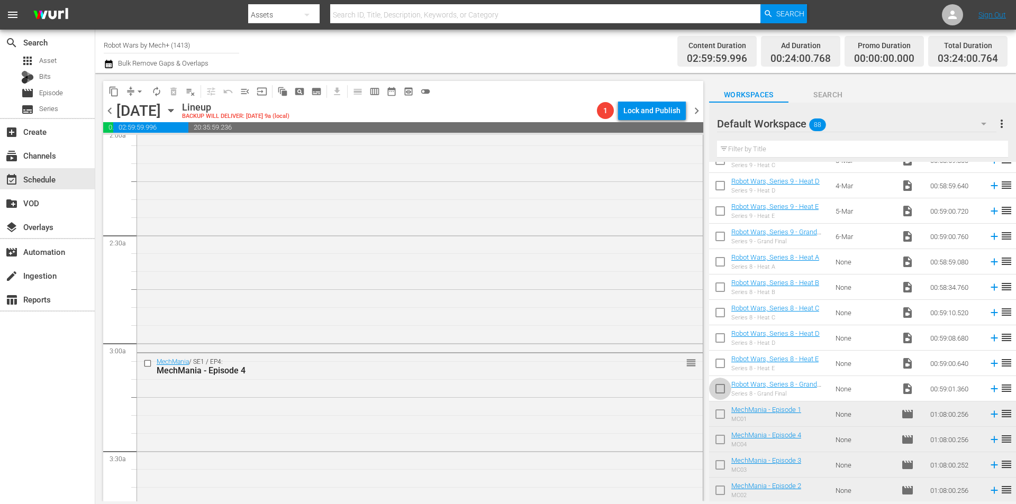
click at [730, 392] on input "checkbox" at bounding box center [720, 391] width 22 height 22
checkbox input "true"
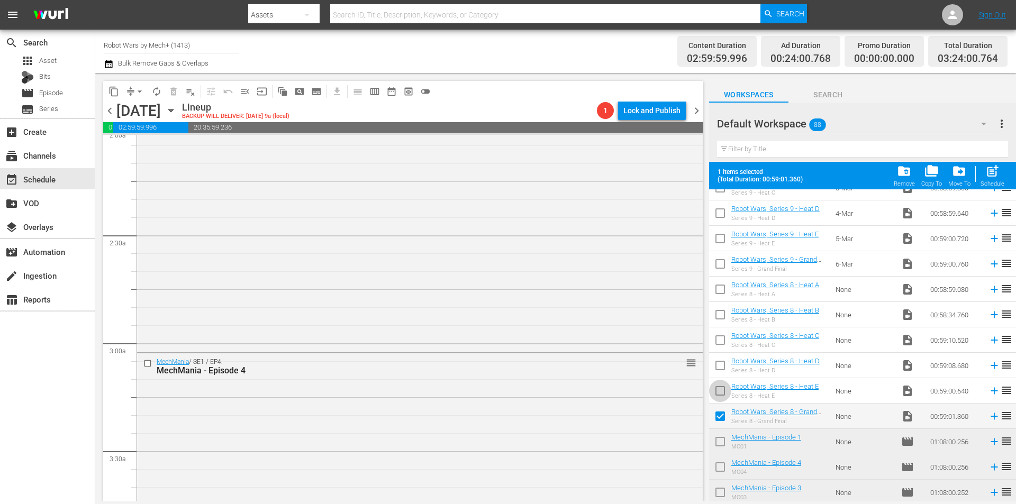
click at [730, 392] on input "checkbox" at bounding box center [720, 393] width 22 height 22
checkbox input "true"
drag, startPoint x: 723, startPoint y: 368, endPoint x: 722, endPoint y: 339, distance: 29.6
click at [723, 368] on input "checkbox" at bounding box center [720, 368] width 22 height 22
checkbox input "true"
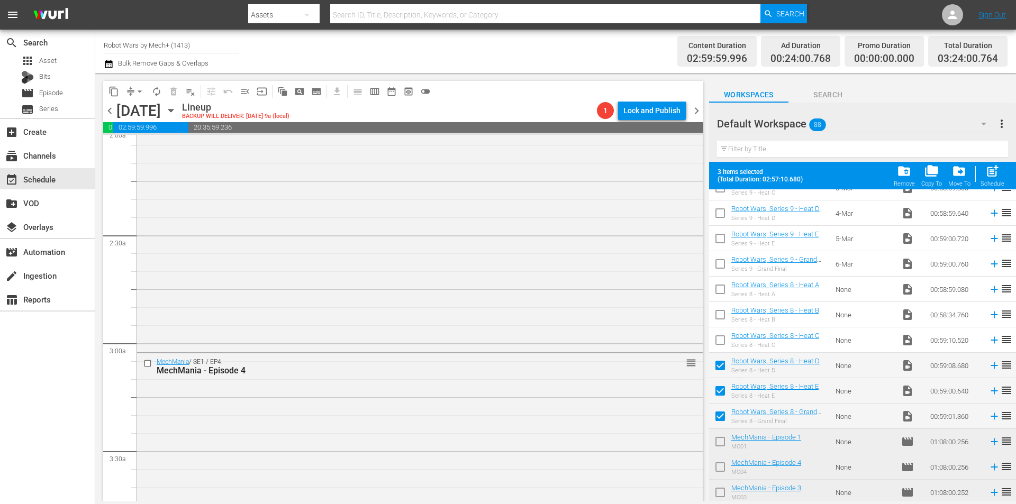
click at [722, 338] on input "checkbox" at bounding box center [720, 342] width 22 height 22
checkbox input "true"
click at [720, 317] on input "checkbox" at bounding box center [720, 317] width 22 height 22
checkbox input "true"
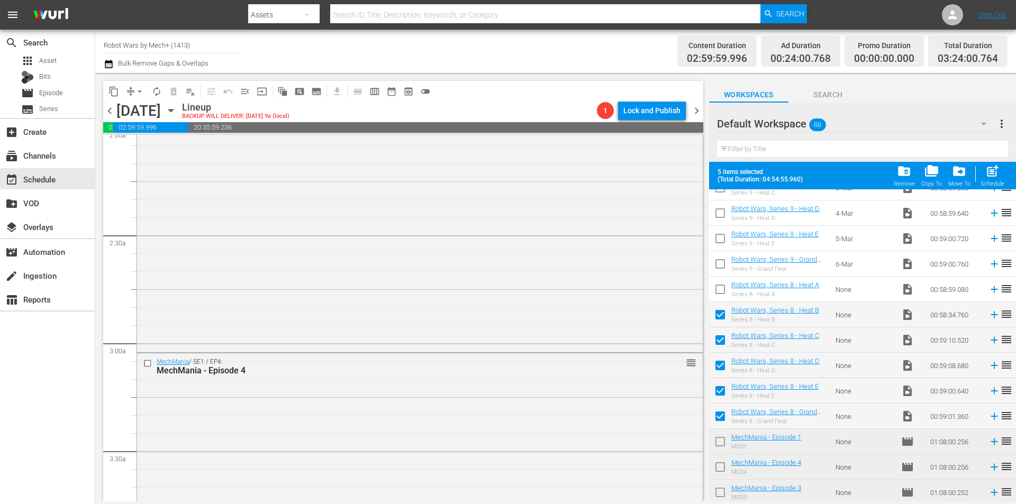
click at [718, 292] on input "checkbox" at bounding box center [720, 291] width 22 height 22
click at [991, 176] on span "post_add" at bounding box center [992, 171] width 14 height 14
checkbox input "false"
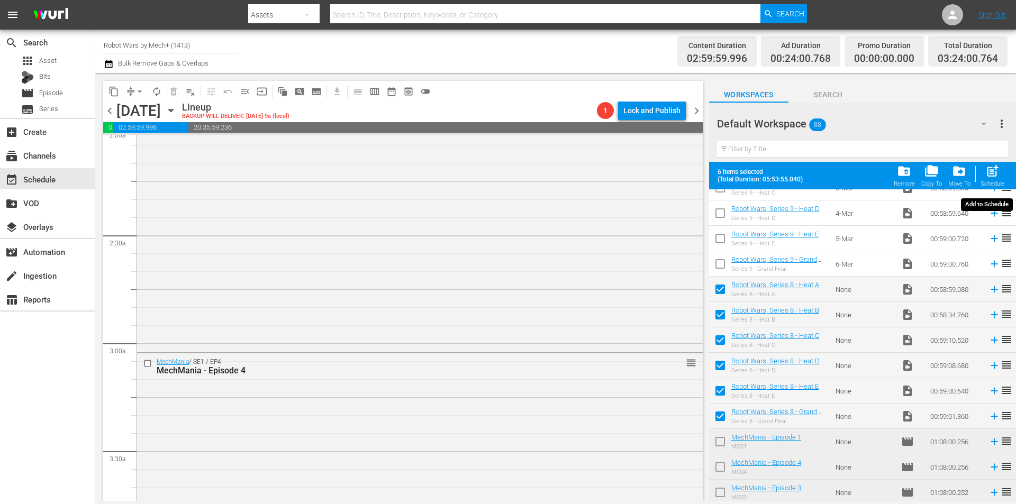
checkbox input "false"
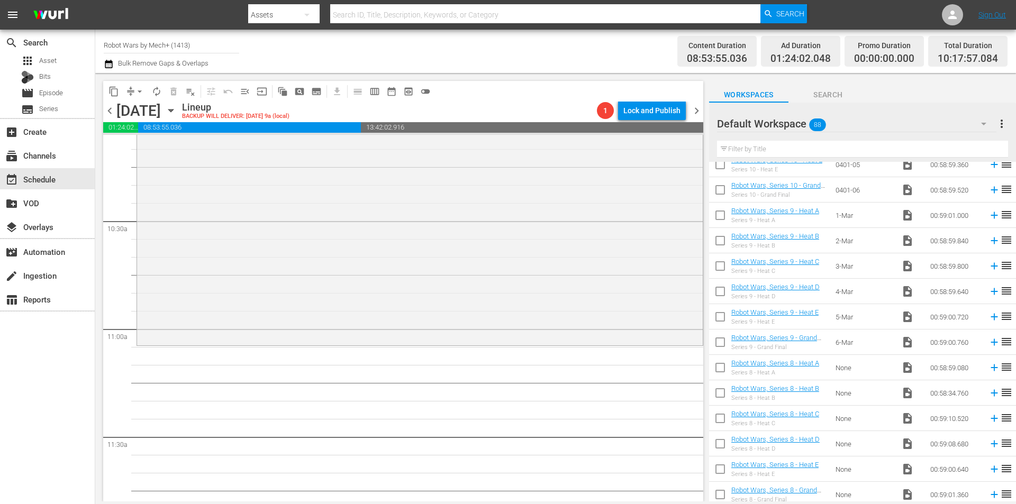
scroll to position [2185, 0]
click at [722, 345] on input "checkbox" at bounding box center [720, 344] width 22 height 22
checkbox input "true"
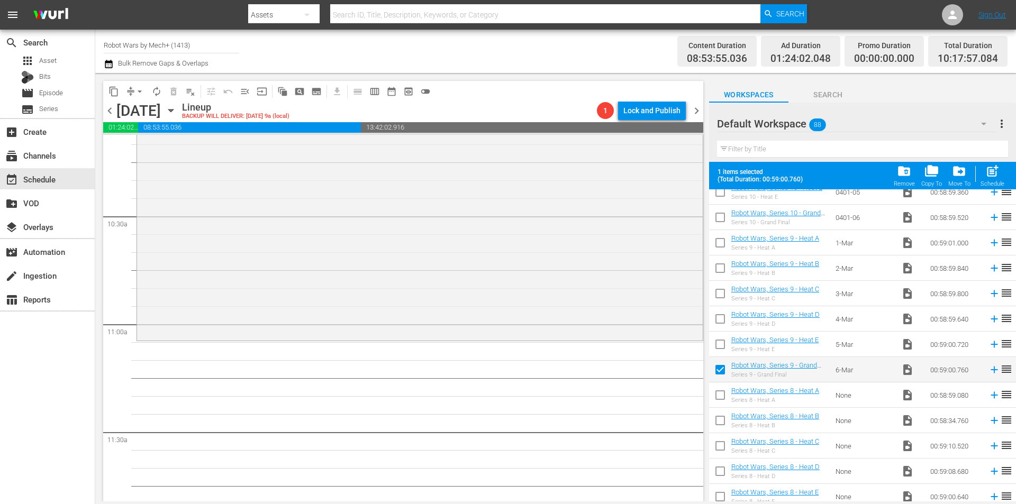
click at [722, 345] on input "checkbox" at bounding box center [720, 346] width 22 height 22
checkbox input "true"
click at [722, 316] on input "checkbox" at bounding box center [720, 321] width 22 height 22
checkbox input "true"
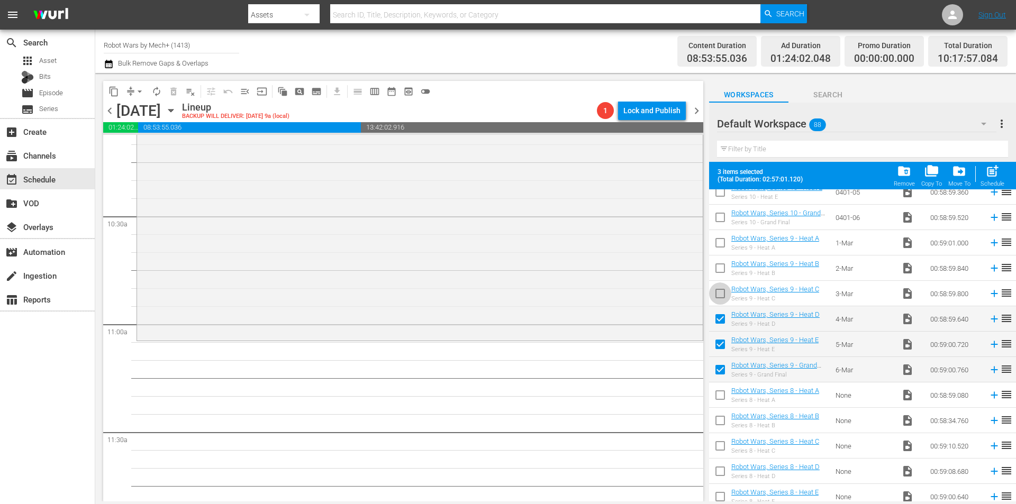
click at [721, 296] on input "checkbox" at bounding box center [720, 296] width 22 height 22
checkbox input "true"
click at [721, 269] on input "checkbox" at bounding box center [720, 270] width 22 height 22
checkbox input "true"
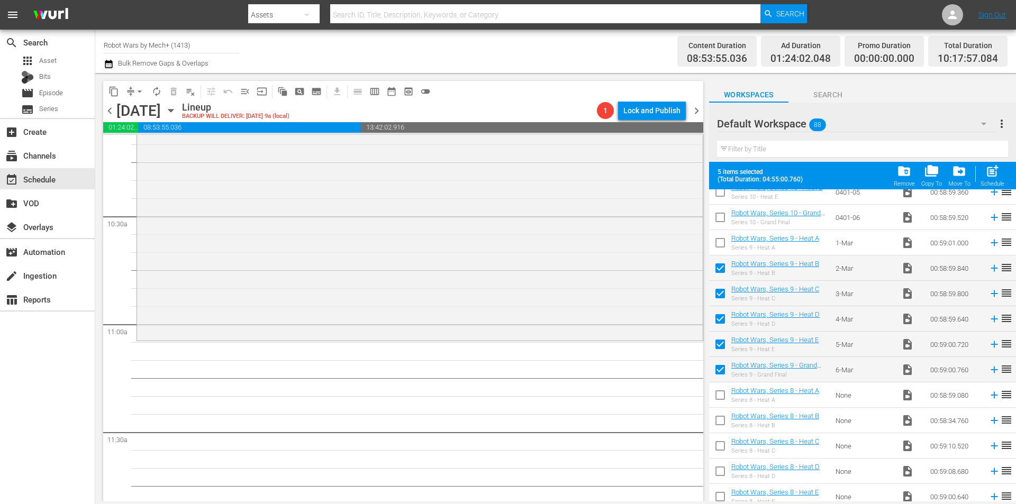
click at [721, 242] on input "checkbox" at bounding box center [720, 245] width 22 height 22
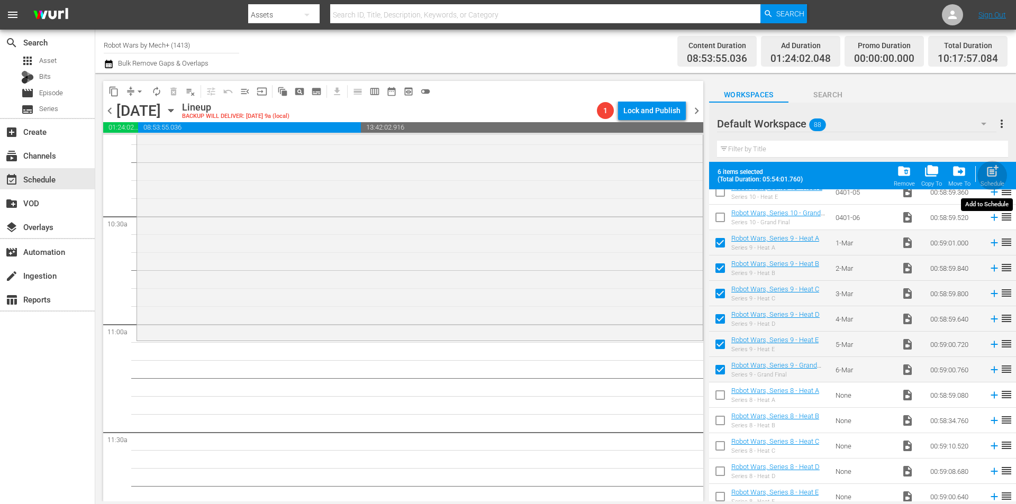
click at [993, 181] on div "Schedule" at bounding box center [992, 183] width 24 height 7
checkbox input "false"
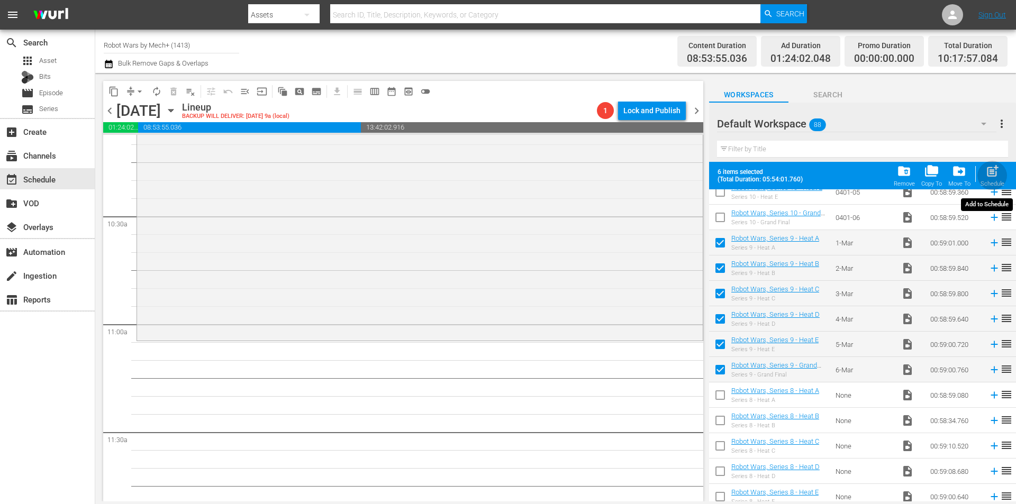
checkbox input "false"
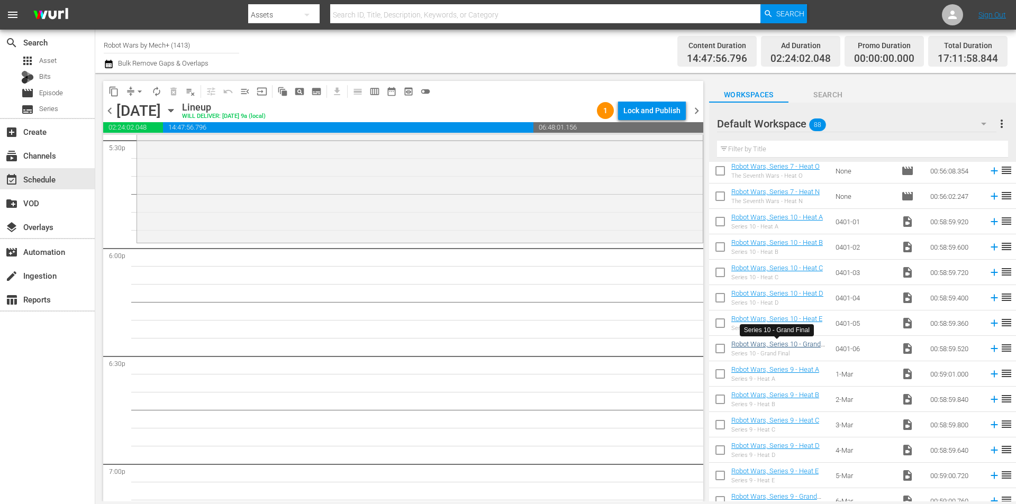
scroll to position [1919, 0]
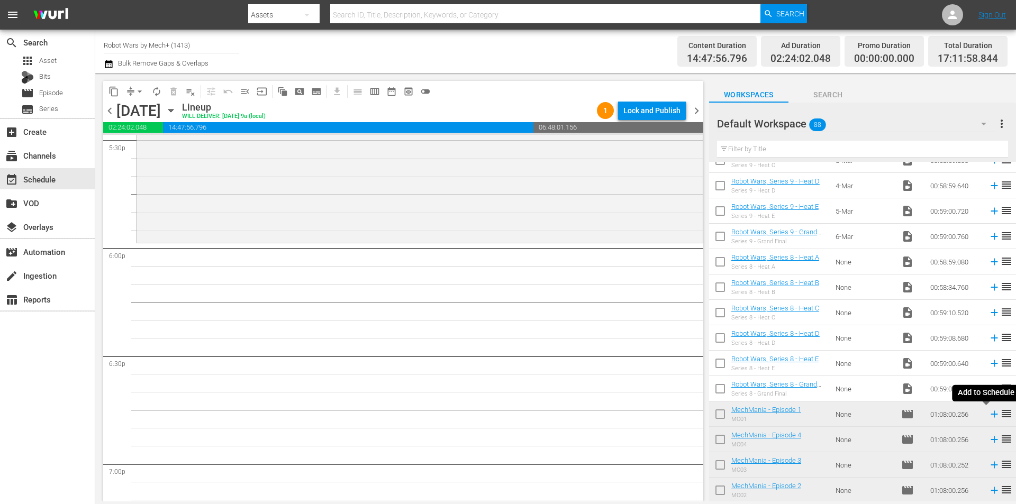
click at [988, 413] on icon at bounding box center [994, 414] width 12 height 12
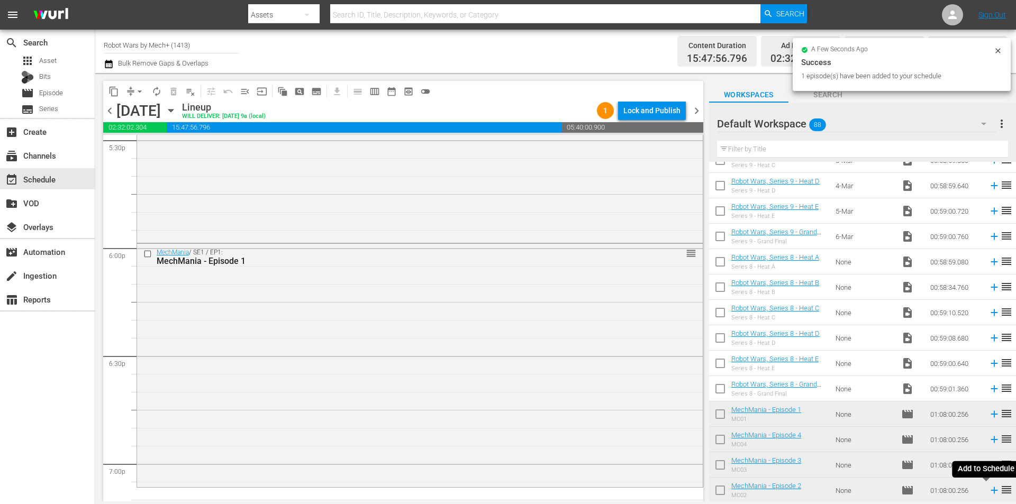
click at [988, 490] on icon at bounding box center [994, 491] width 12 height 12
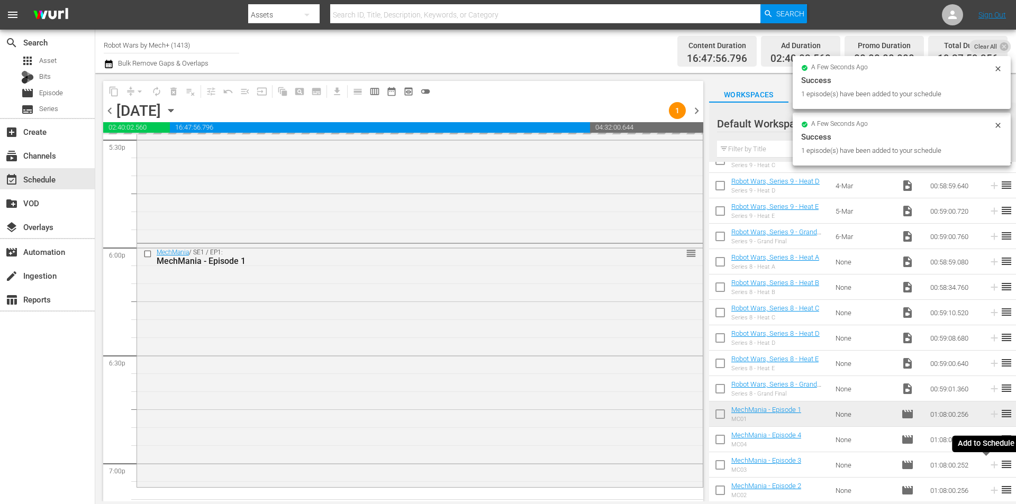
click at [990, 465] on icon at bounding box center [993, 465] width 7 height 7
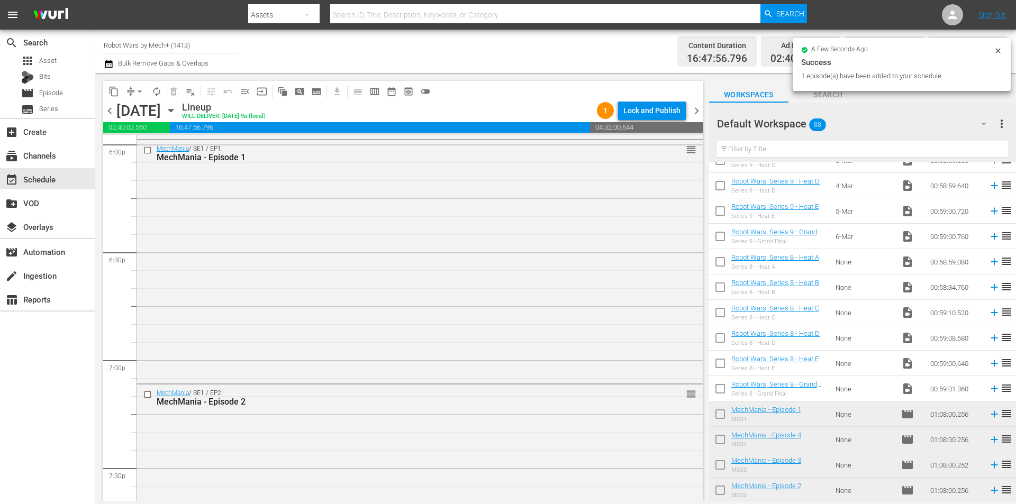
scroll to position [4090, 0]
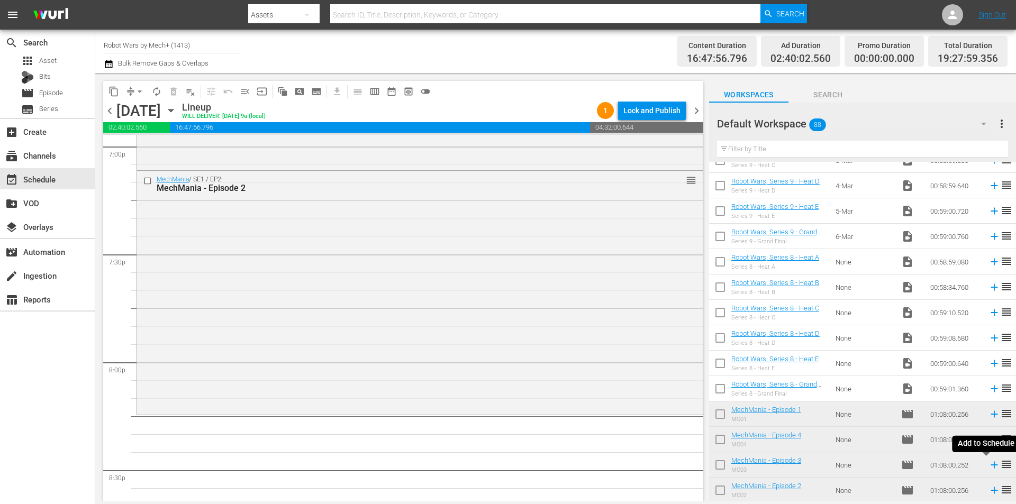
click at [990, 466] on icon at bounding box center [993, 465] width 7 height 7
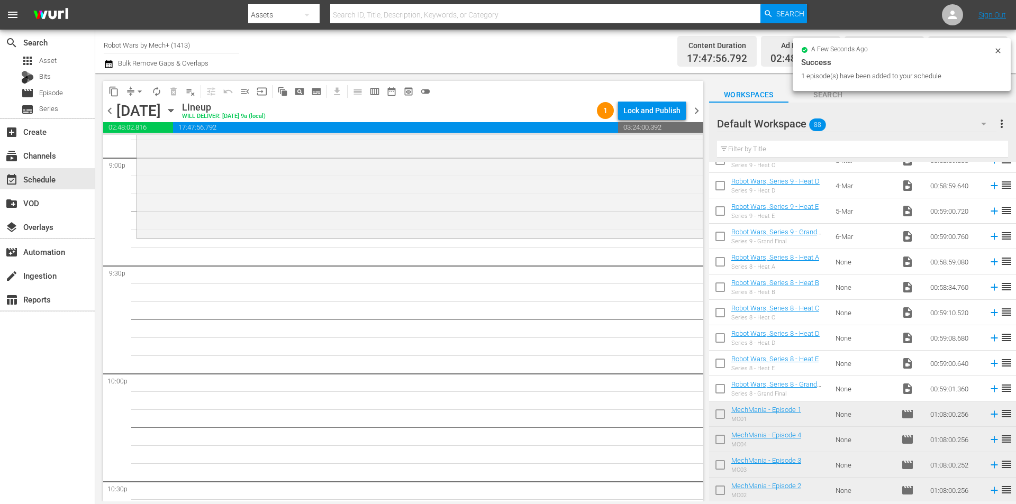
scroll to position [4513, 0]
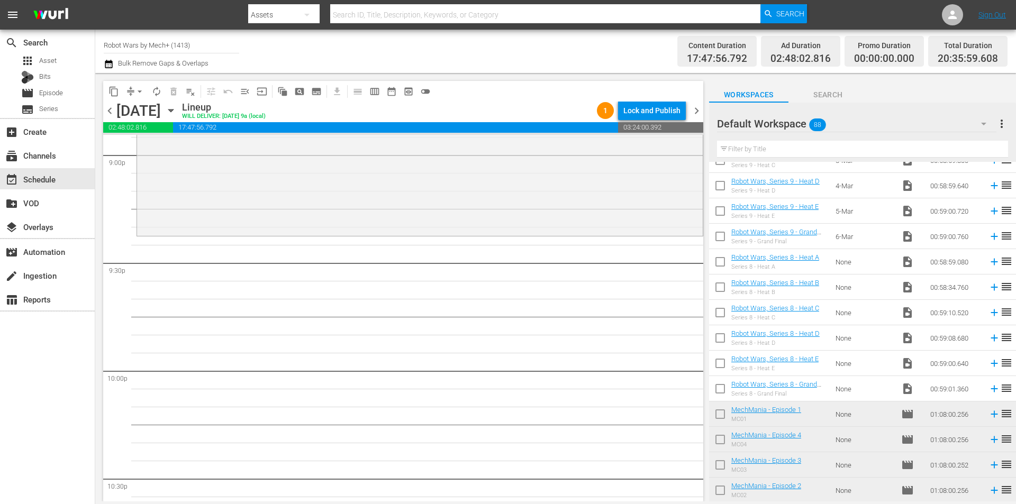
click at [988, 439] on icon at bounding box center [994, 440] width 12 height 12
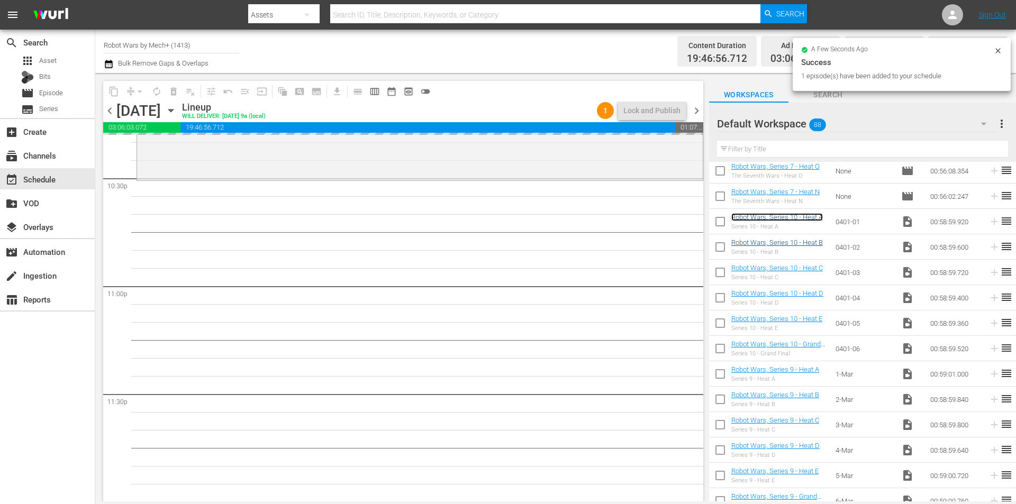
scroll to position [4814, 0]
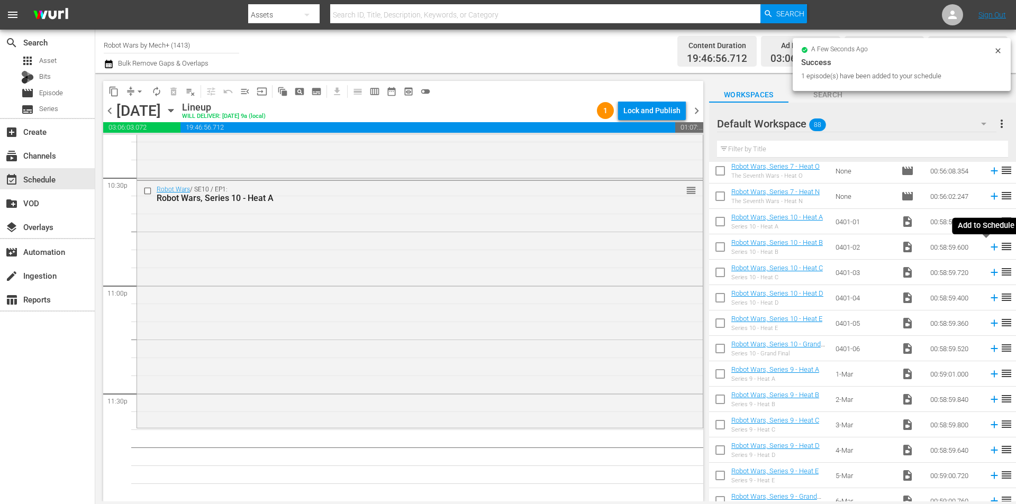
click at [990, 250] on icon at bounding box center [993, 247] width 7 height 7
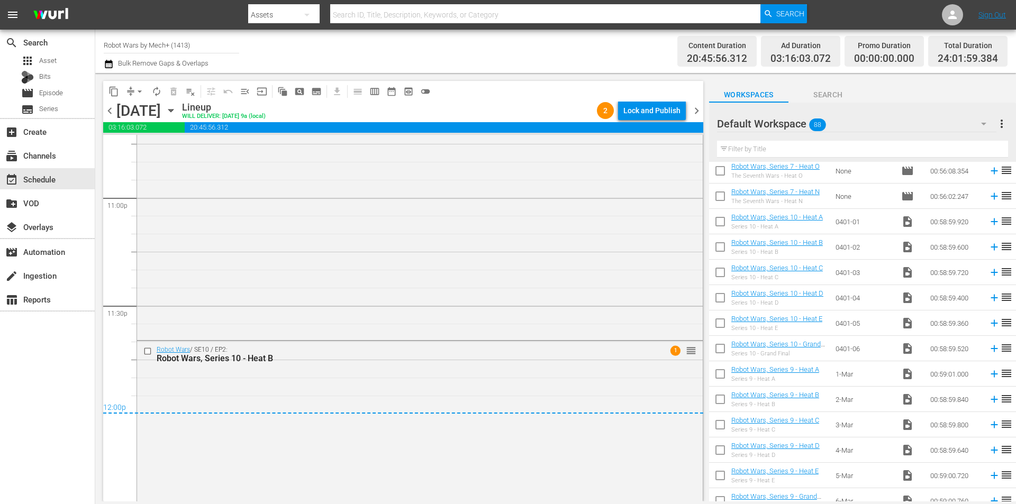
scroll to position [4989, 0]
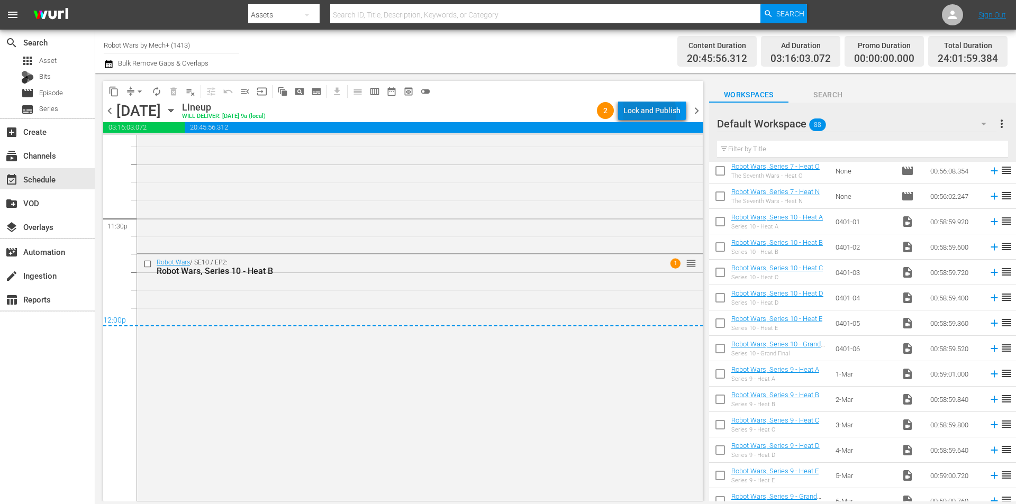
click at [645, 113] on div "Lock and Publish" at bounding box center [651, 110] width 57 height 19
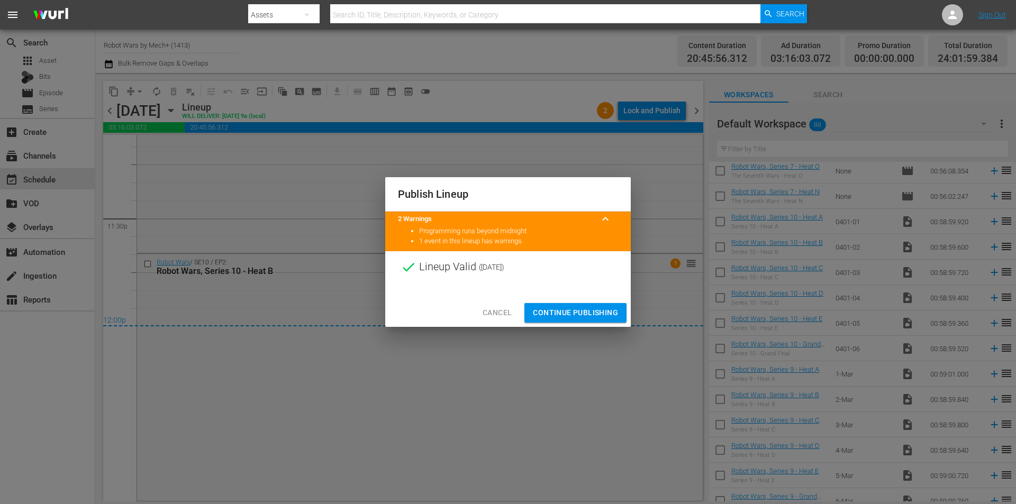
click at [576, 309] on span "Continue Publishing" at bounding box center [575, 312] width 85 height 13
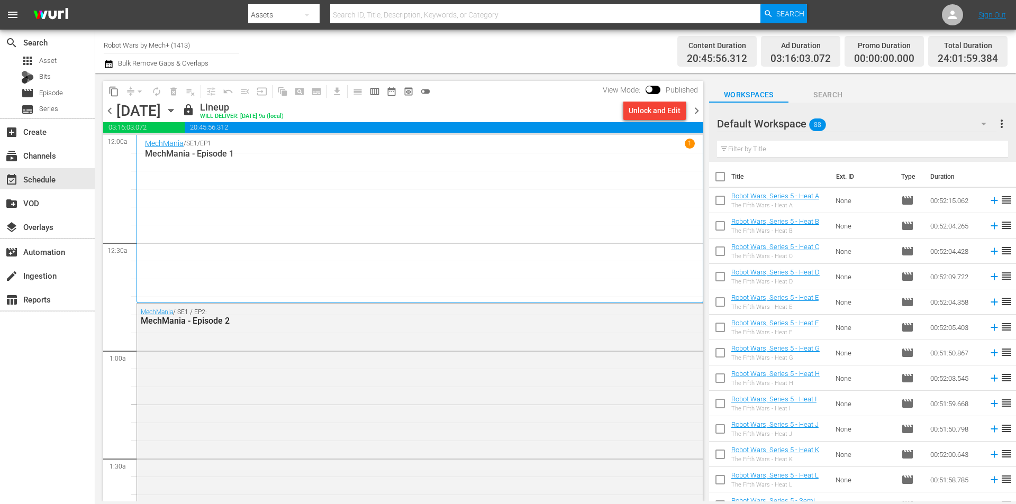
scroll to position [1655, 0]
